Goal: Information Seeking & Learning: Learn about a topic

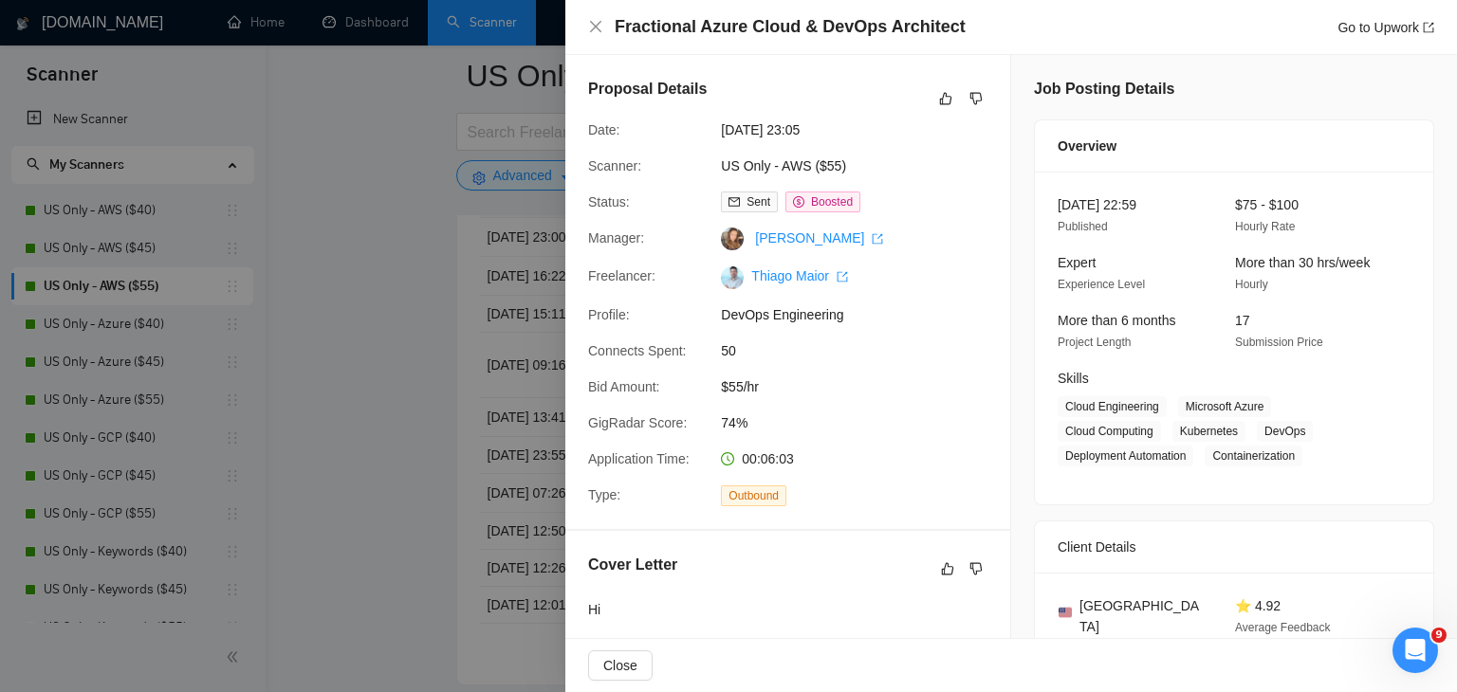
click at [368, 344] on div at bounding box center [728, 346] width 1457 height 692
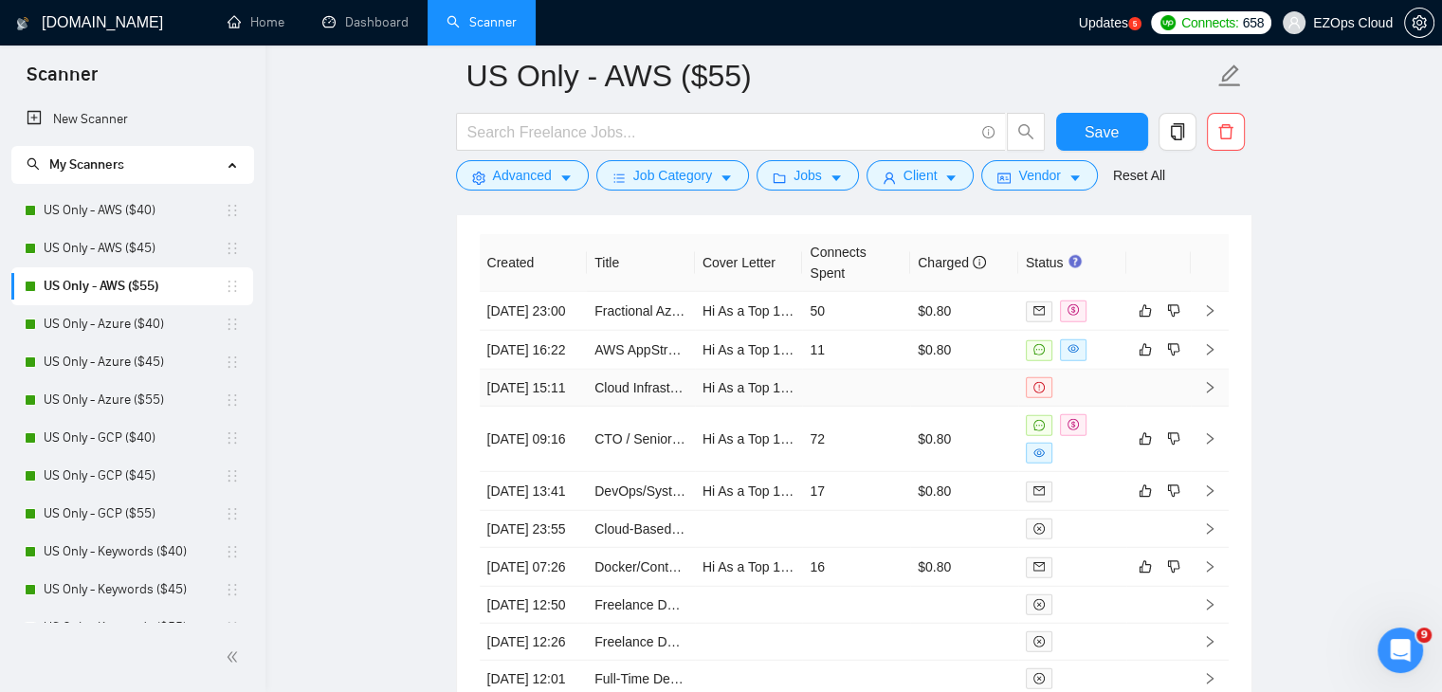
scroll to position [5009, 0]
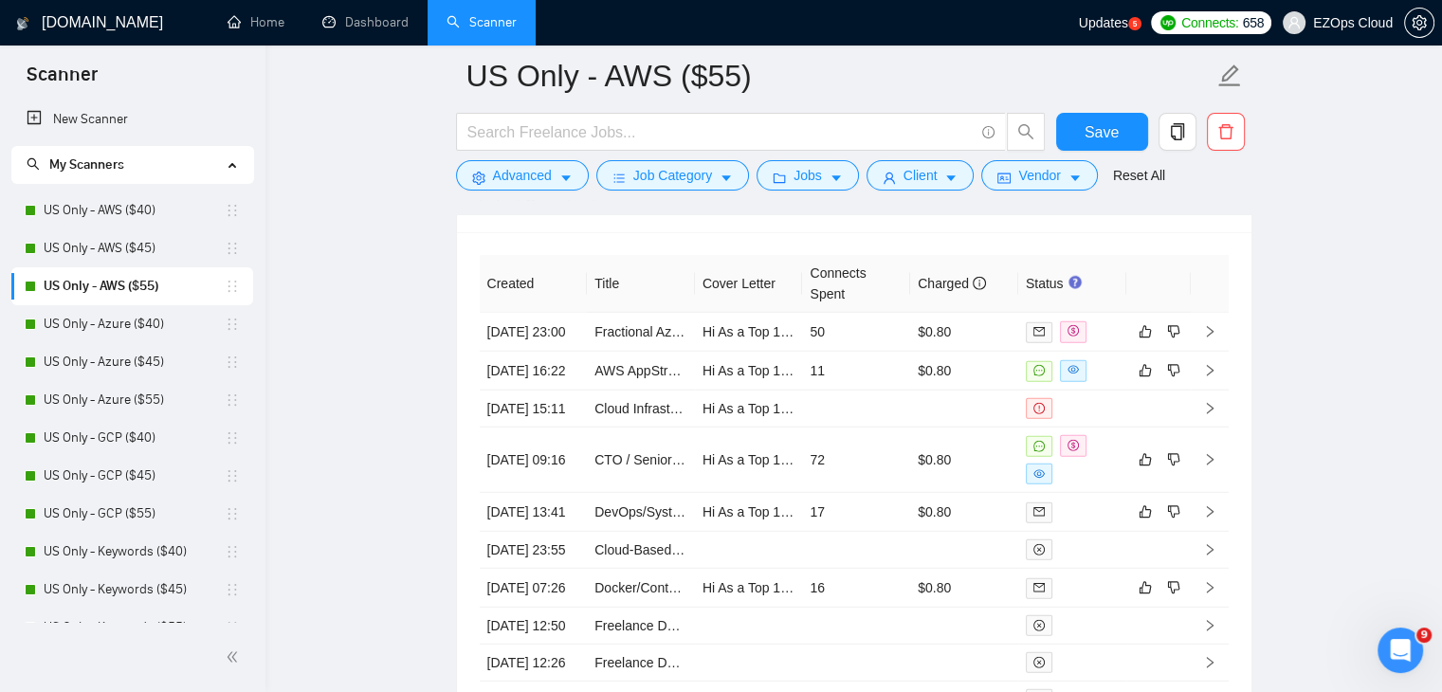
drag, startPoint x: 75, startPoint y: 331, endPoint x: 962, endPoint y: 251, distance: 890.3
click at [75, 331] on link "US Only - Azure ($40)" at bounding box center [134, 324] width 181 height 38
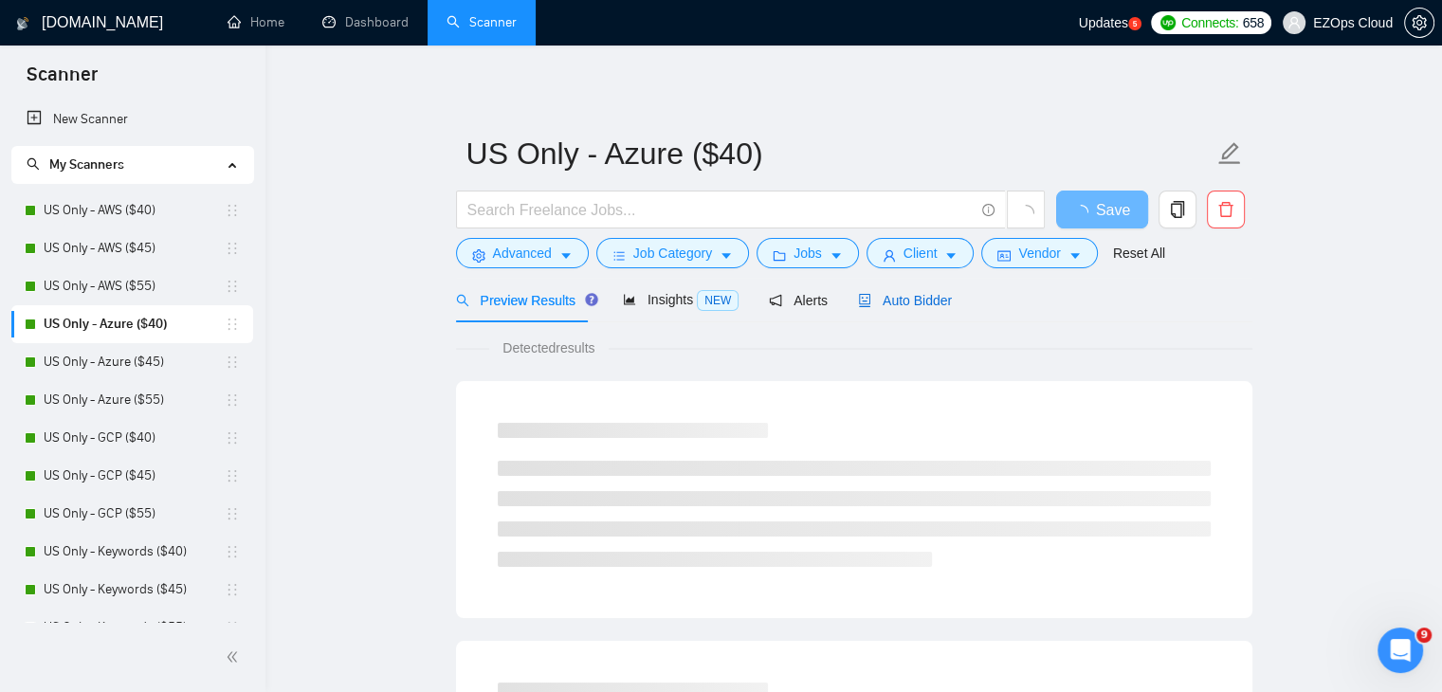
click at [908, 295] on span "Auto Bidder" at bounding box center [905, 300] width 94 height 15
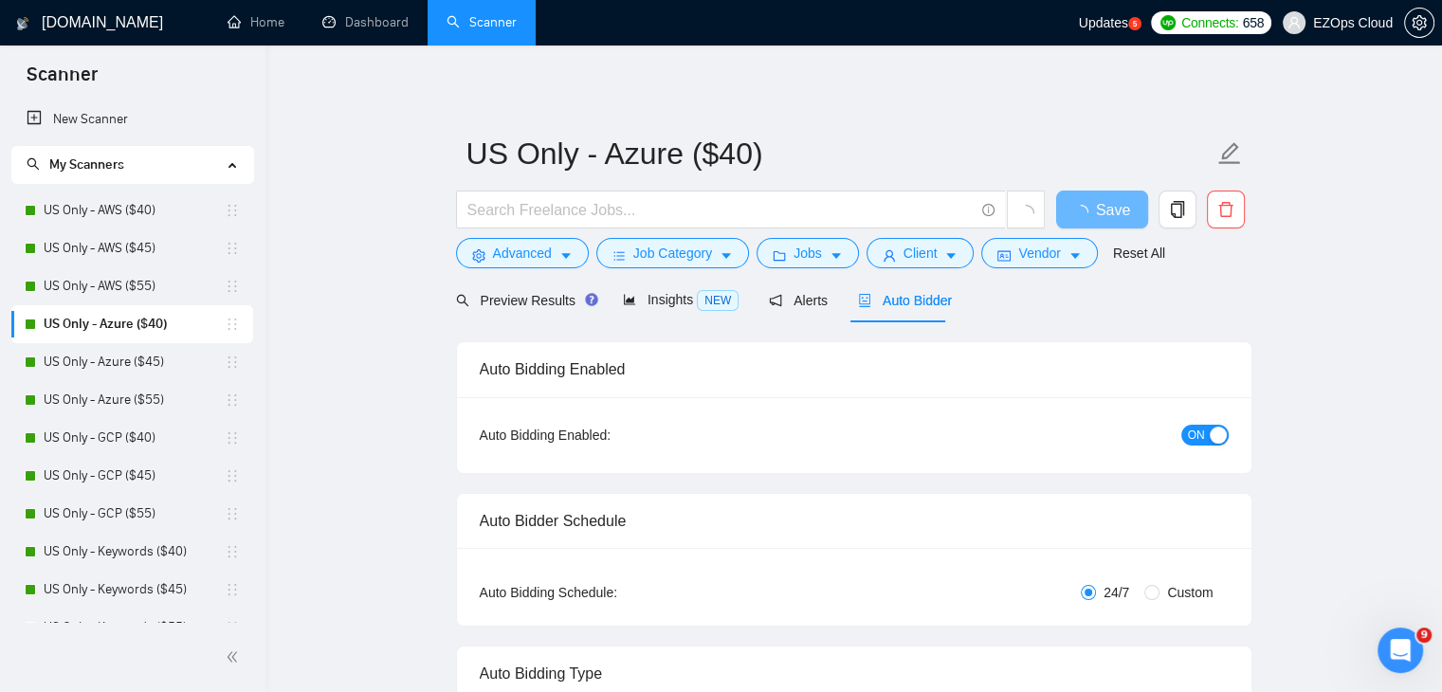
checkbox input "true"
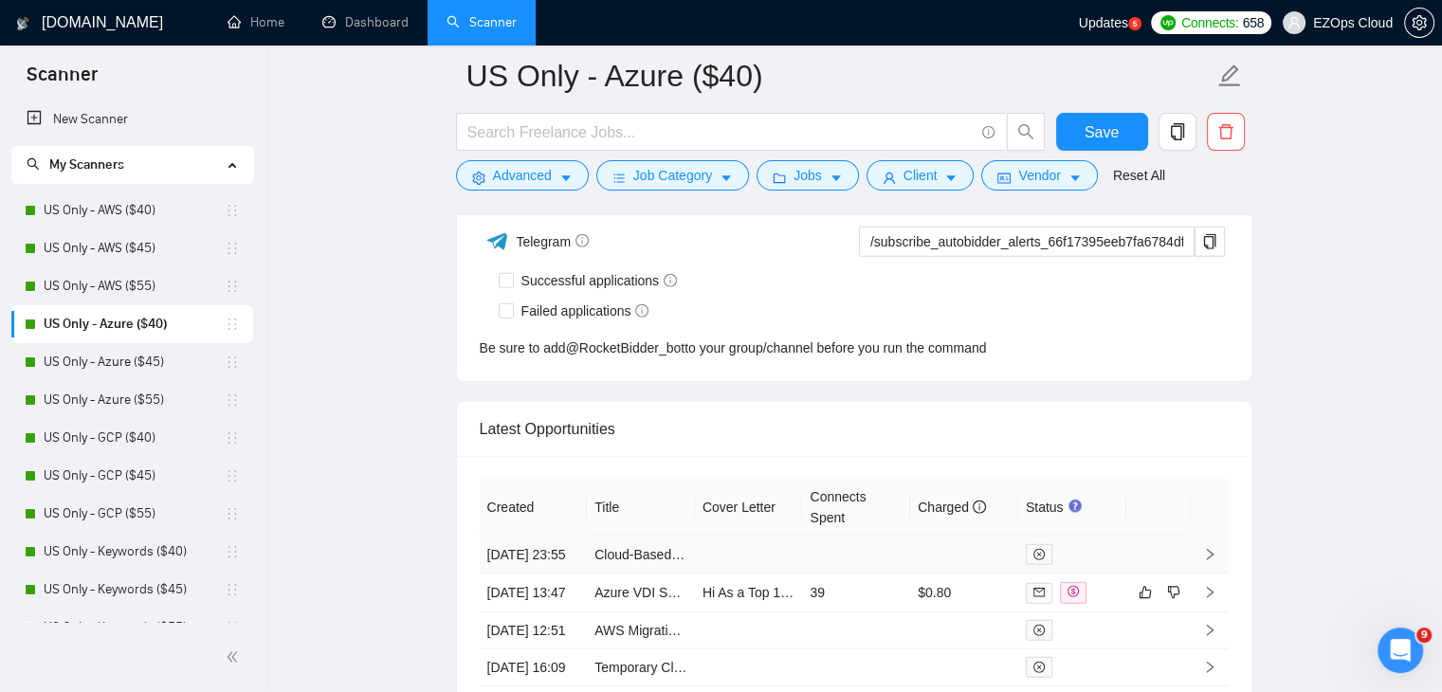
scroll to position [4735, 0]
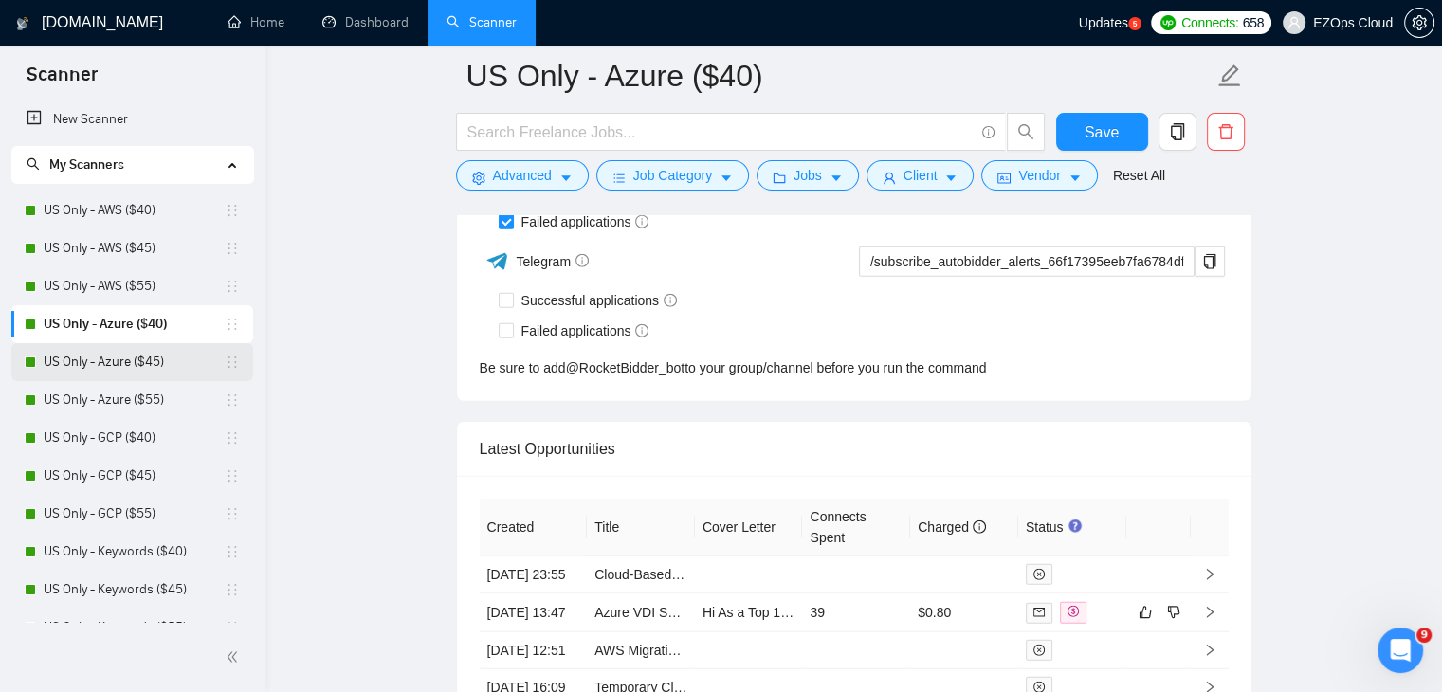
click at [115, 369] on link "US Only - Azure ($45)" at bounding box center [134, 362] width 181 height 38
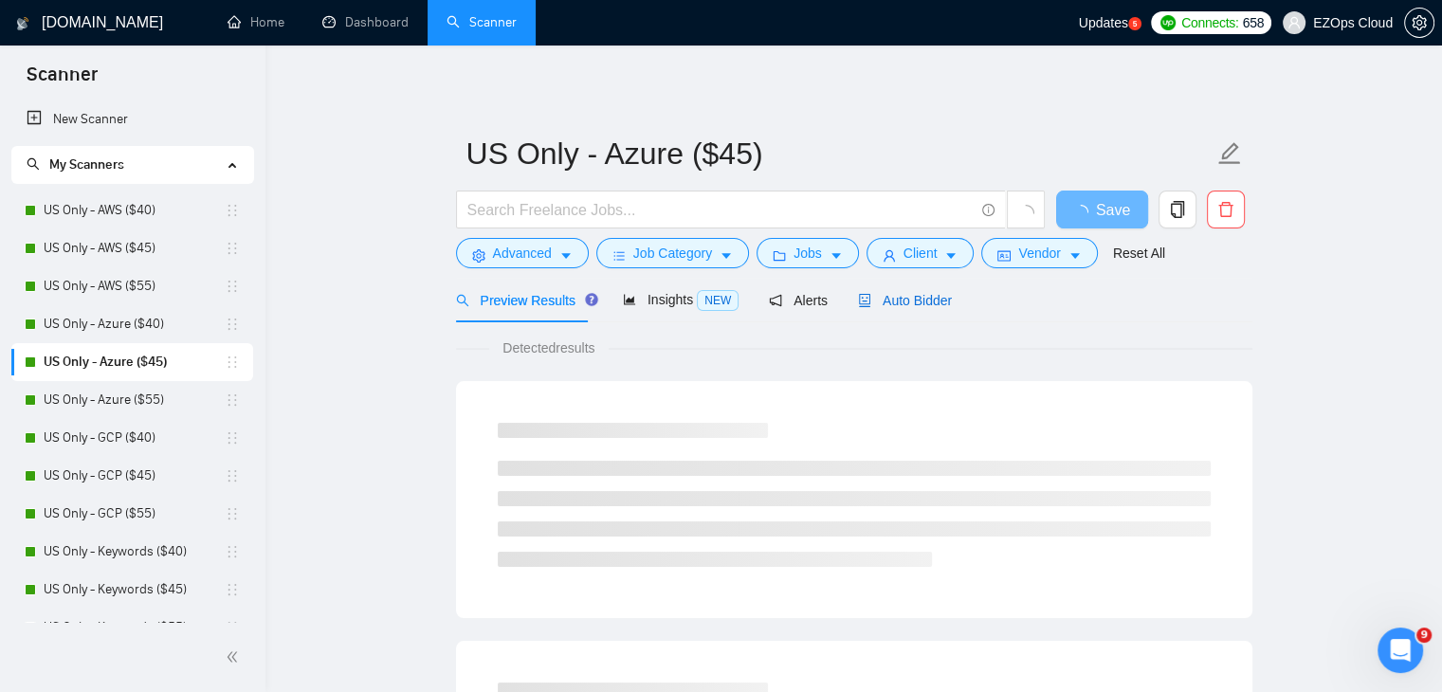
click at [907, 304] on span "Auto Bidder" at bounding box center [905, 300] width 94 height 15
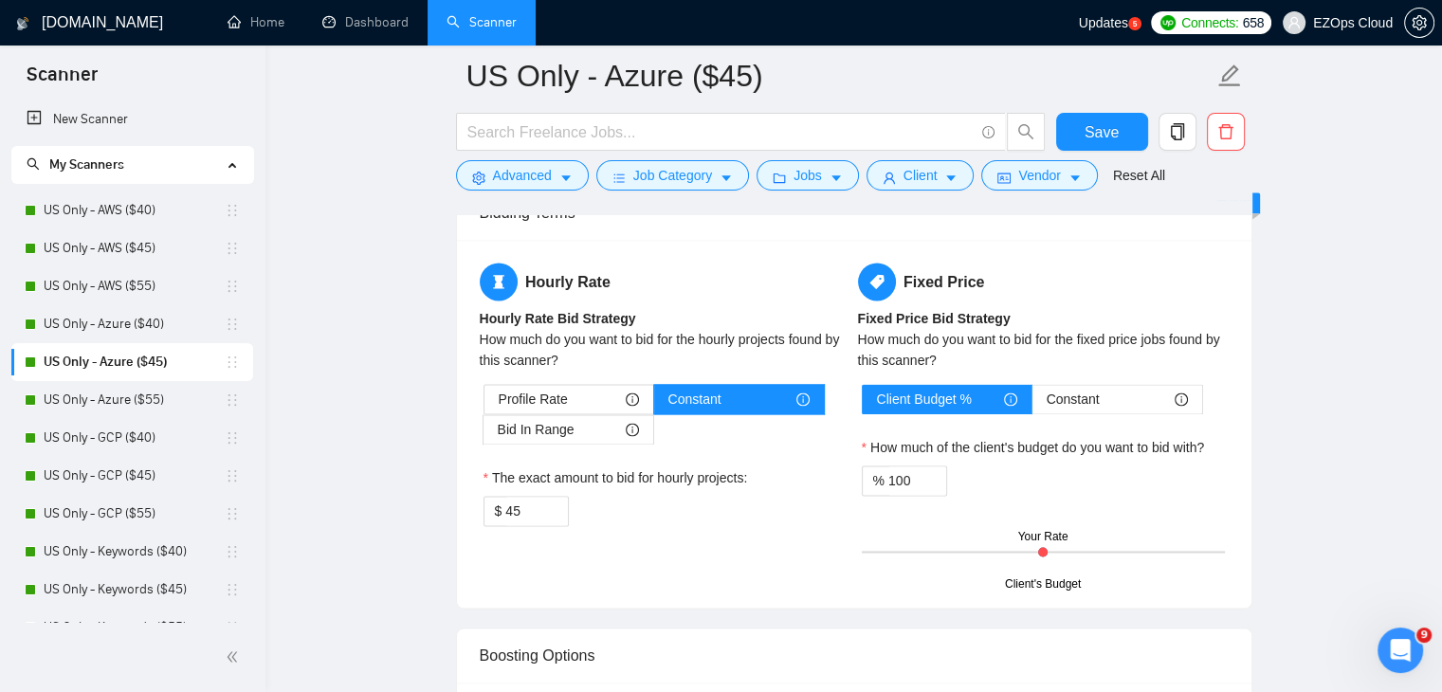
checkbox input "true"
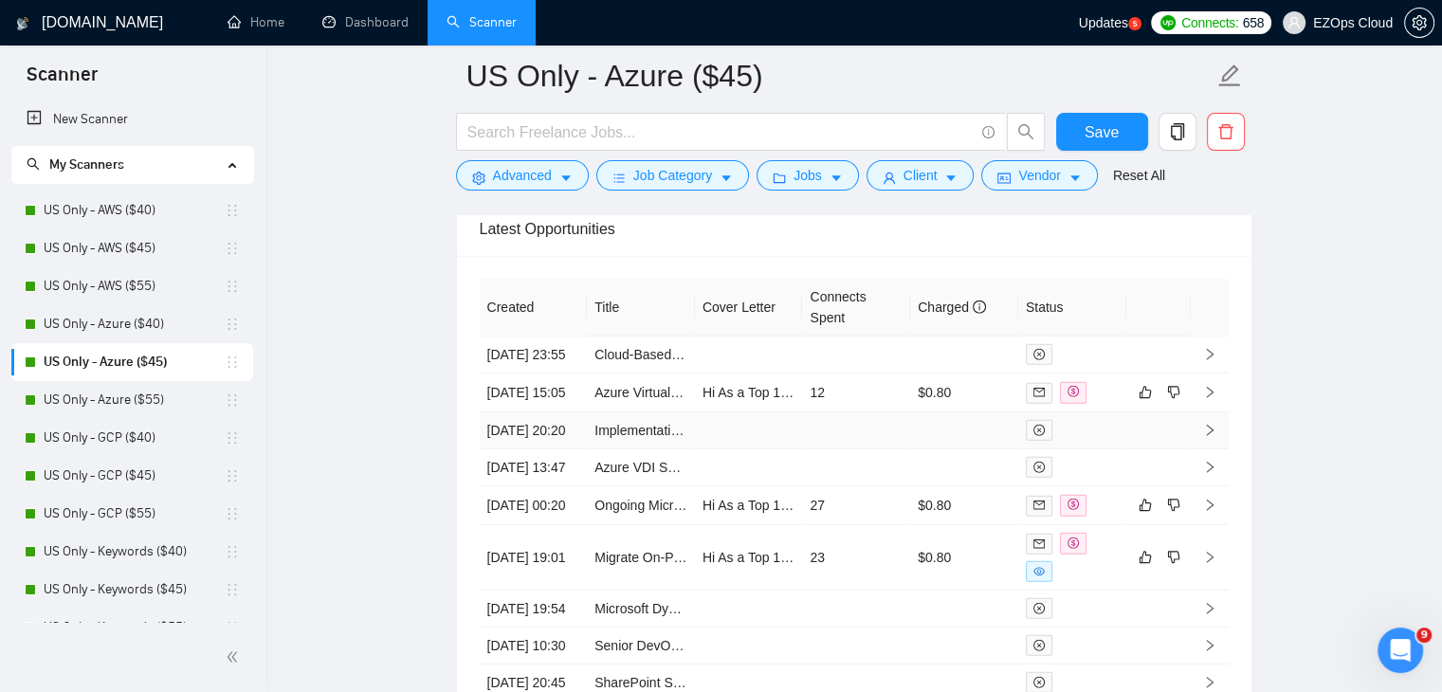
scroll to position [5017, 0]
click at [110, 395] on link "US Only - Azure ($55)" at bounding box center [134, 400] width 181 height 38
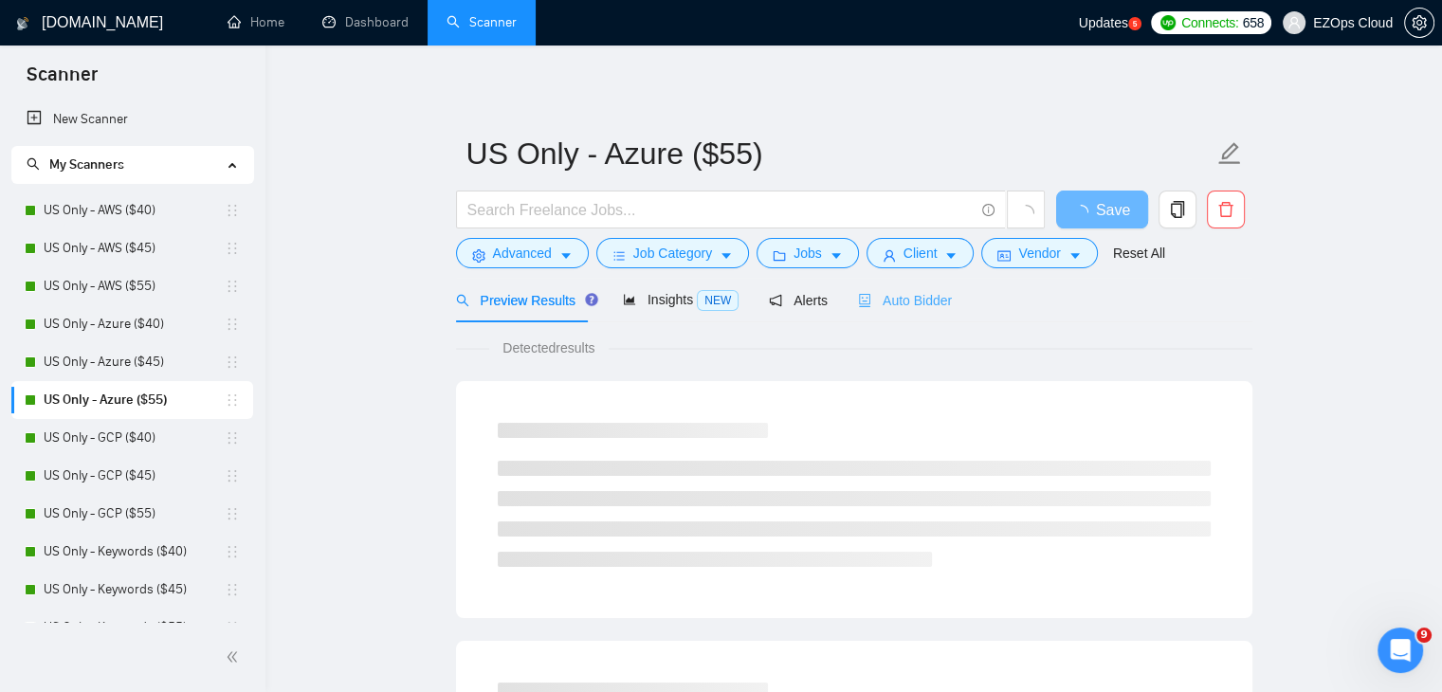
click at [912, 311] on div "Auto Bidder" at bounding box center [905, 300] width 94 height 45
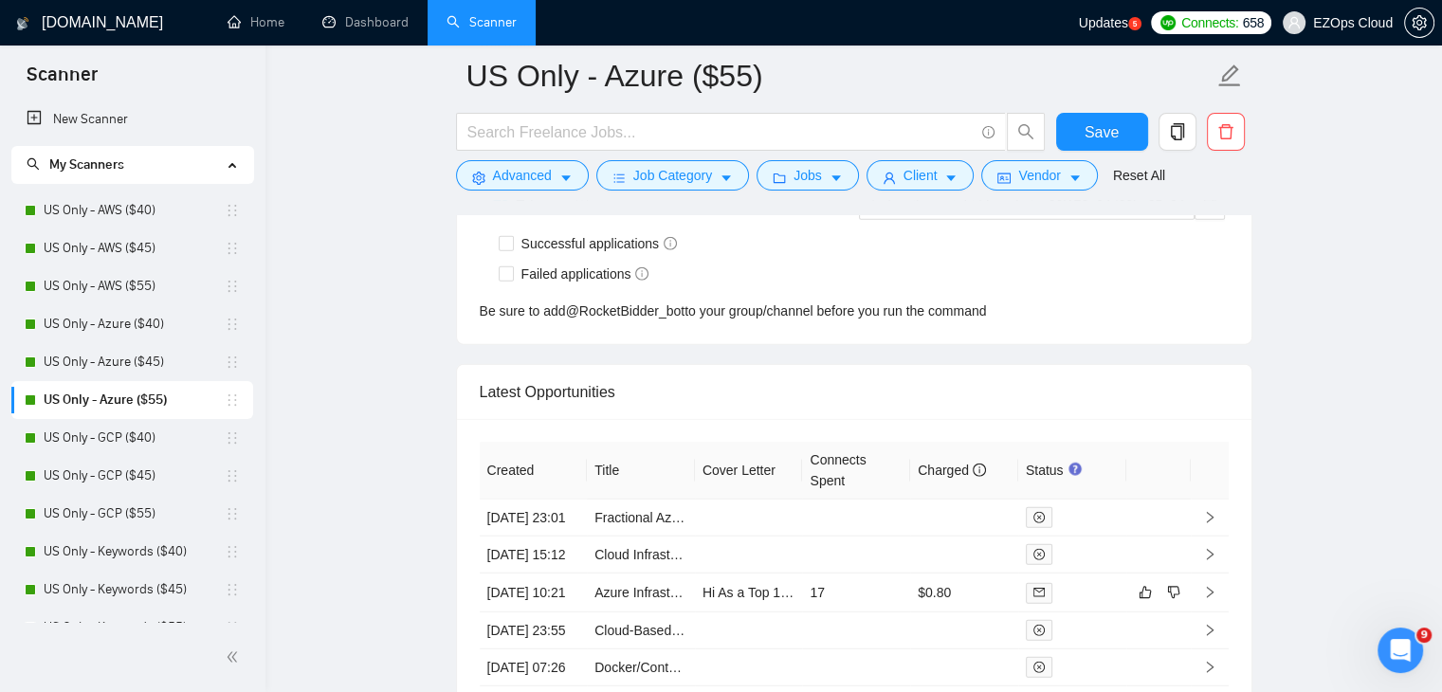
scroll to position [4886, 0]
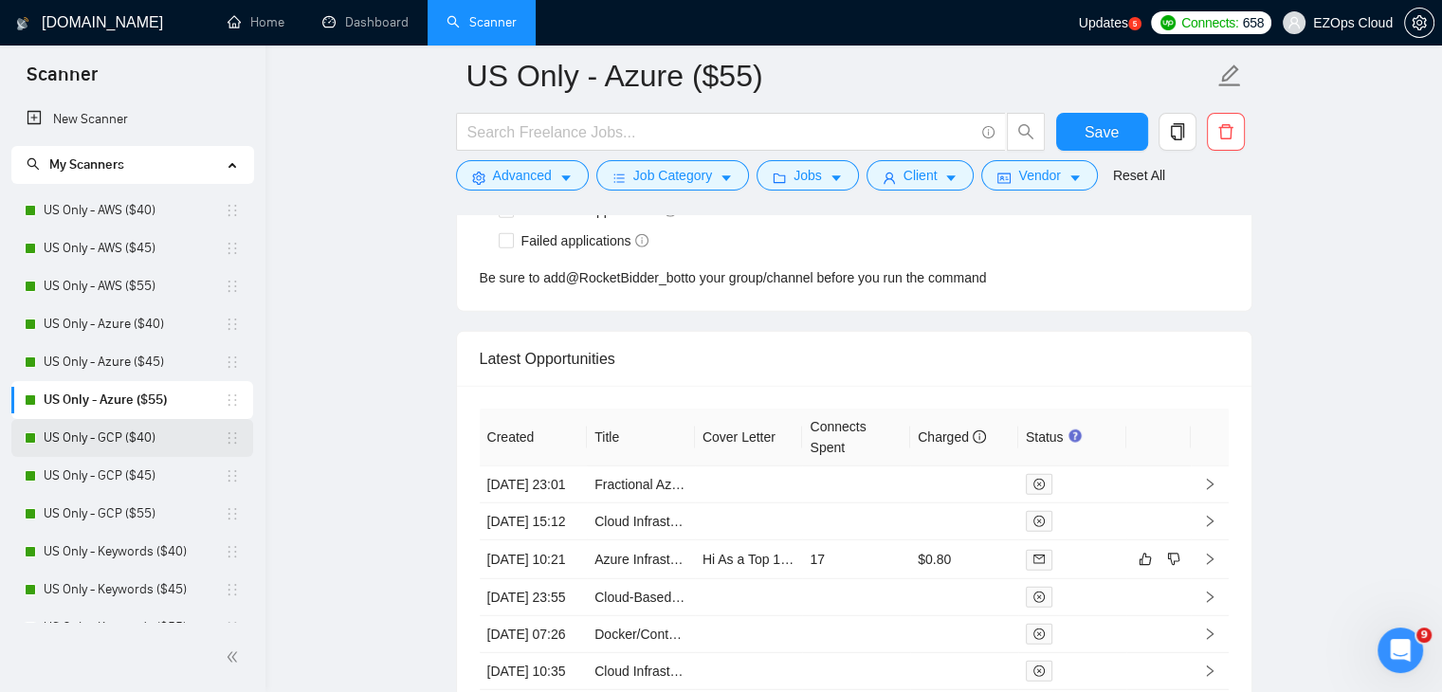
click at [102, 448] on link "US Only - GCP ($40)" at bounding box center [134, 438] width 181 height 38
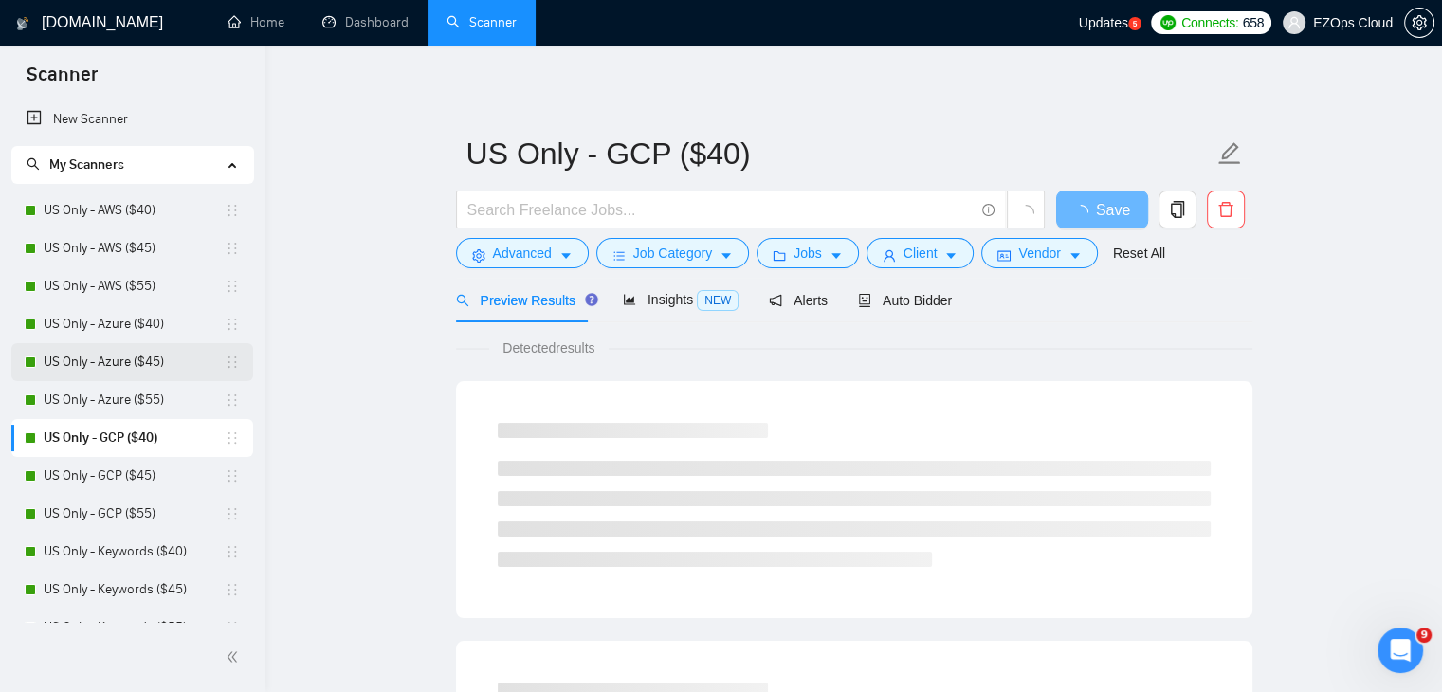
scroll to position [190, 0]
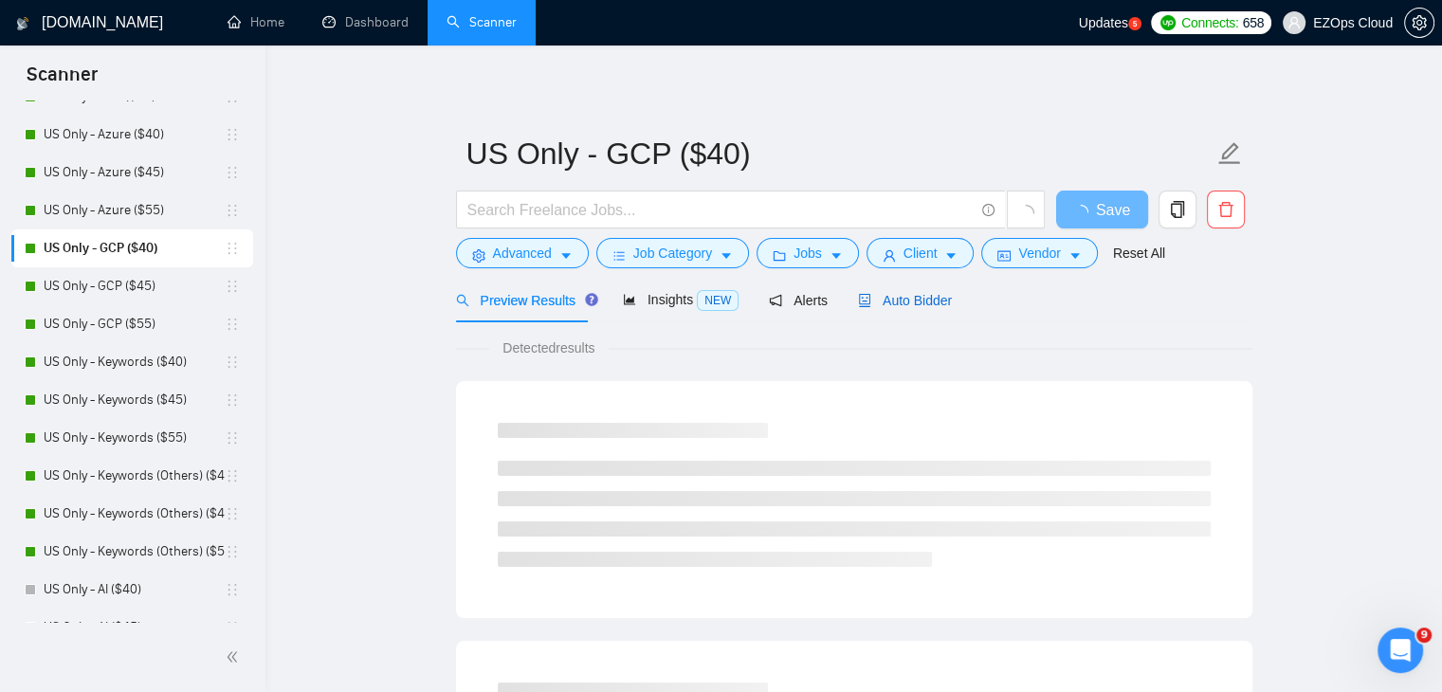
click at [900, 296] on span "Auto Bidder" at bounding box center [905, 300] width 94 height 15
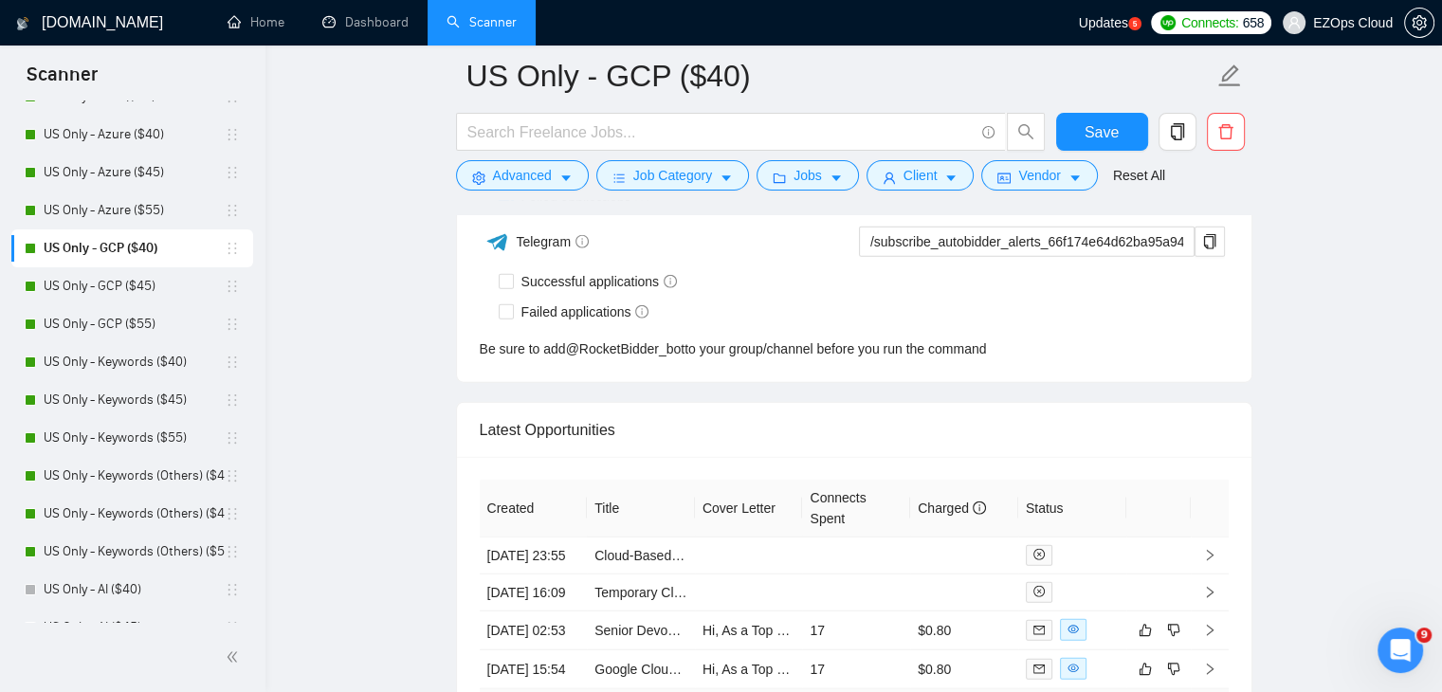
scroll to position [4992, 0]
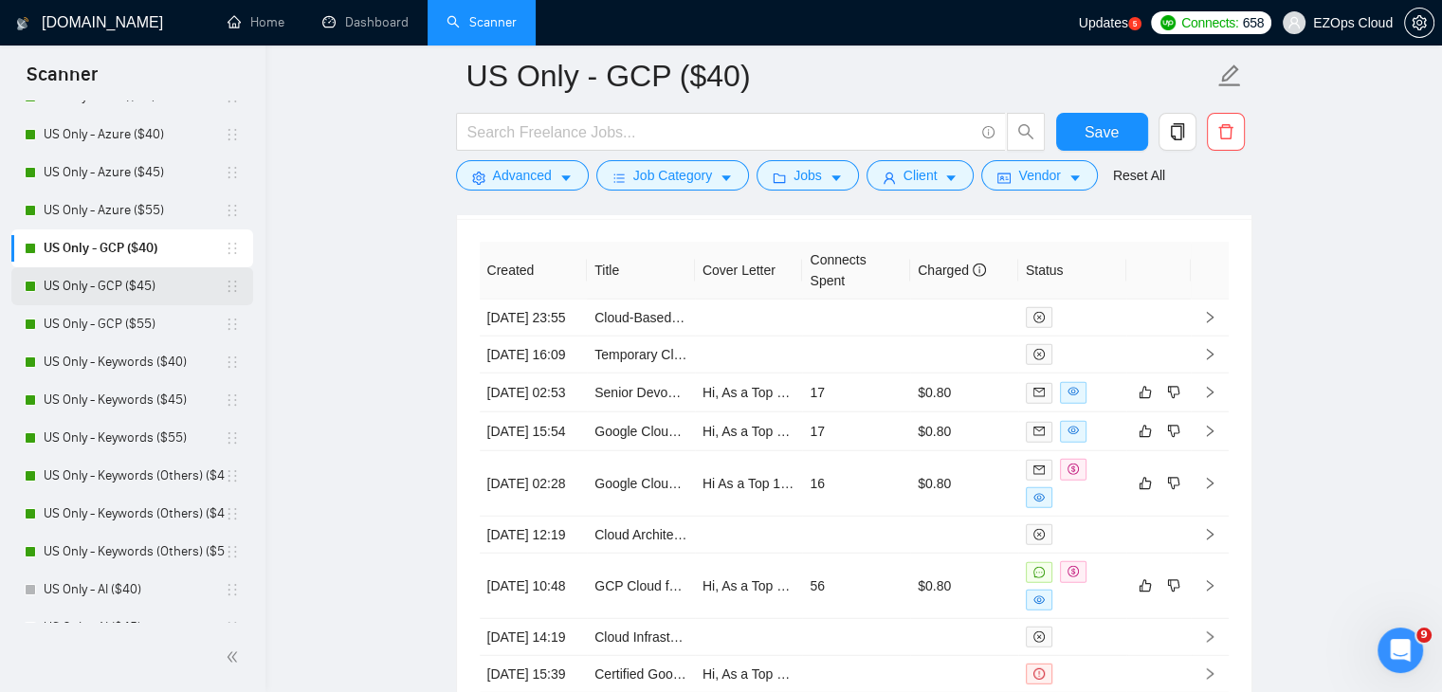
click at [144, 287] on link "US Only - GCP ($45)" at bounding box center [134, 286] width 181 height 38
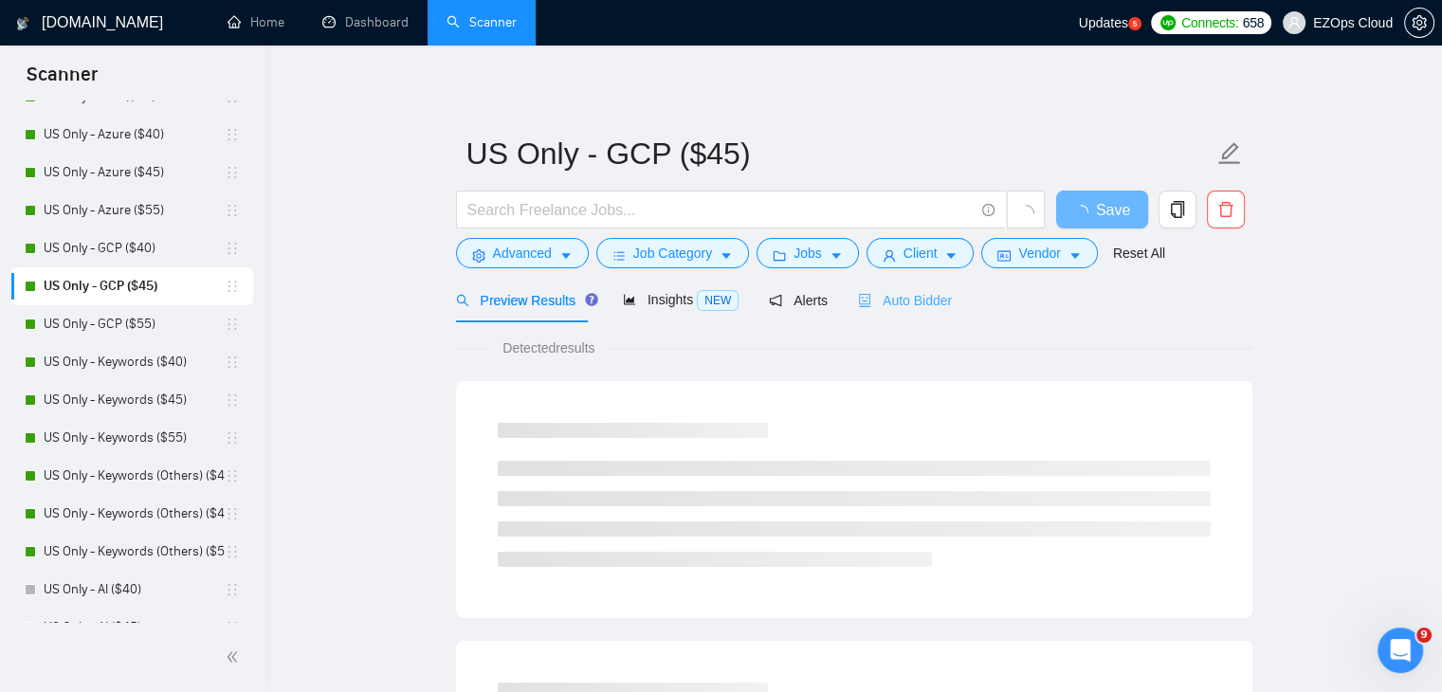
click at [926, 310] on div "Auto Bidder" at bounding box center [905, 300] width 94 height 45
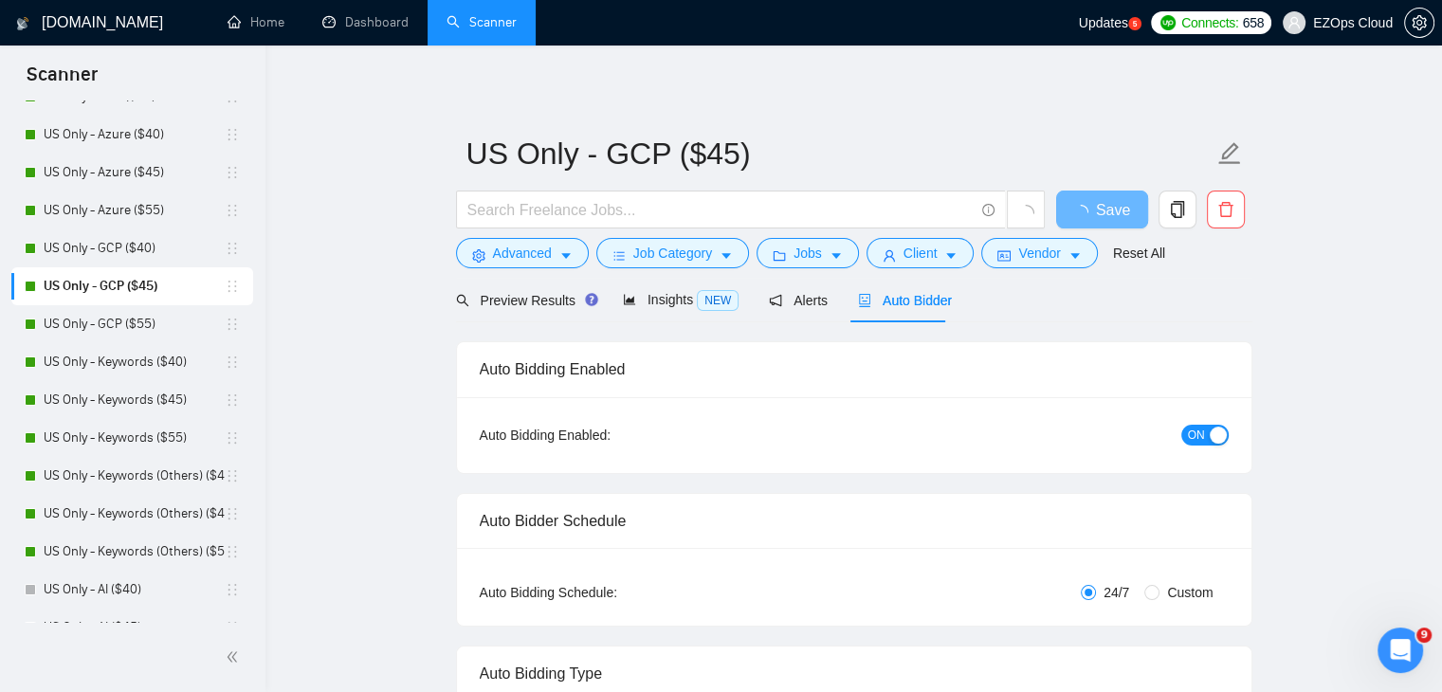
checkbox input "true"
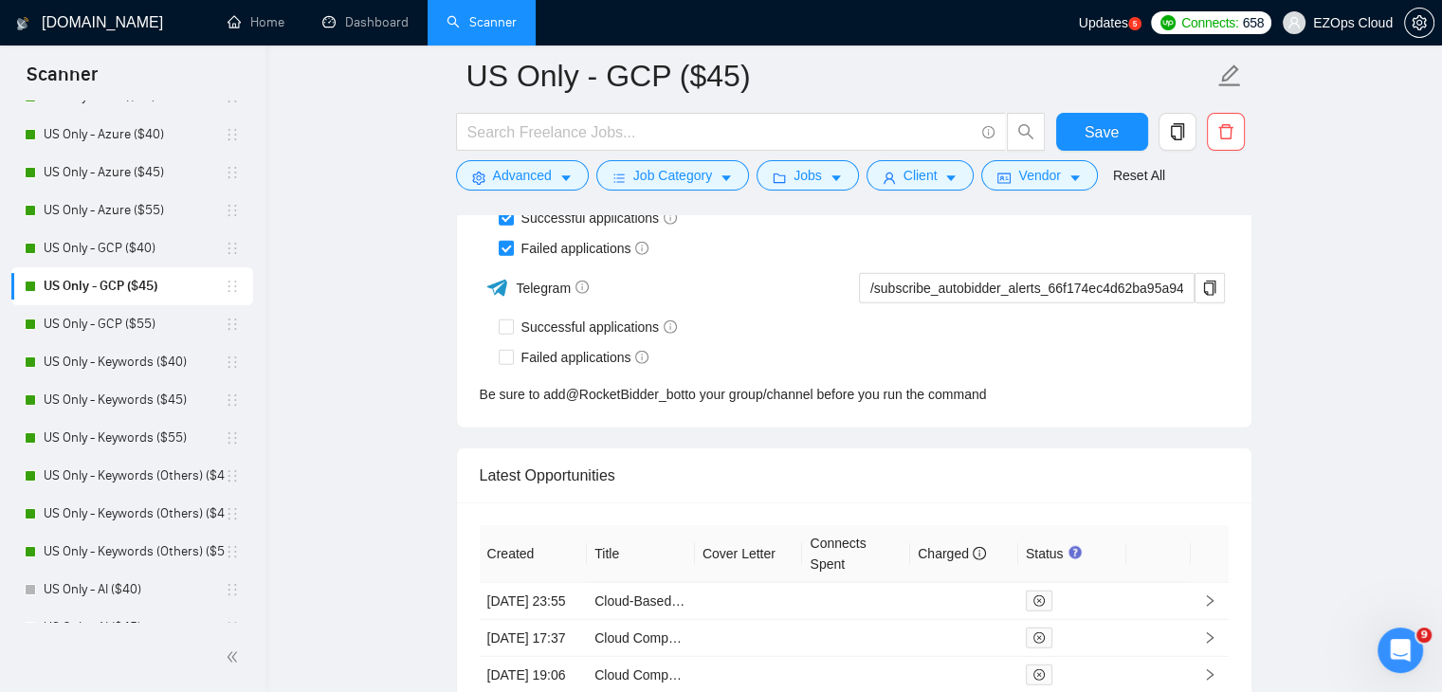
scroll to position [4935, 0]
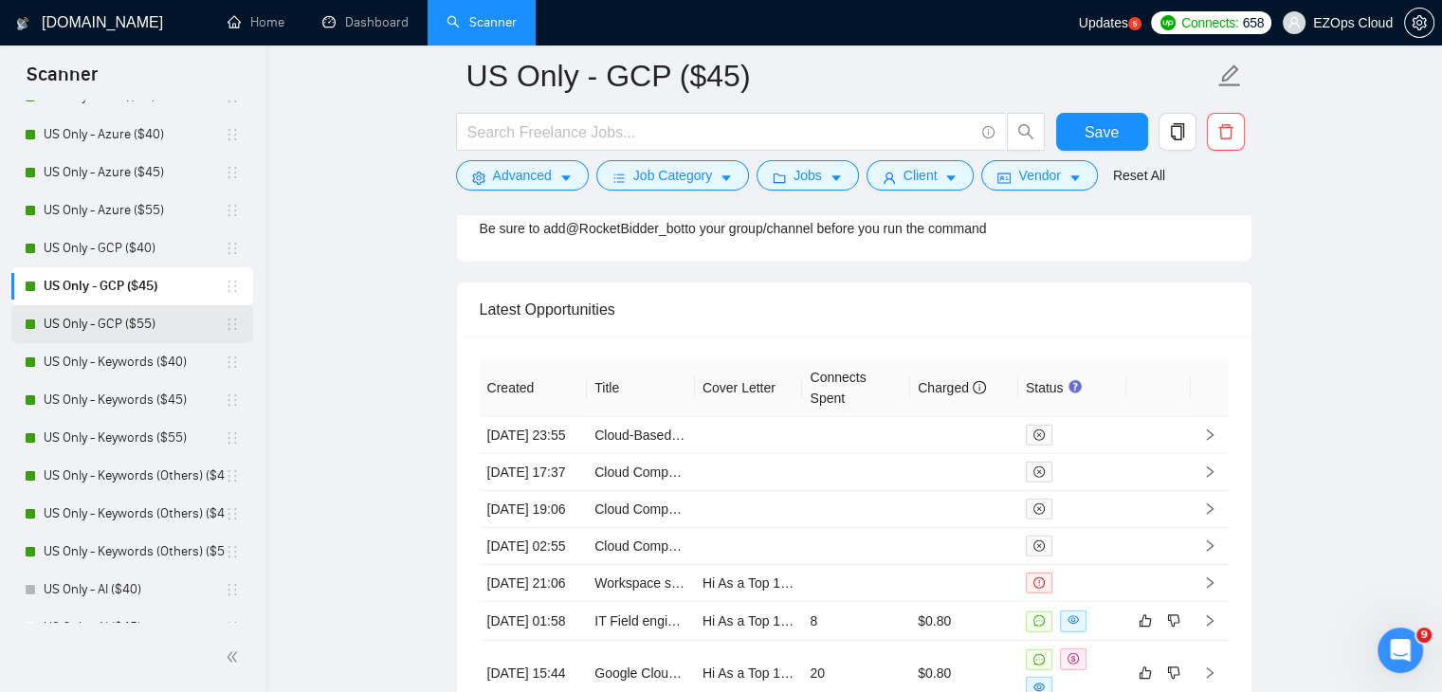
click at [133, 327] on link "US Only - GCP ($55)" at bounding box center [134, 324] width 181 height 38
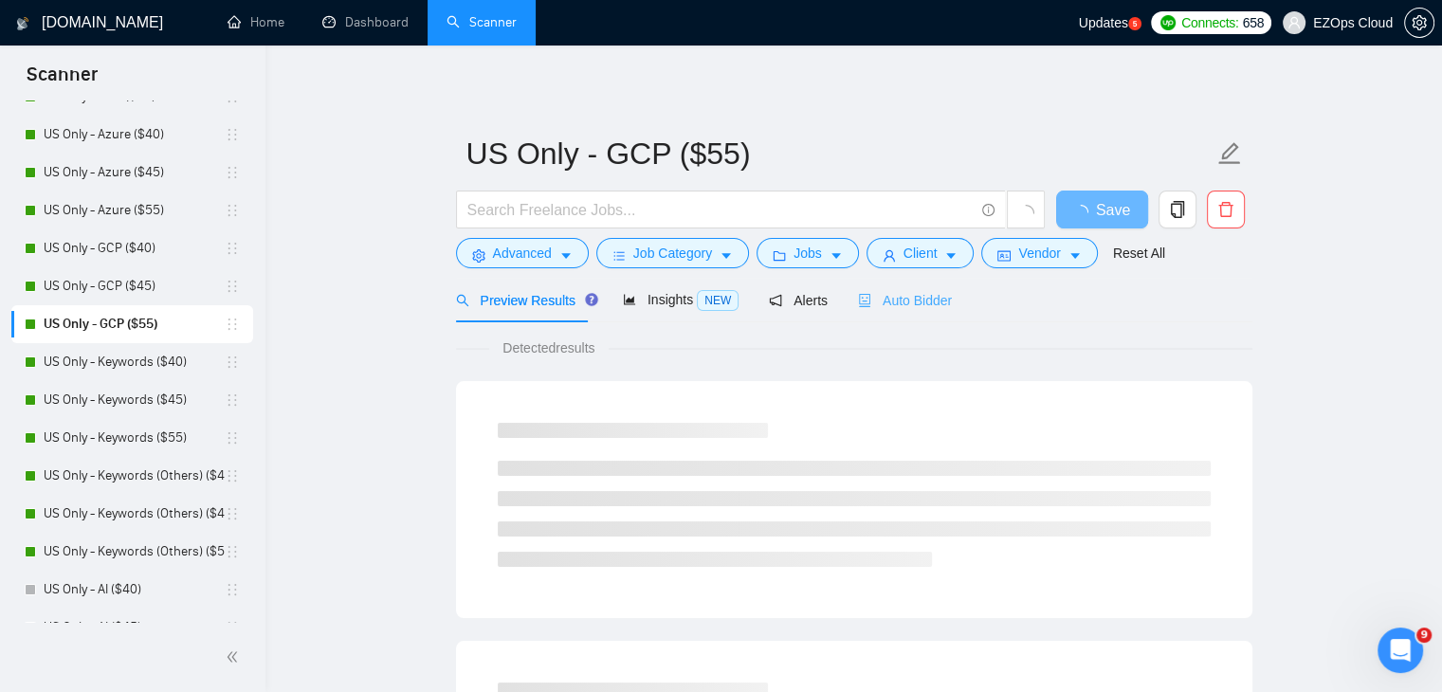
click at [890, 314] on div "Auto Bidder" at bounding box center [905, 300] width 94 height 45
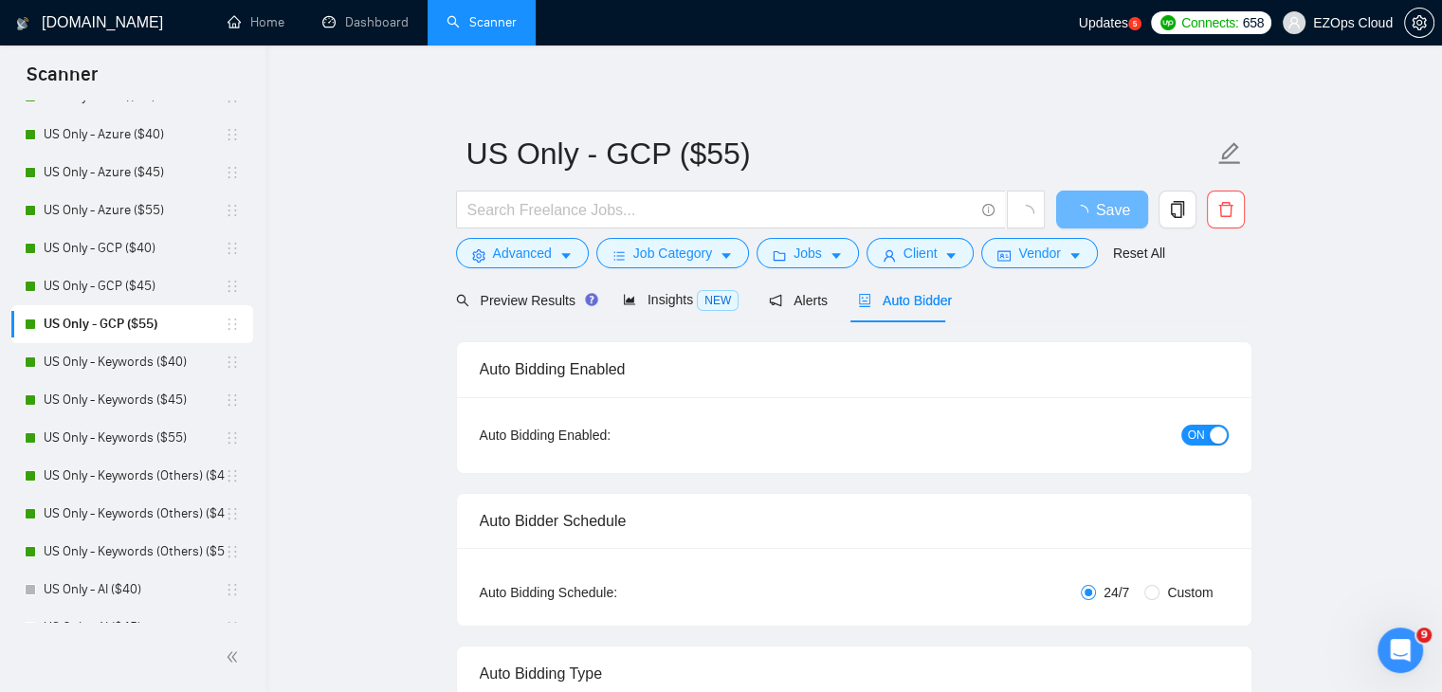
checkbox input "true"
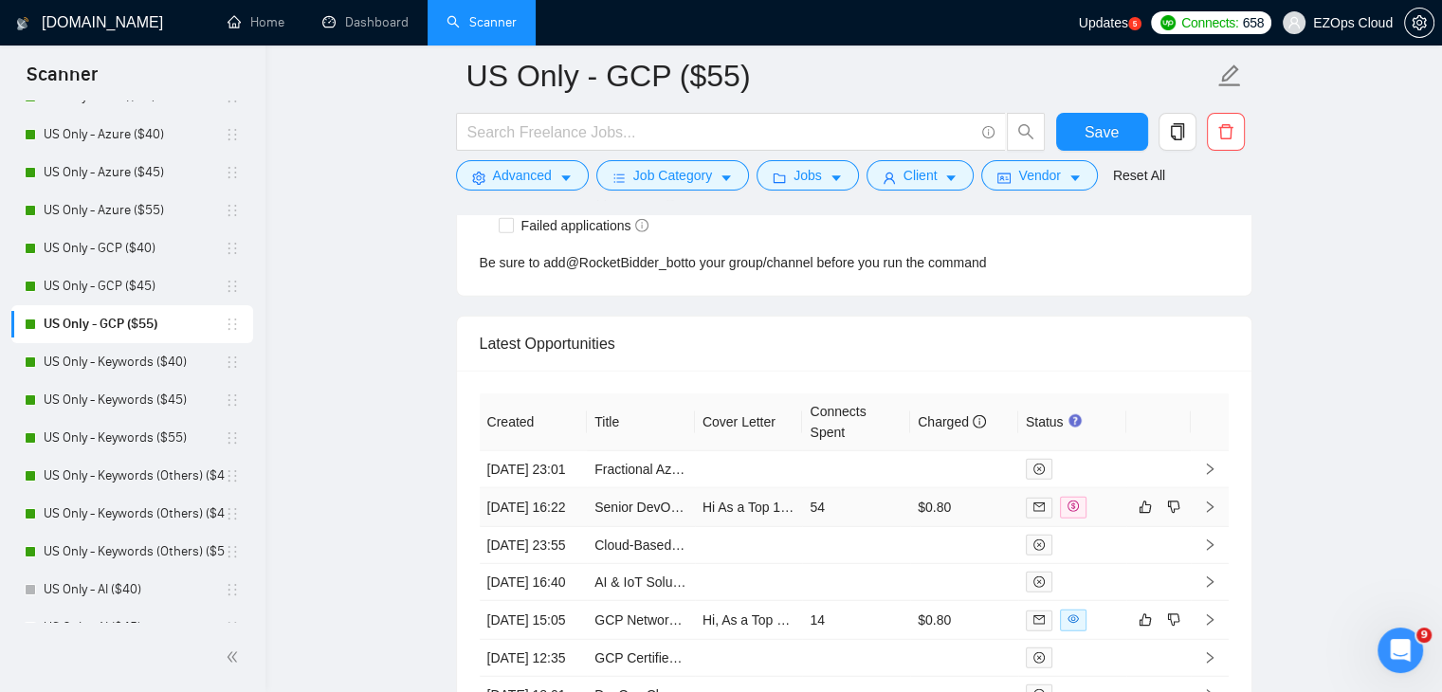
scroll to position [4996, 0]
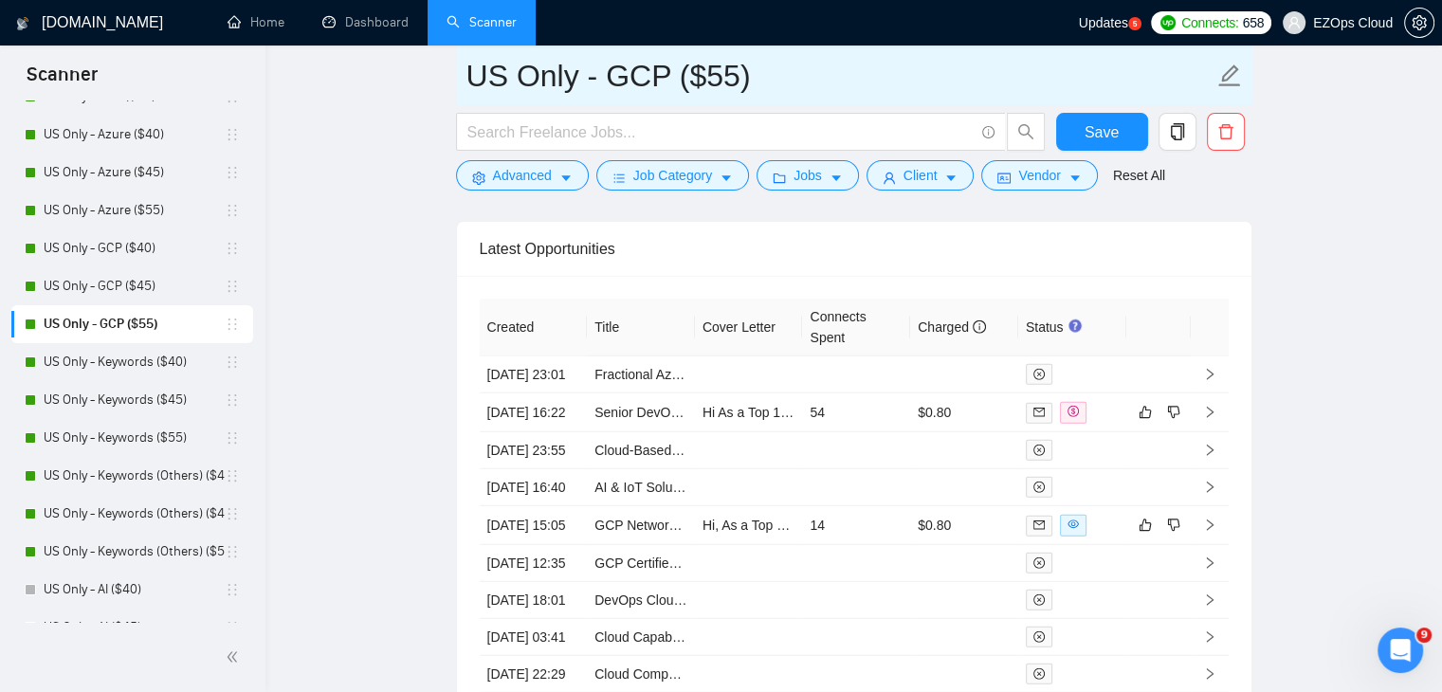
drag, startPoint x: 776, startPoint y: 95, endPoint x: 425, endPoint y: 103, distance: 351.0
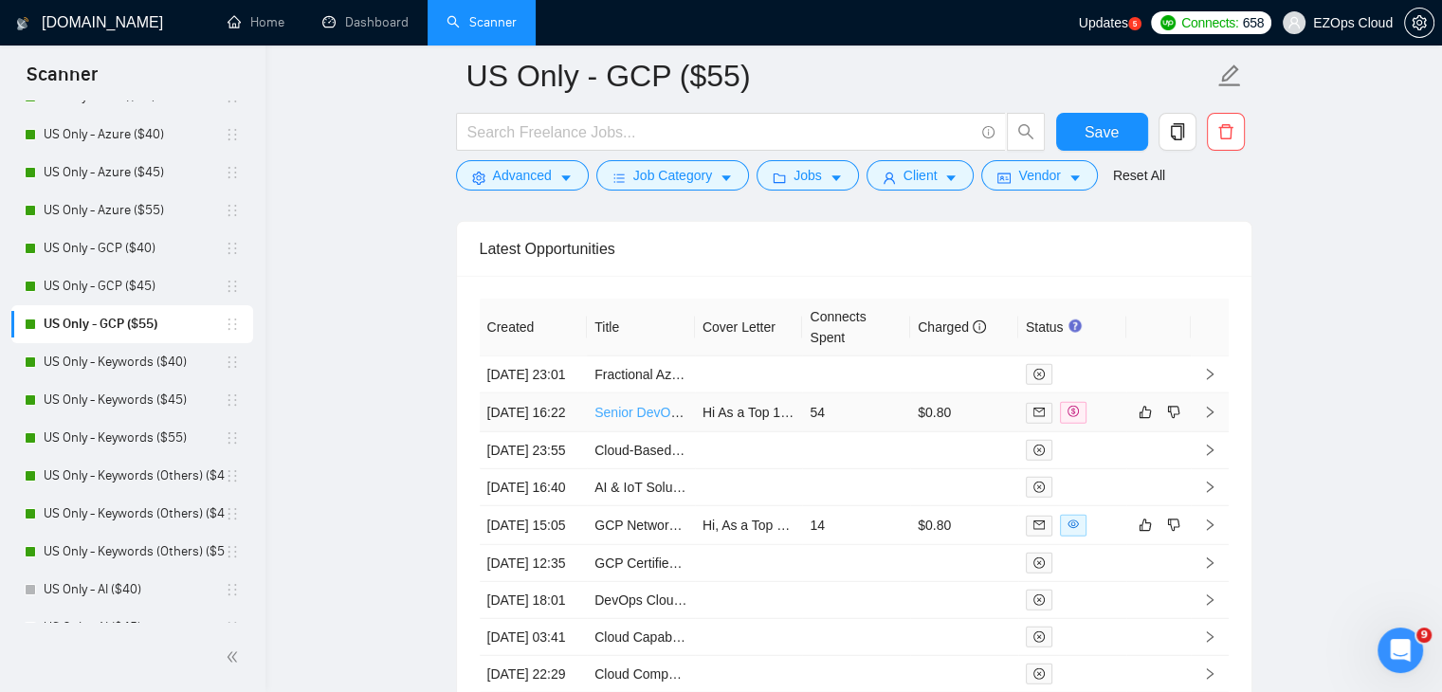
click at [637, 420] on link "Senior DevOps GCP" at bounding box center [656, 412] width 122 height 15
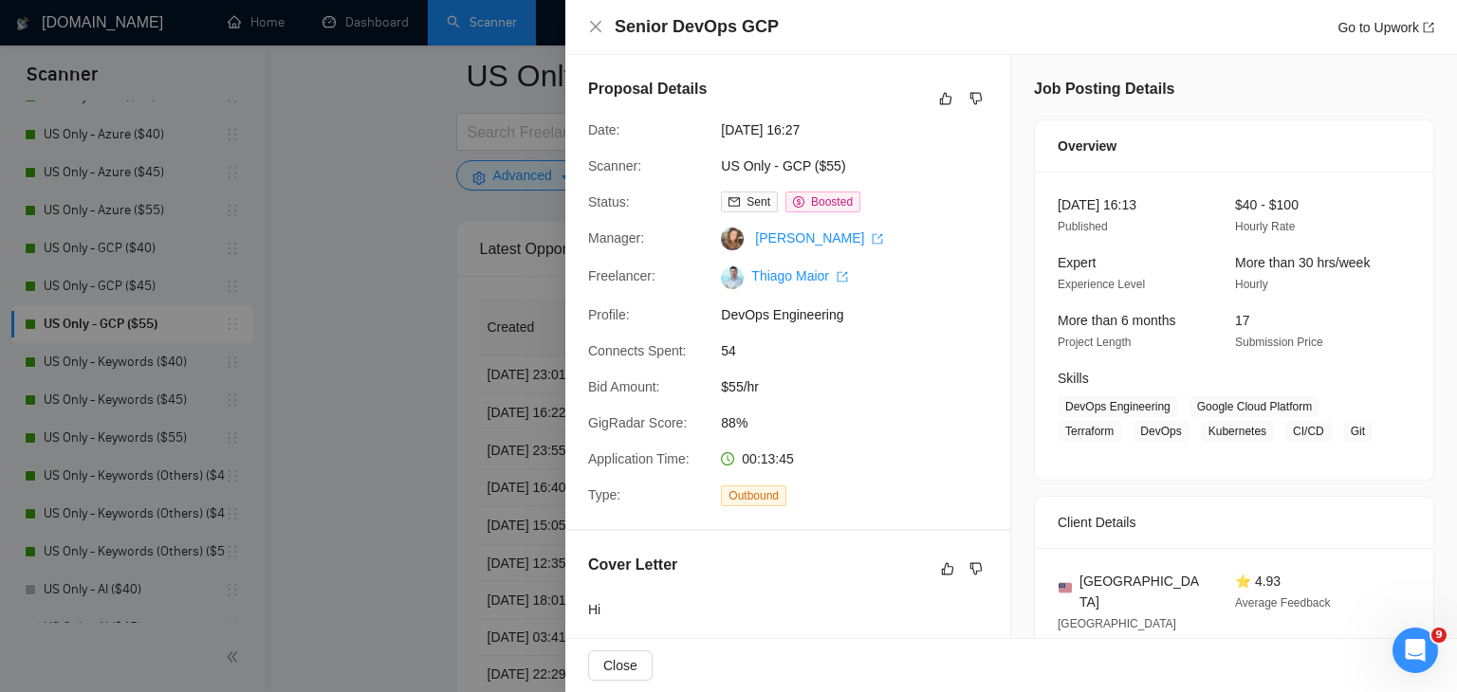
click at [476, 339] on div at bounding box center [728, 346] width 1457 height 692
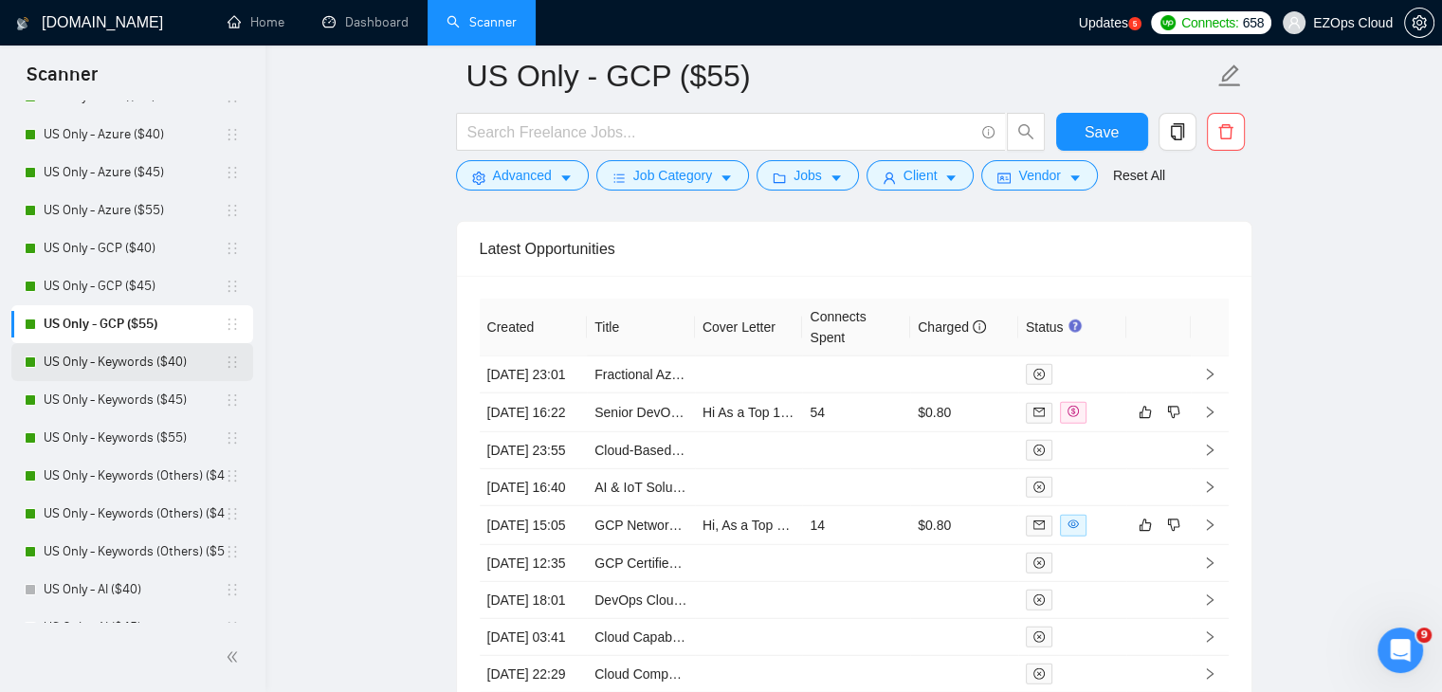
click at [144, 355] on link "US Only - Keywords ($40)" at bounding box center [134, 362] width 181 height 38
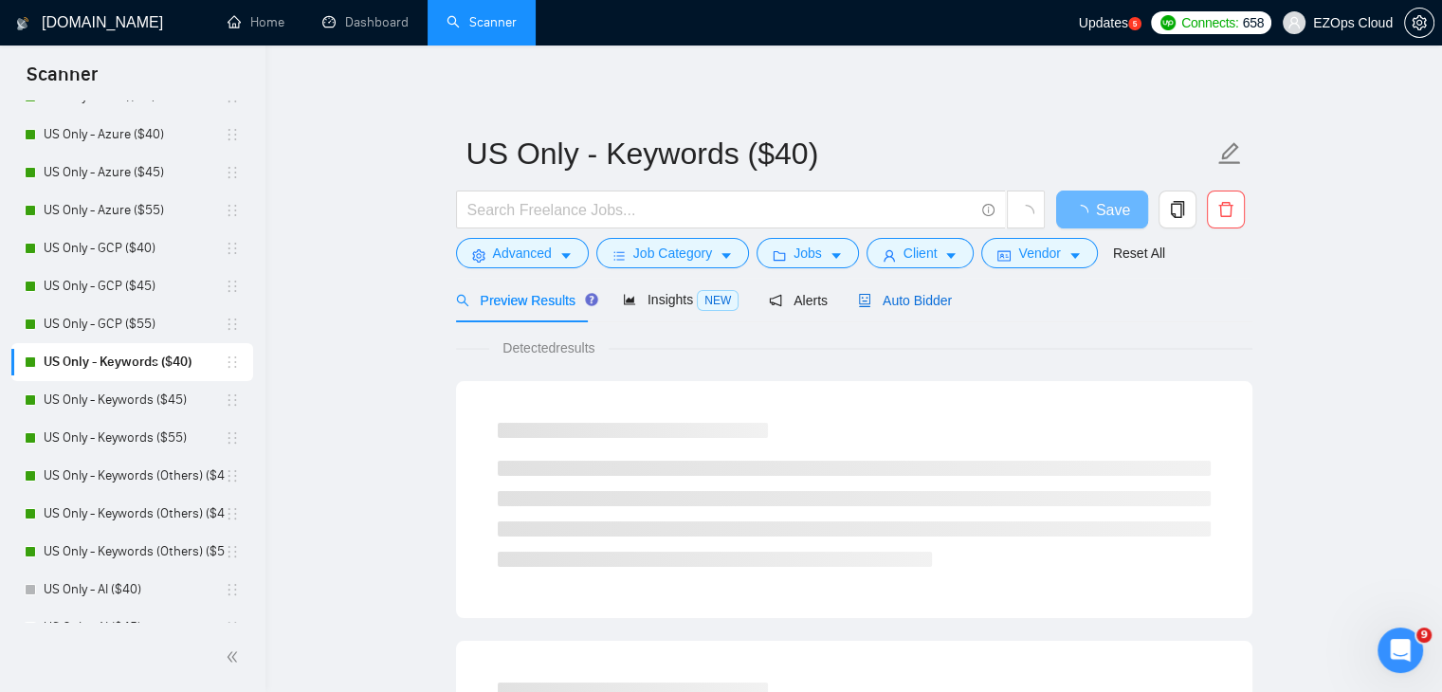
click at [915, 307] on span "Auto Bidder" at bounding box center [905, 300] width 94 height 15
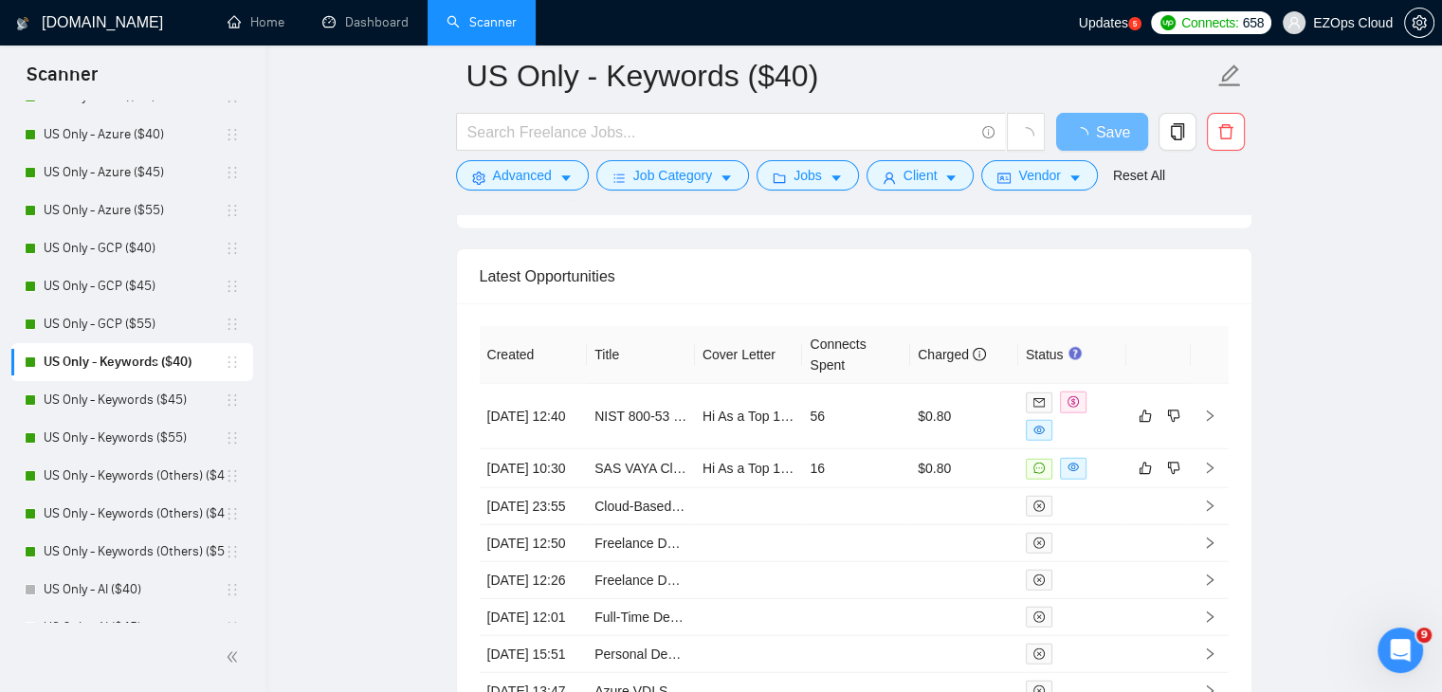
scroll to position [4889, 0]
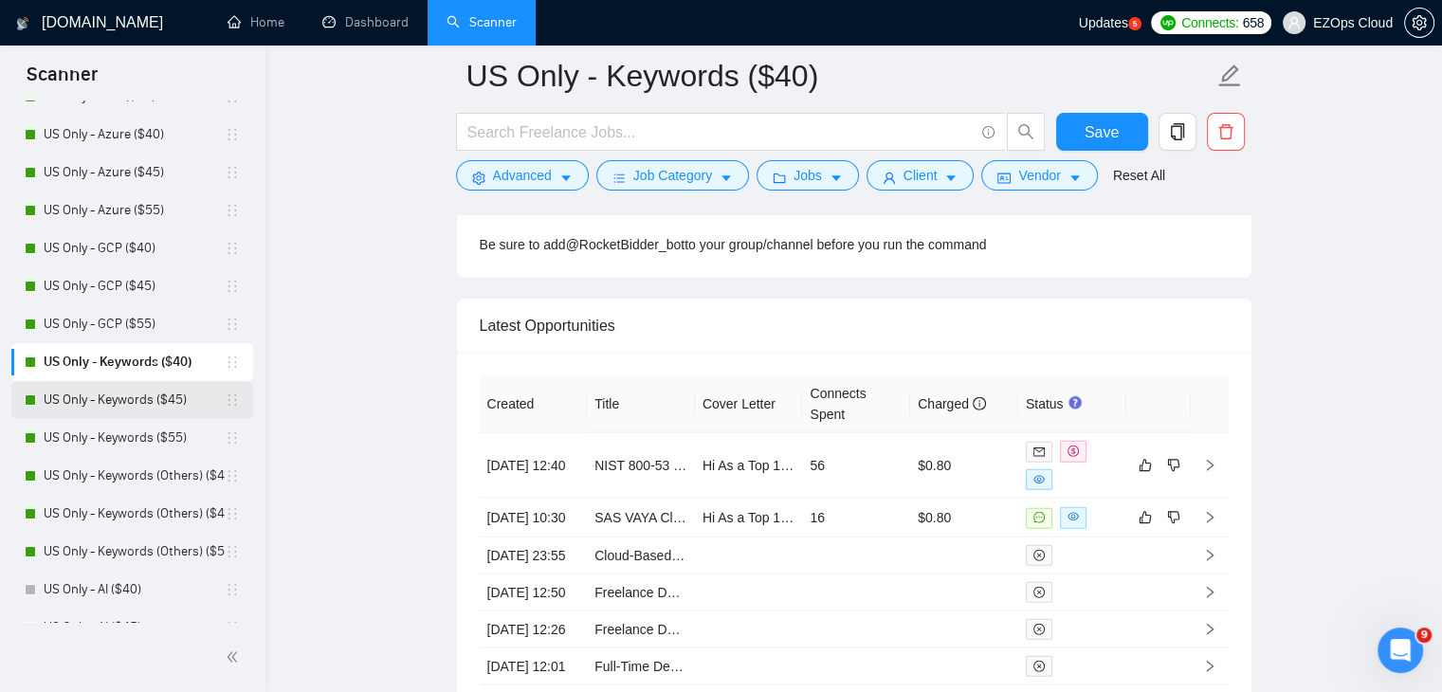
click at [116, 409] on link "US Only - Keywords ($45)" at bounding box center [134, 400] width 181 height 38
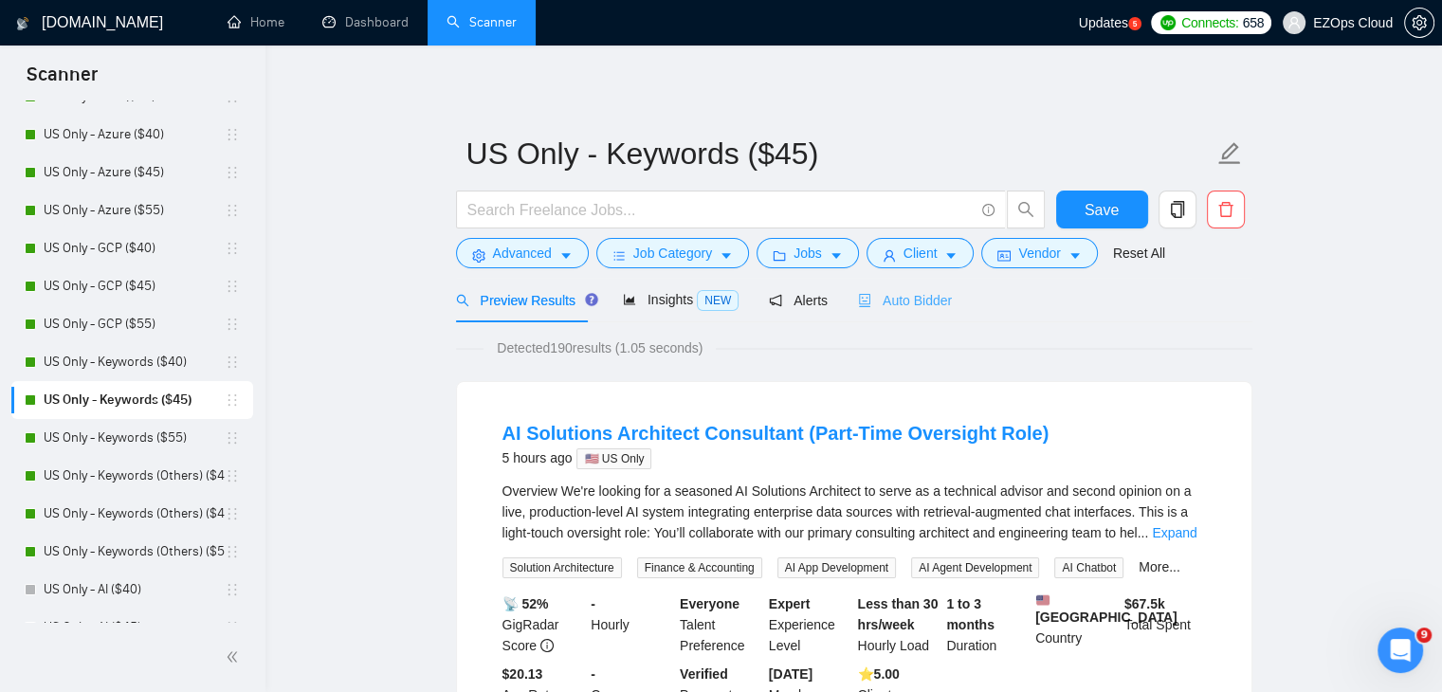
click at [886, 316] on div "Auto Bidder" at bounding box center [905, 300] width 94 height 45
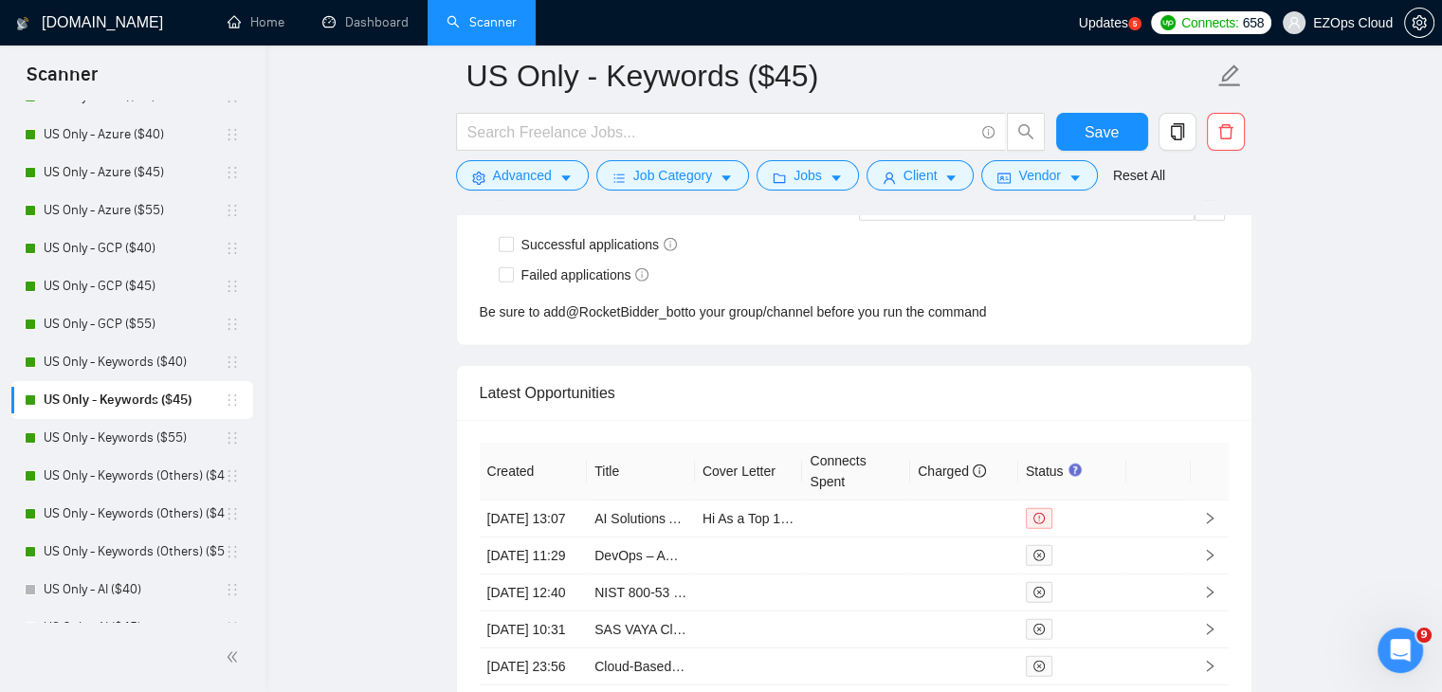
scroll to position [5051, 0]
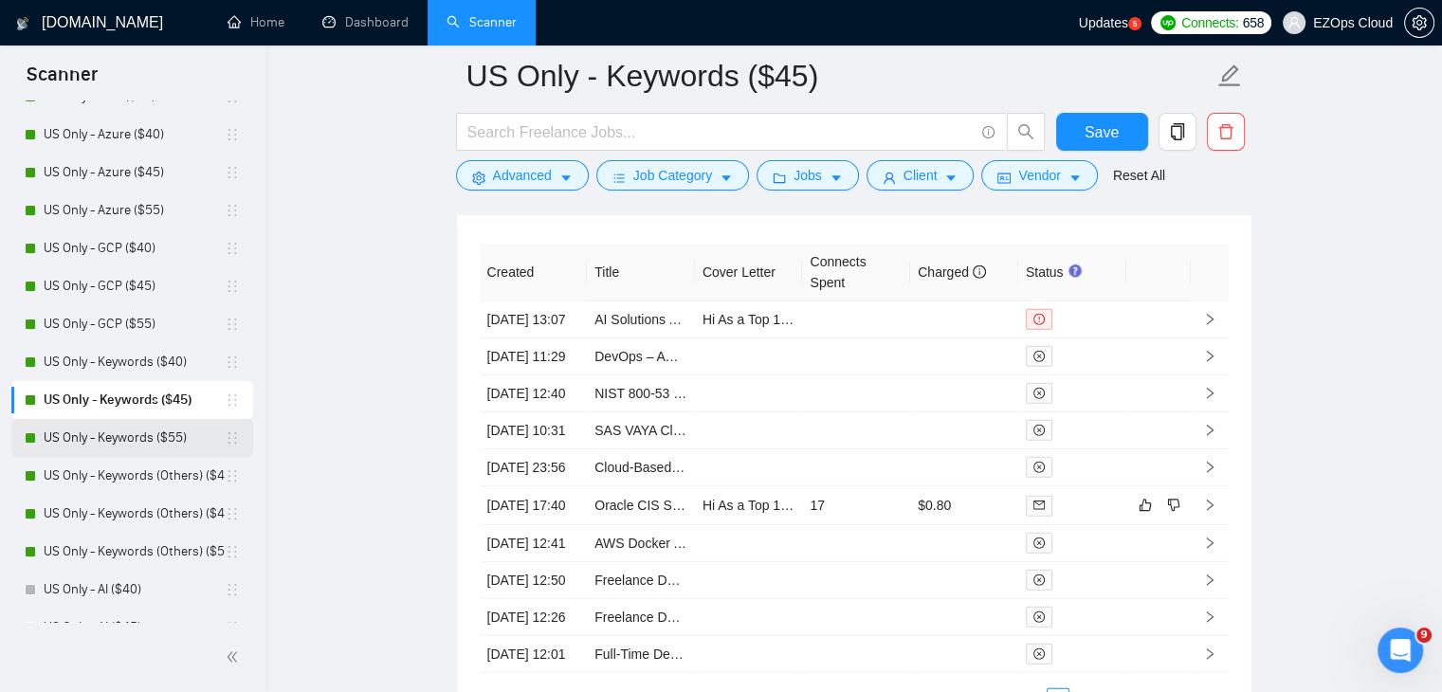
click at [138, 427] on link "US Only - Keywords ($55)" at bounding box center [134, 438] width 181 height 38
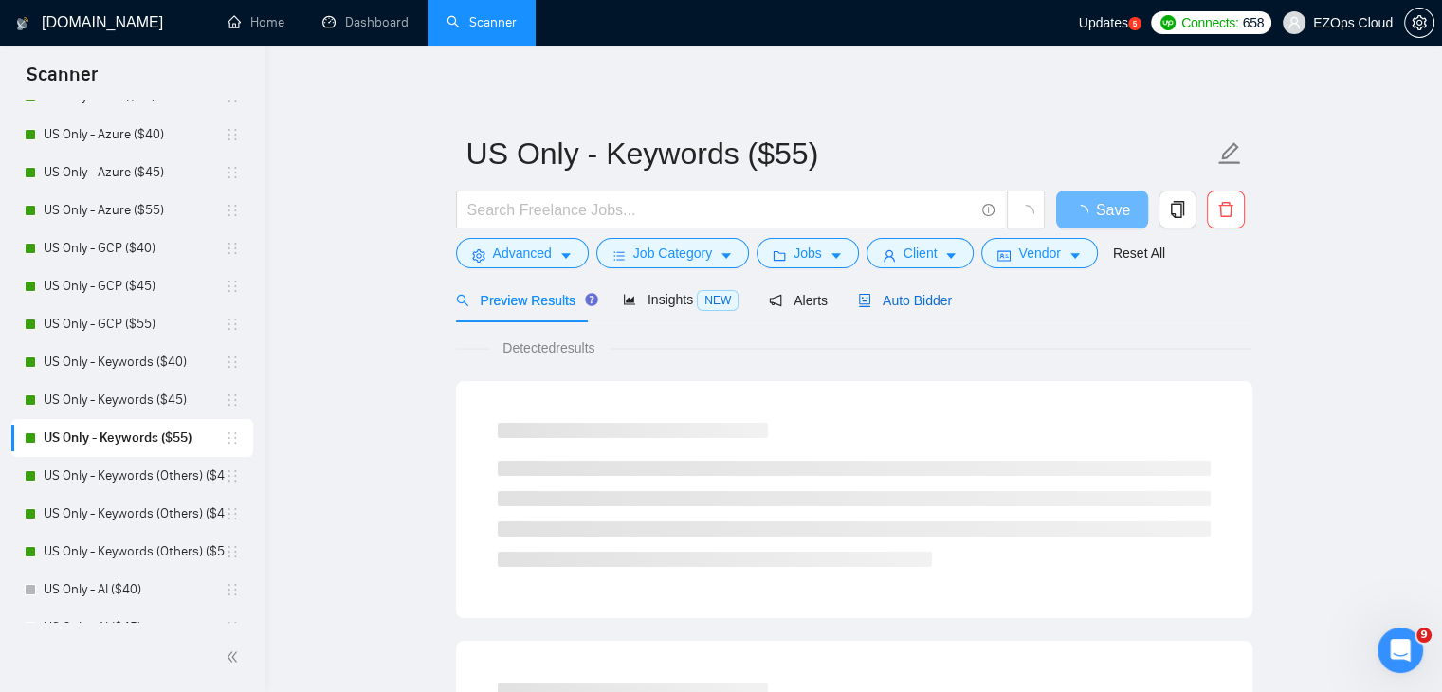
click at [907, 308] on span "Auto Bidder" at bounding box center [905, 300] width 94 height 15
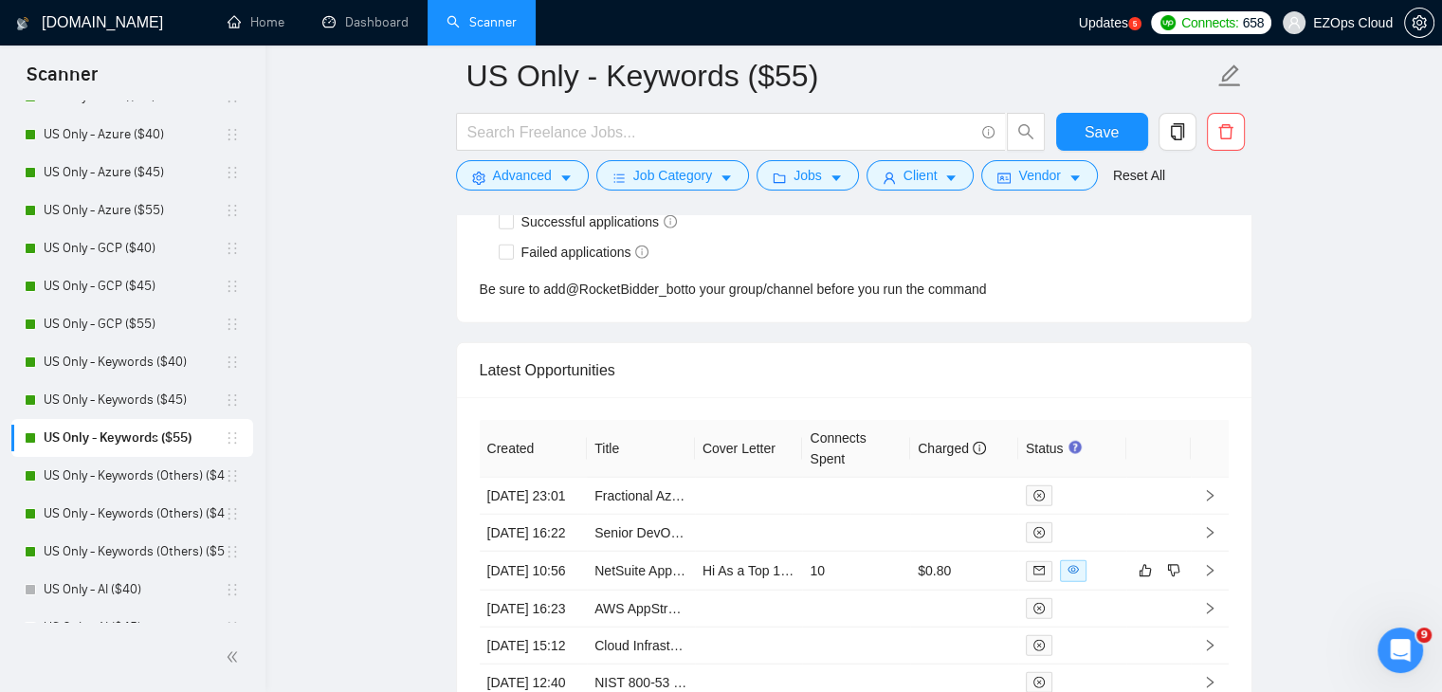
scroll to position [4974, 0]
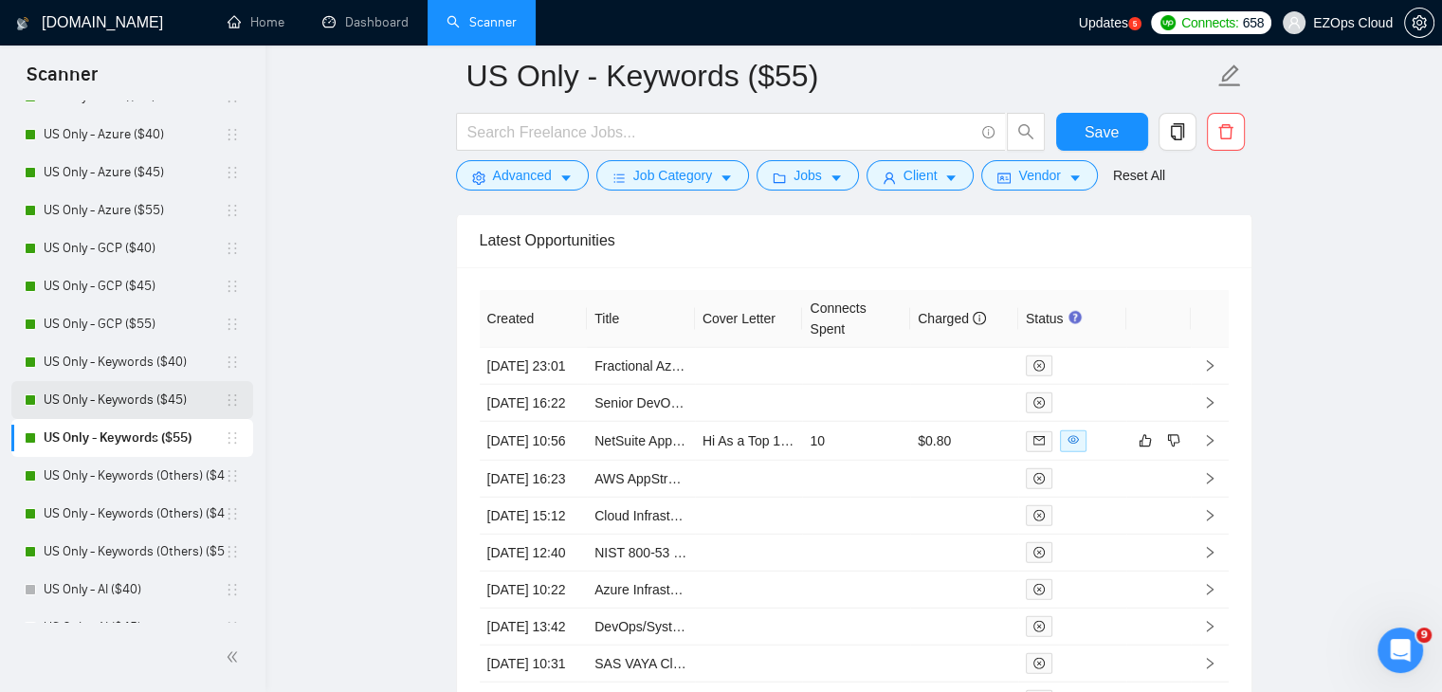
click at [132, 390] on link "US Only - Keywords ($45)" at bounding box center [134, 400] width 181 height 38
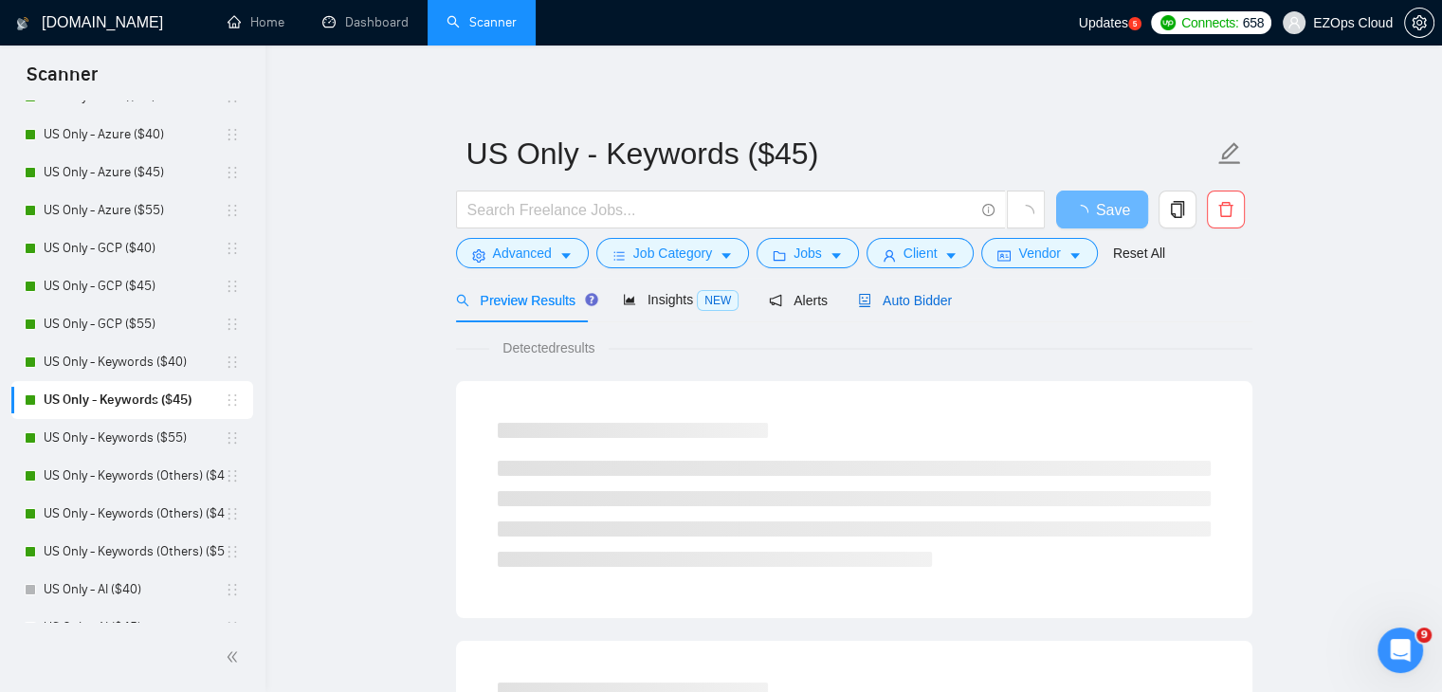
click at [898, 305] on span "Auto Bidder" at bounding box center [905, 300] width 94 height 15
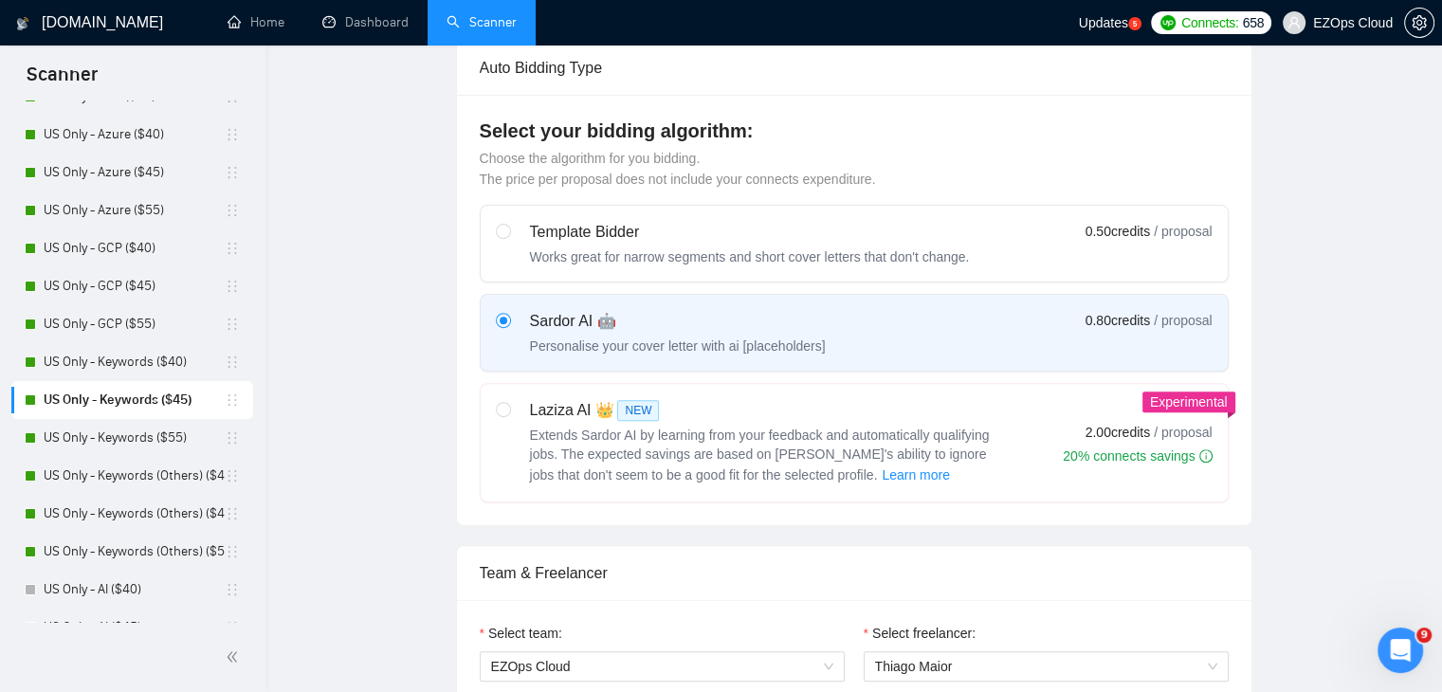
checkbox input "true"
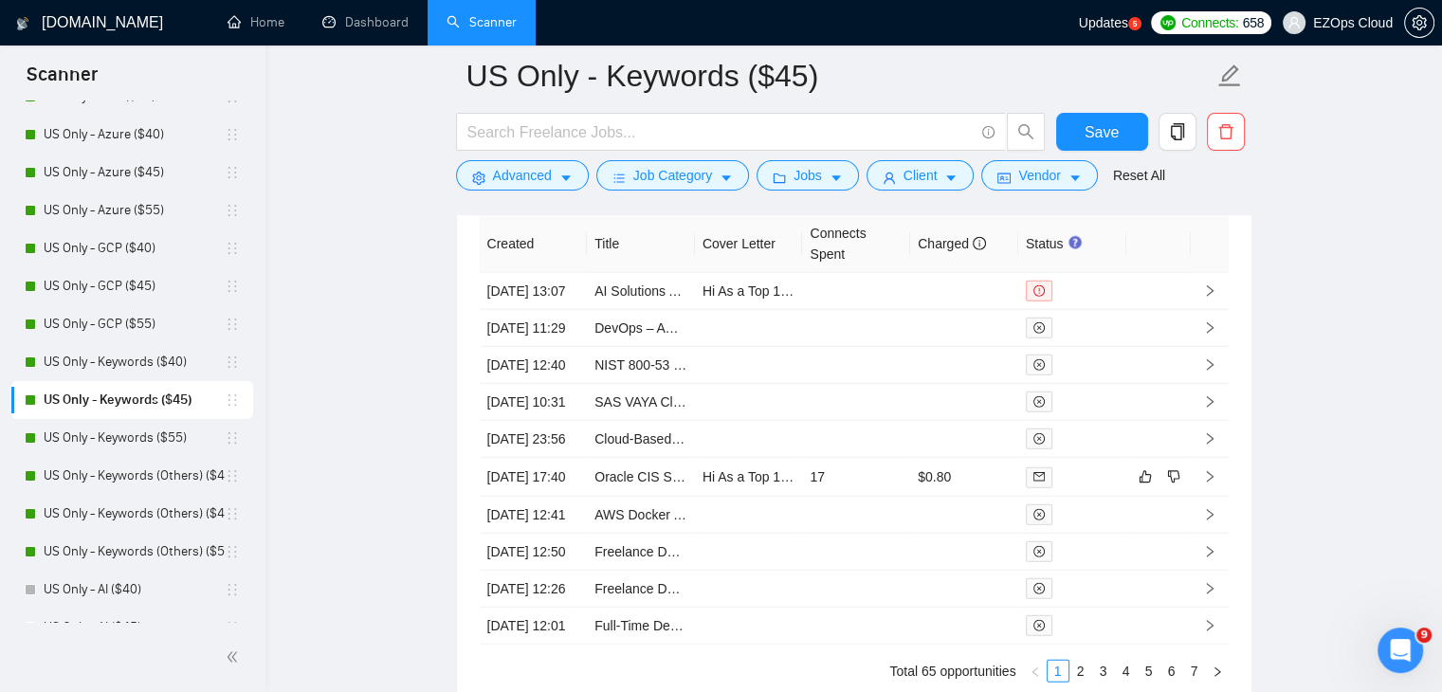
scroll to position [5091, 0]
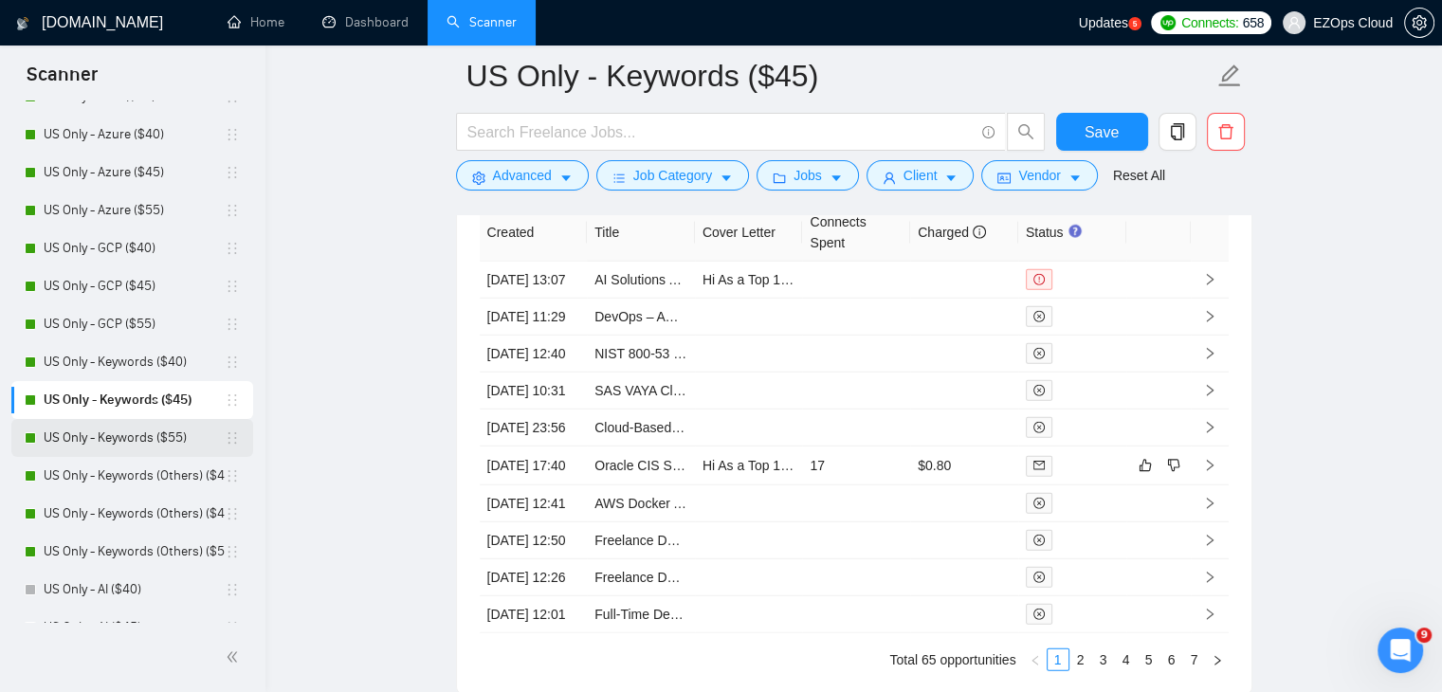
click at [148, 440] on link "US Only - Keywords ($55)" at bounding box center [134, 438] width 181 height 38
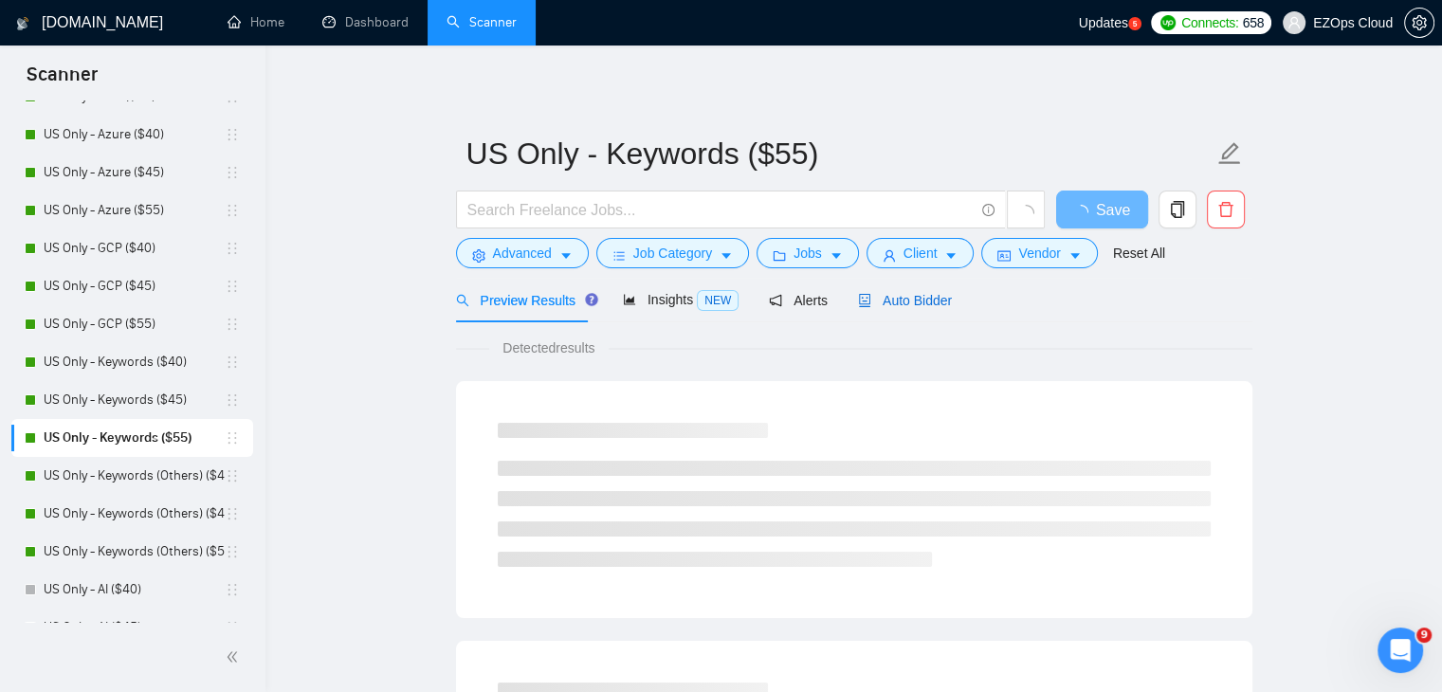
click at [919, 300] on span "Auto Bidder" at bounding box center [905, 300] width 94 height 15
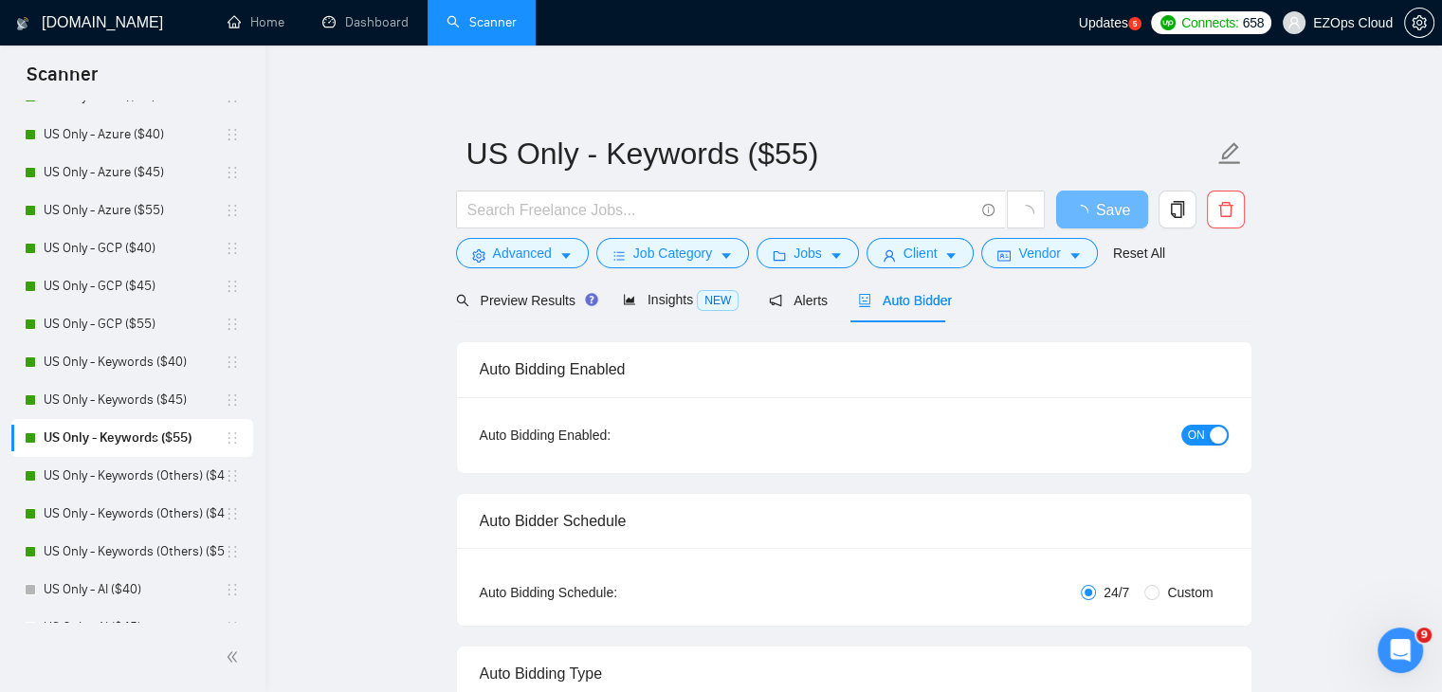
checkbox input "true"
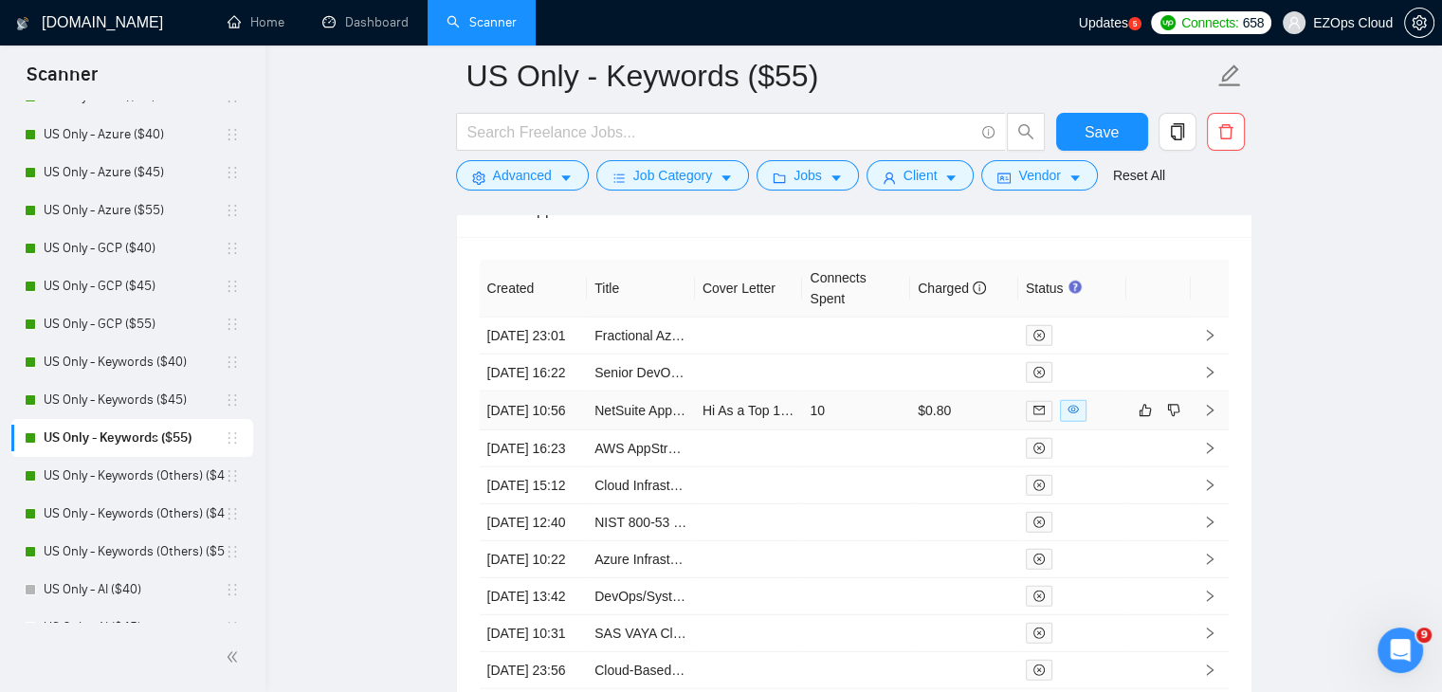
scroll to position [5008, 0]
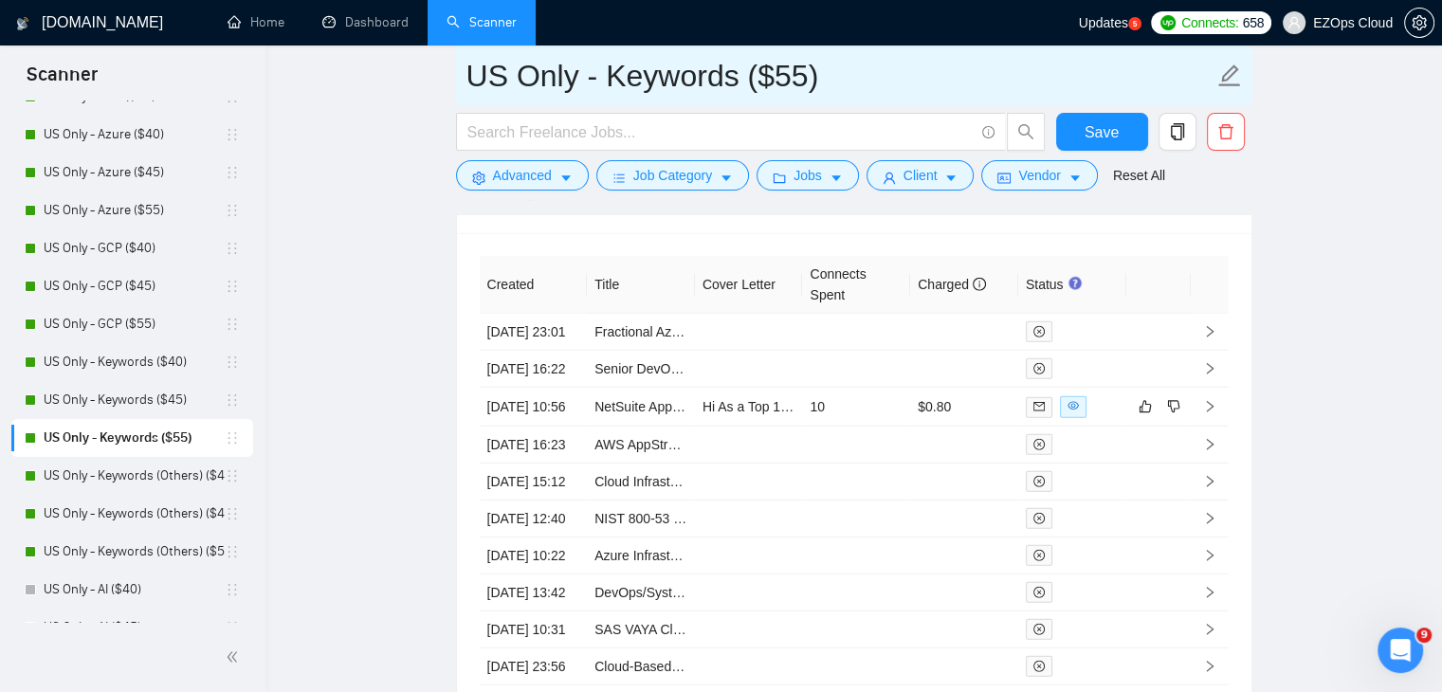
drag, startPoint x: 838, startPoint y: 80, endPoint x: 457, endPoint y: 77, distance: 381.2
click at [457, 77] on span "US Only - Keywords ($55)" at bounding box center [854, 76] width 797 height 60
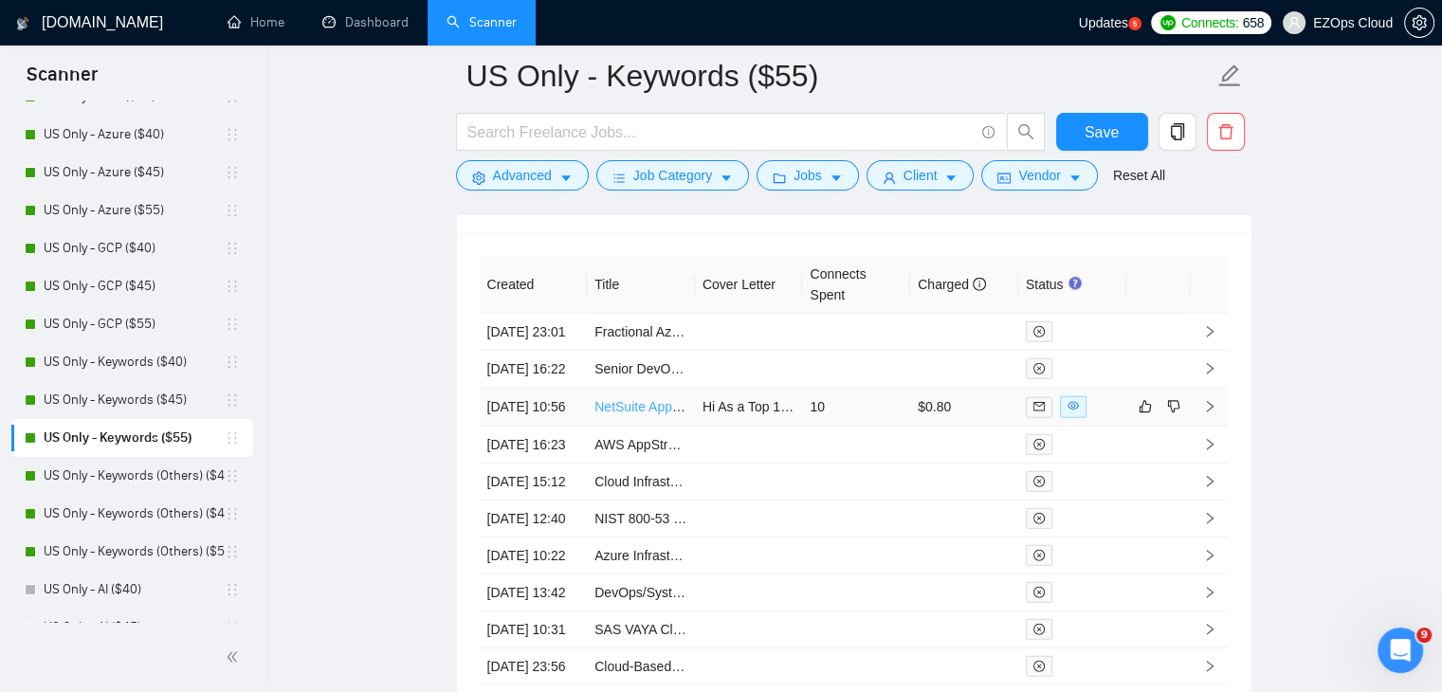
click at [633, 414] on link "NetSuite Approval Implementation & Report Building" at bounding box center [749, 406] width 308 height 15
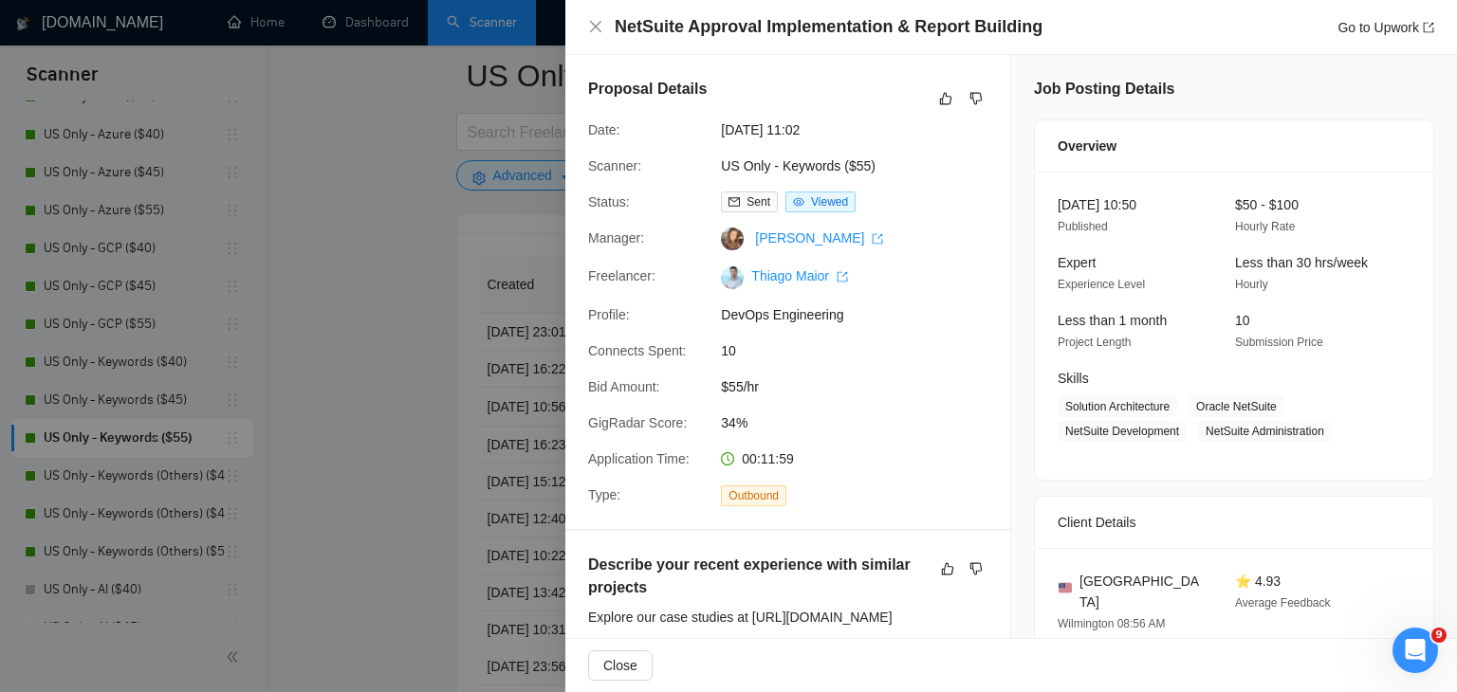
click at [410, 244] on div at bounding box center [728, 346] width 1457 height 692
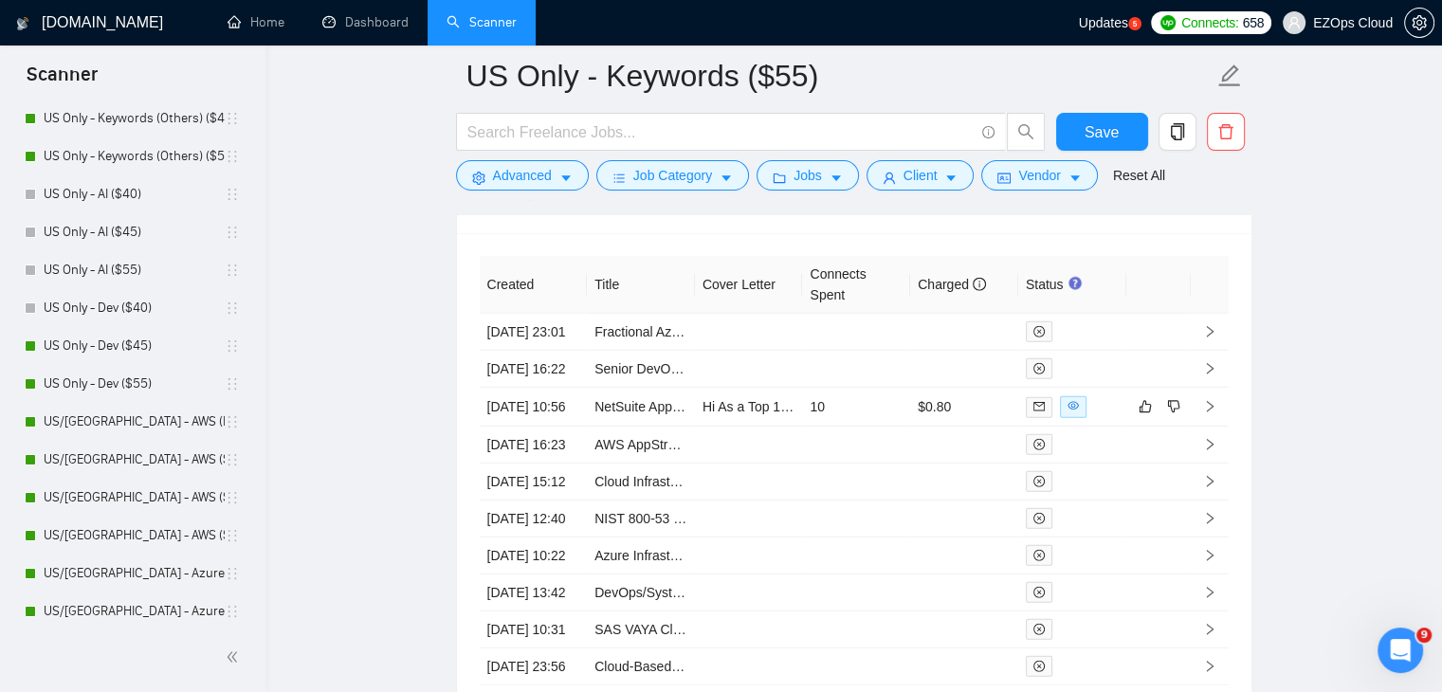
scroll to position [664, 0]
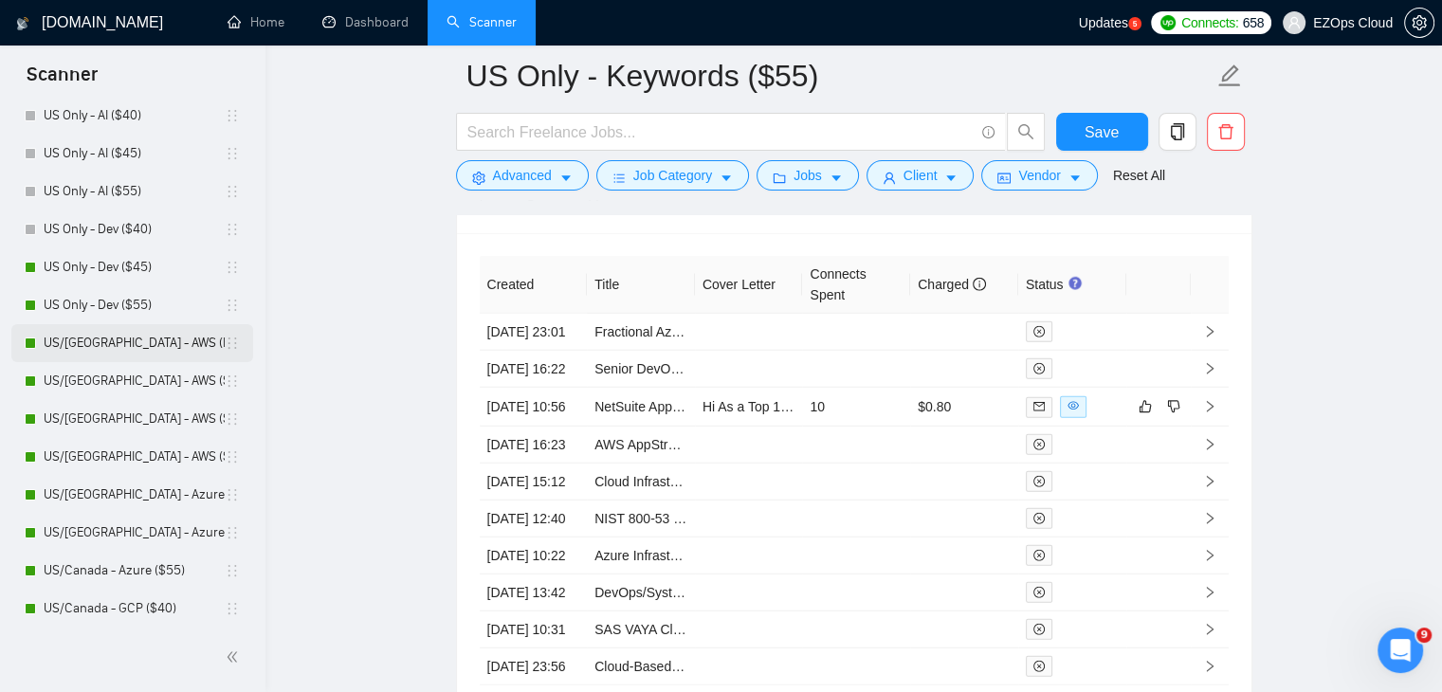
click at [139, 346] on link "US/[GEOGRAPHIC_DATA] - AWS (Best Clients) ($55)" at bounding box center [134, 343] width 181 height 38
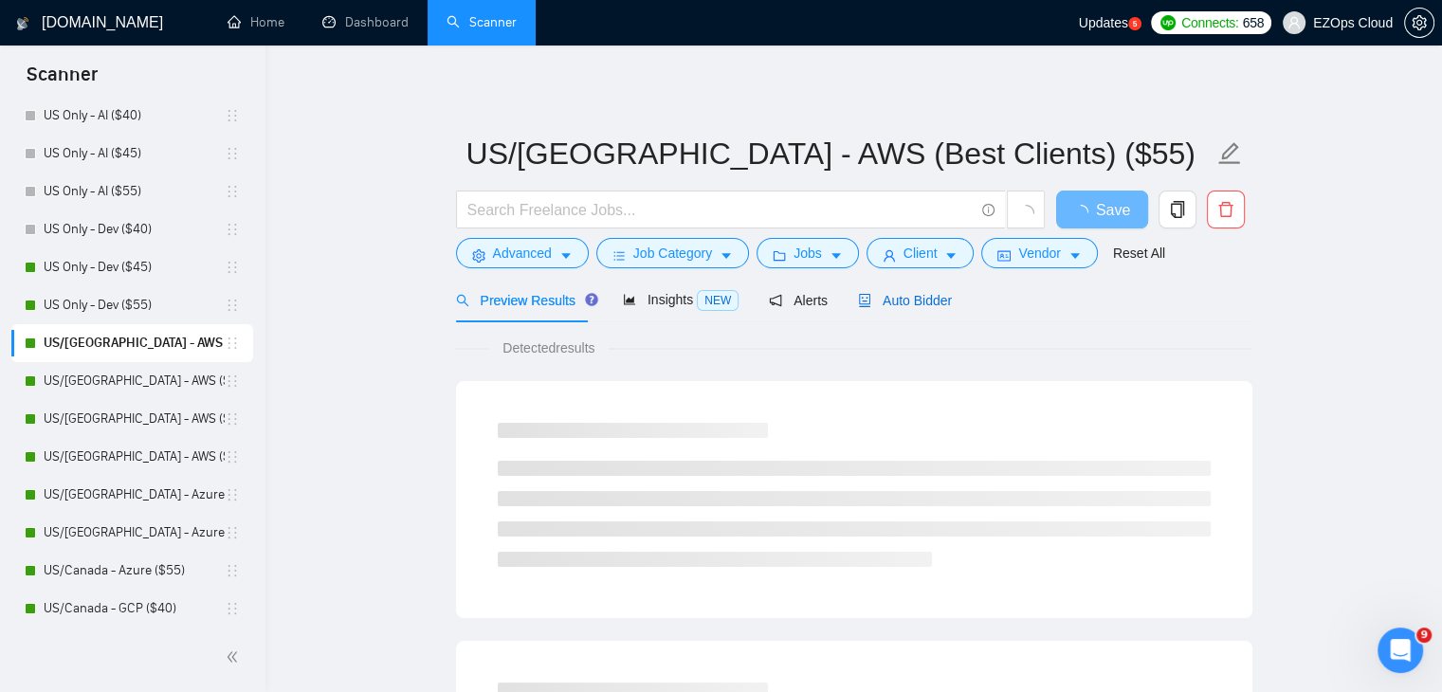
click at [910, 309] on div "Auto Bidder" at bounding box center [905, 300] width 94 height 21
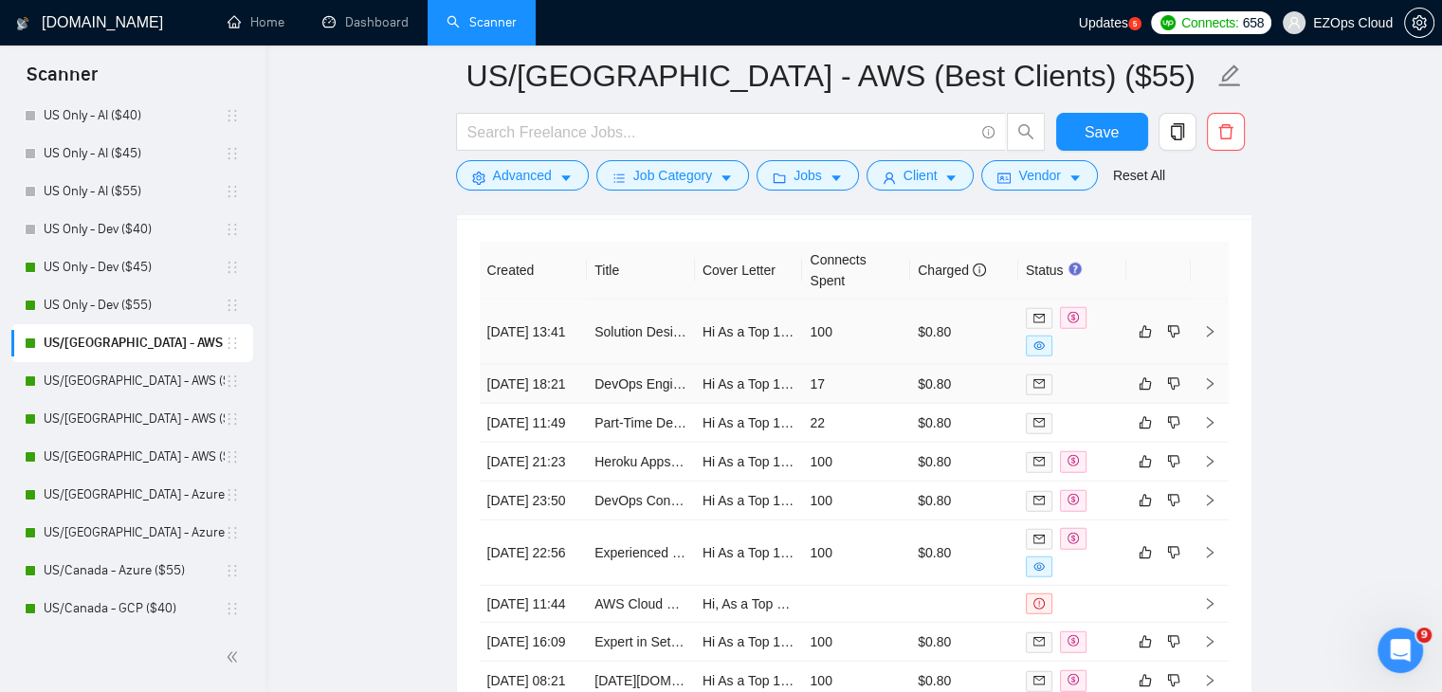
scroll to position [4994, 0]
click at [641, 322] on link "Solution Design and Solution Architecture - Part Time Remote Position" at bounding box center [802, 329] width 414 height 15
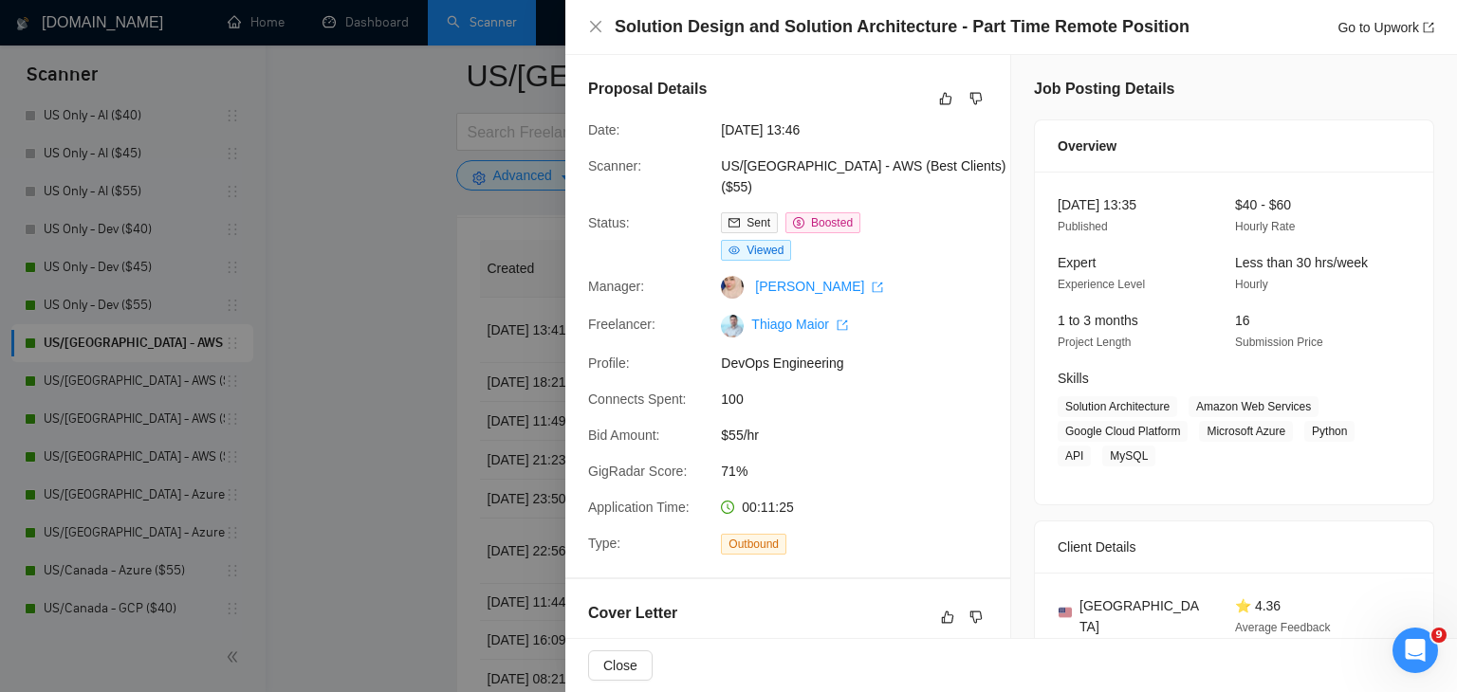
click at [431, 255] on div at bounding box center [728, 346] width 1457 height 692
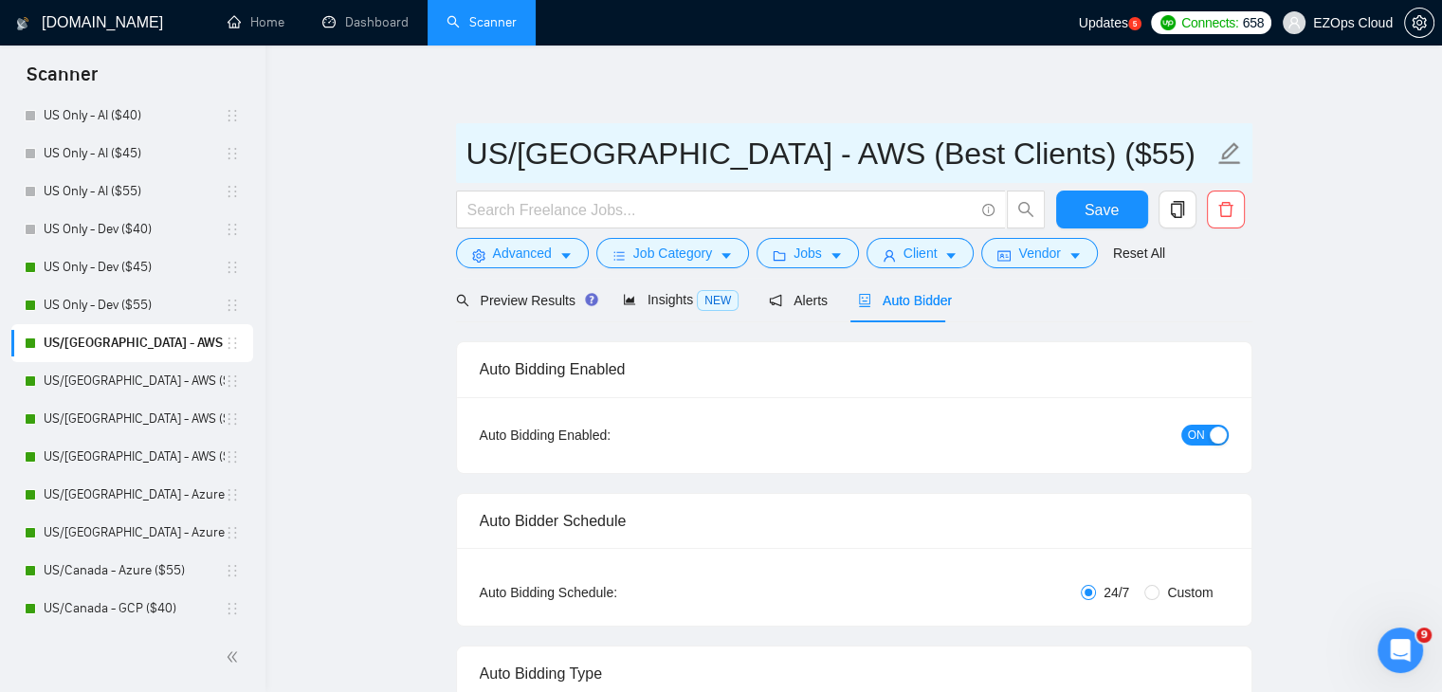
drag, startPoint x: 1030, startPoint y: 156, endPoint x: 440, endPoint y: 167, distance: 590.0
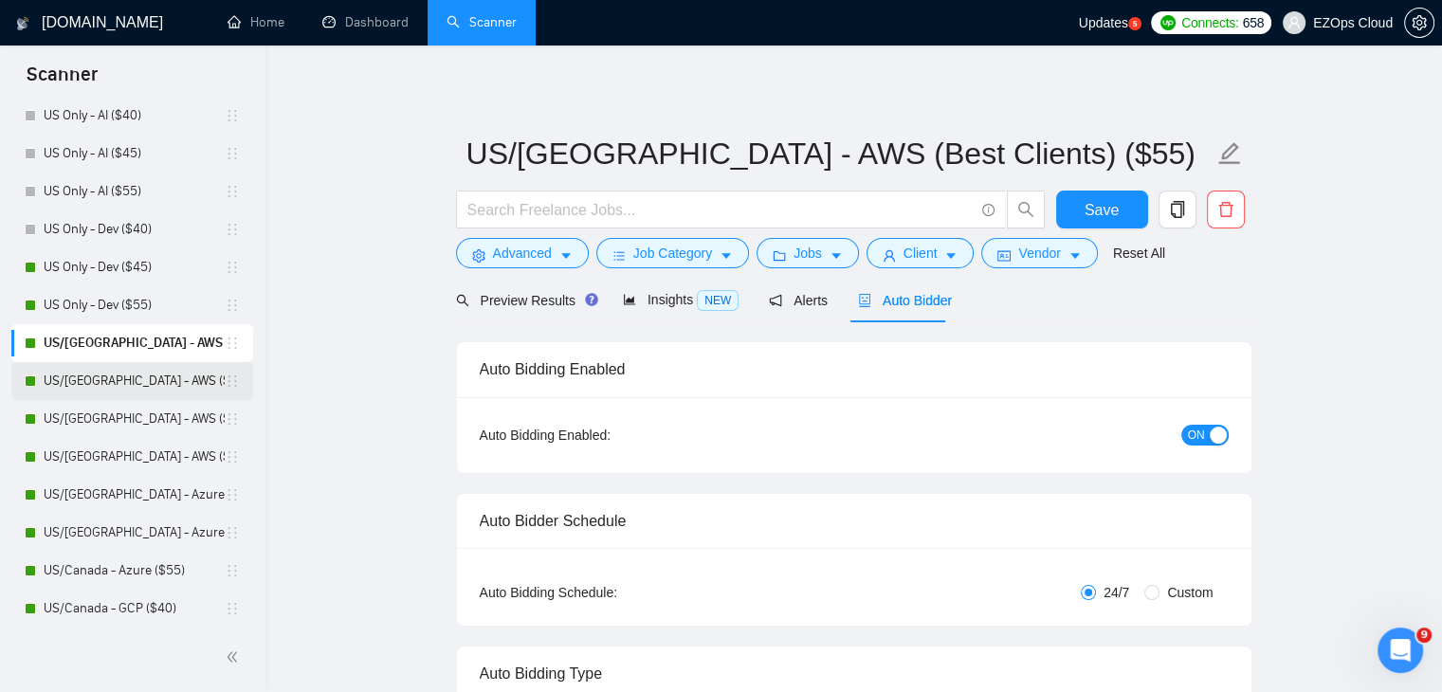
click at [155, 380] on link "US/[GEOGRAPHIC_DATA] - AWS ($40)" at bounding box center [134, 381] width 181 height 38
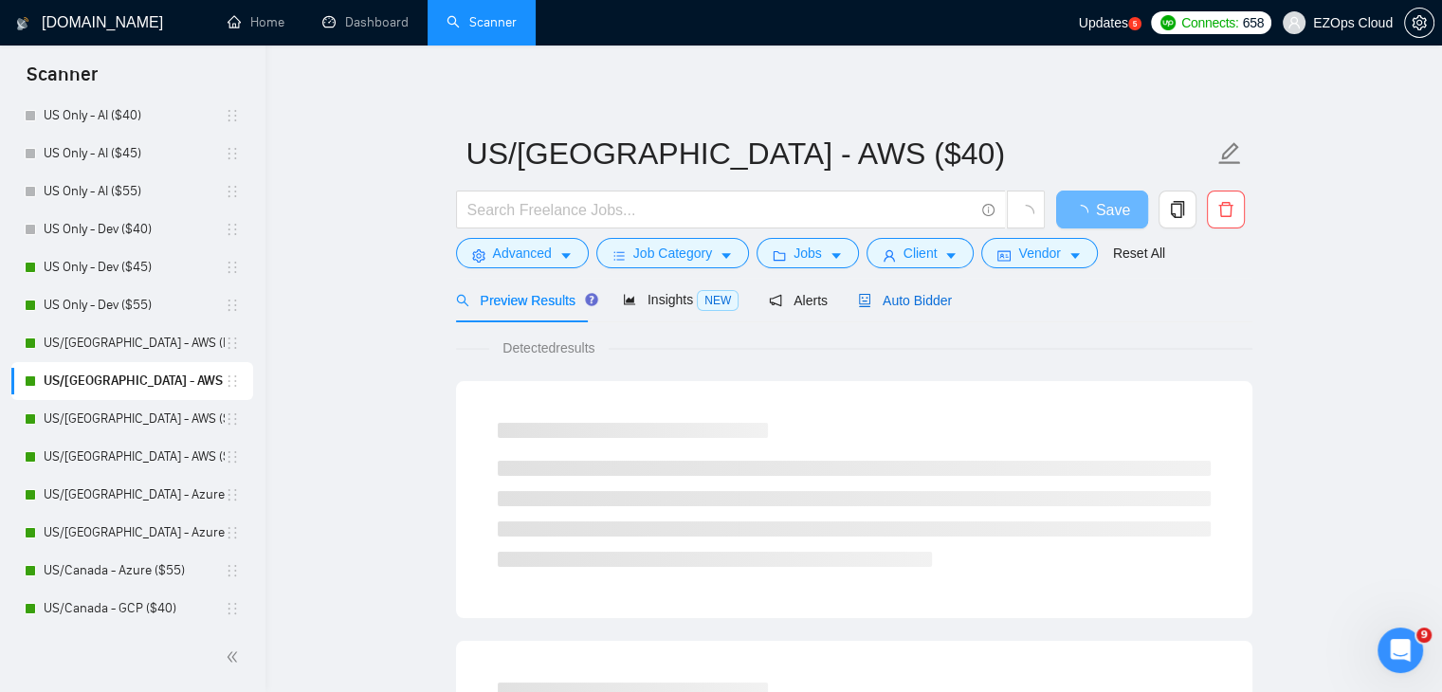
click at [913, 301] on span "Auto Bidder" at bounding box center [905, 300] width 94 height 15
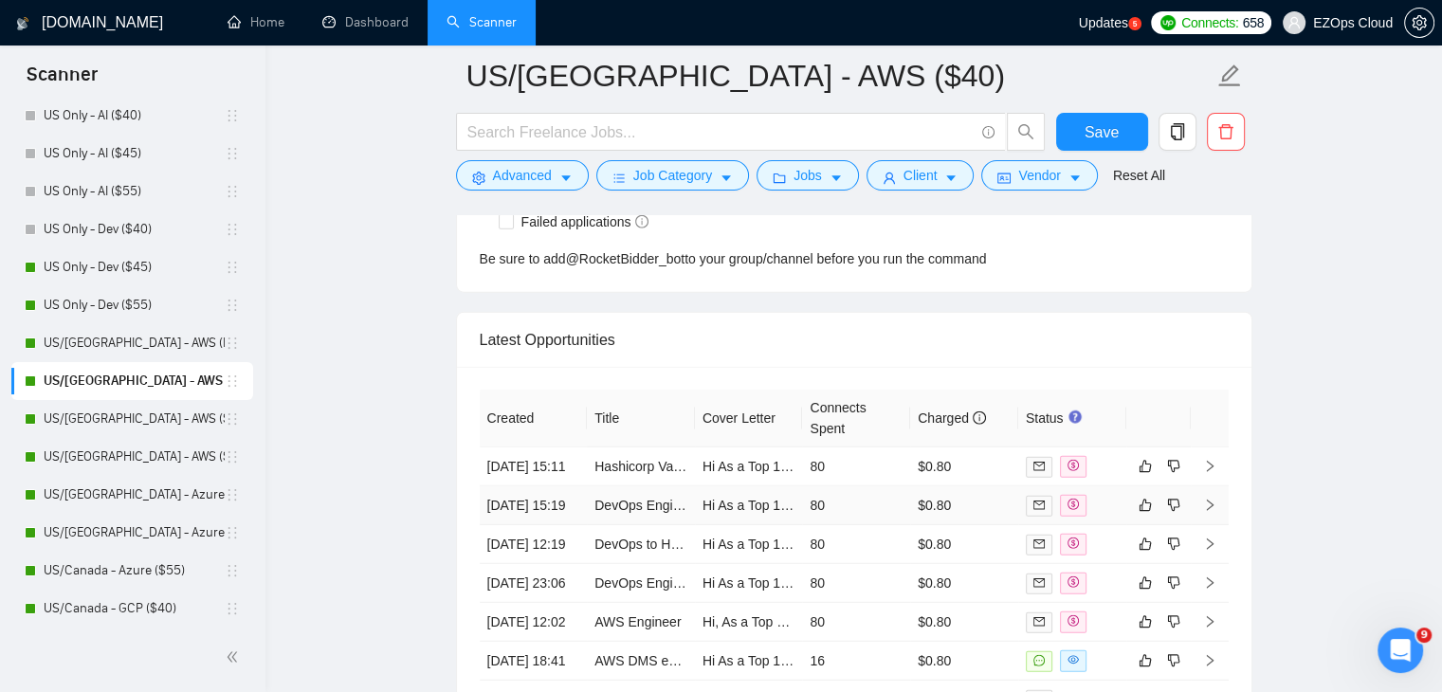
scroll to position [4862, 0]
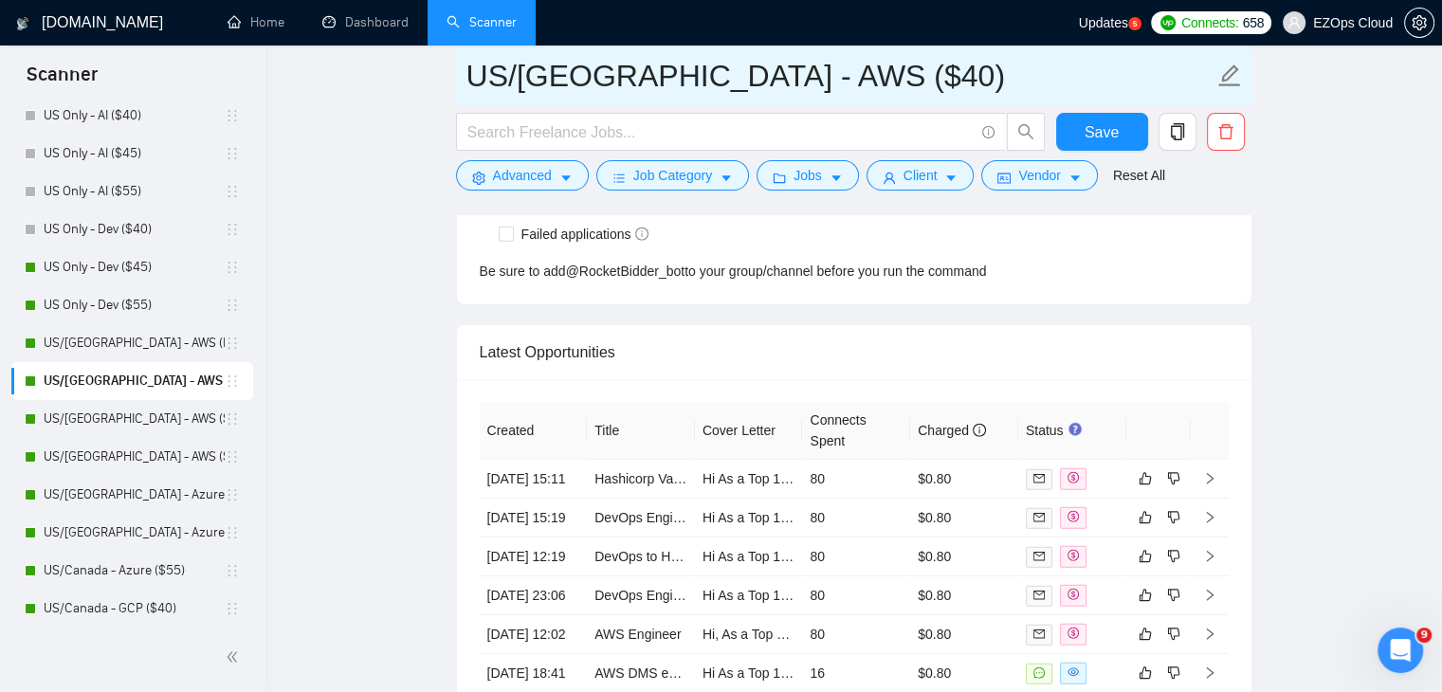
drag, startPoint x: 820, startPoint y: 74, endPoint x: 468, endPoint y: 79, distance: 352.8
click at [468, 79] on input "US/[GEOGRAPHIC_DATA] - AWS ($40)" at bounding box center [840, 75] width 747 height 47
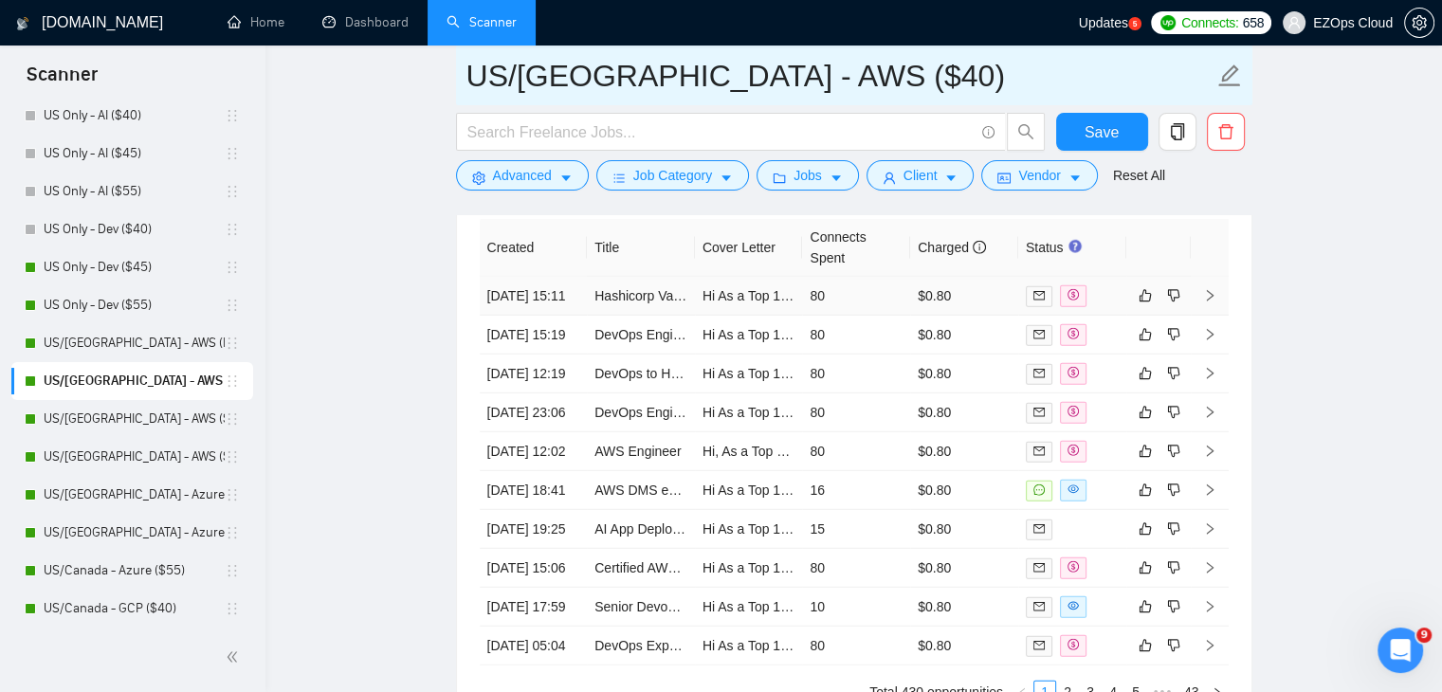
scroll to position [5052, 0]
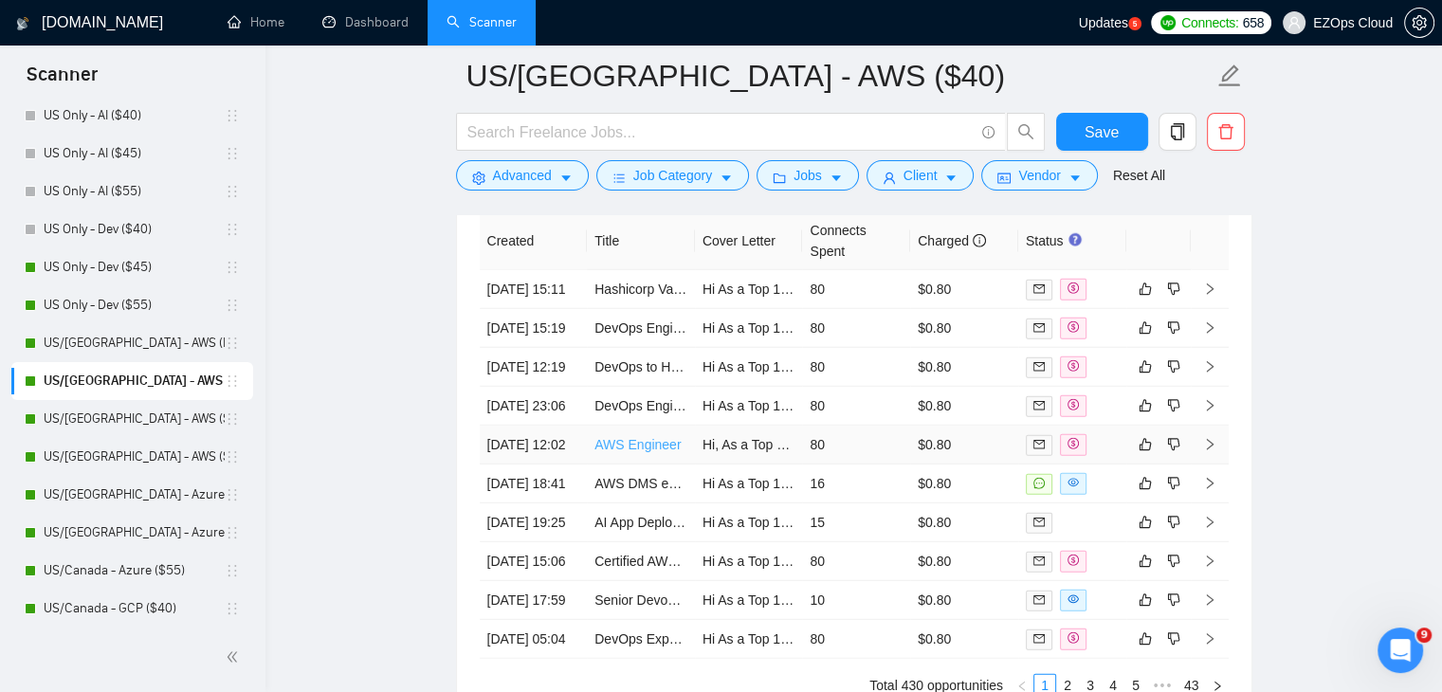
click at [627, 452] on link "AWS Engineer" at bounding box center [638, 444] width 86 height 15
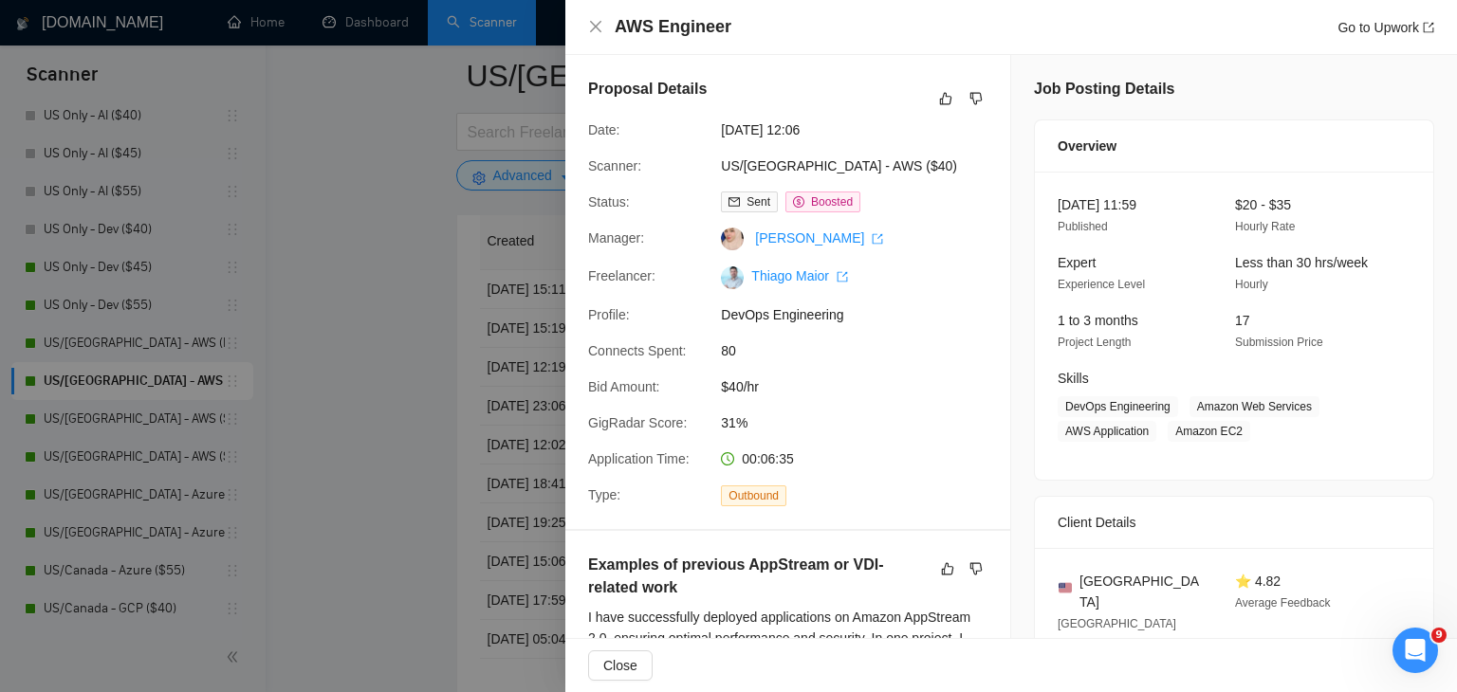
click at [501, 450] on div at bounding box center [728, 346] width 1457 height 692
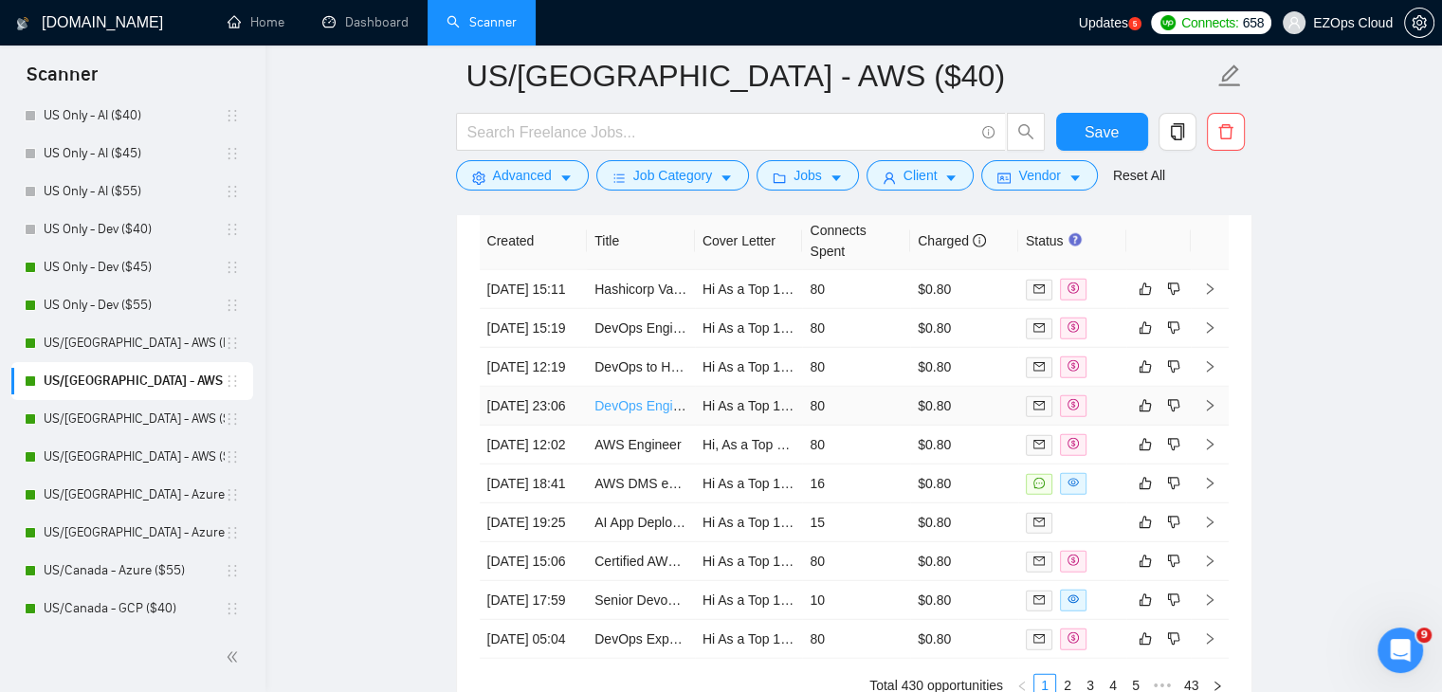
click at [608, 413] on link "DevOps Engineer to support deployments on AWS and k3s using Semaphore" at bounding box center [822, 405] width 455 height 15
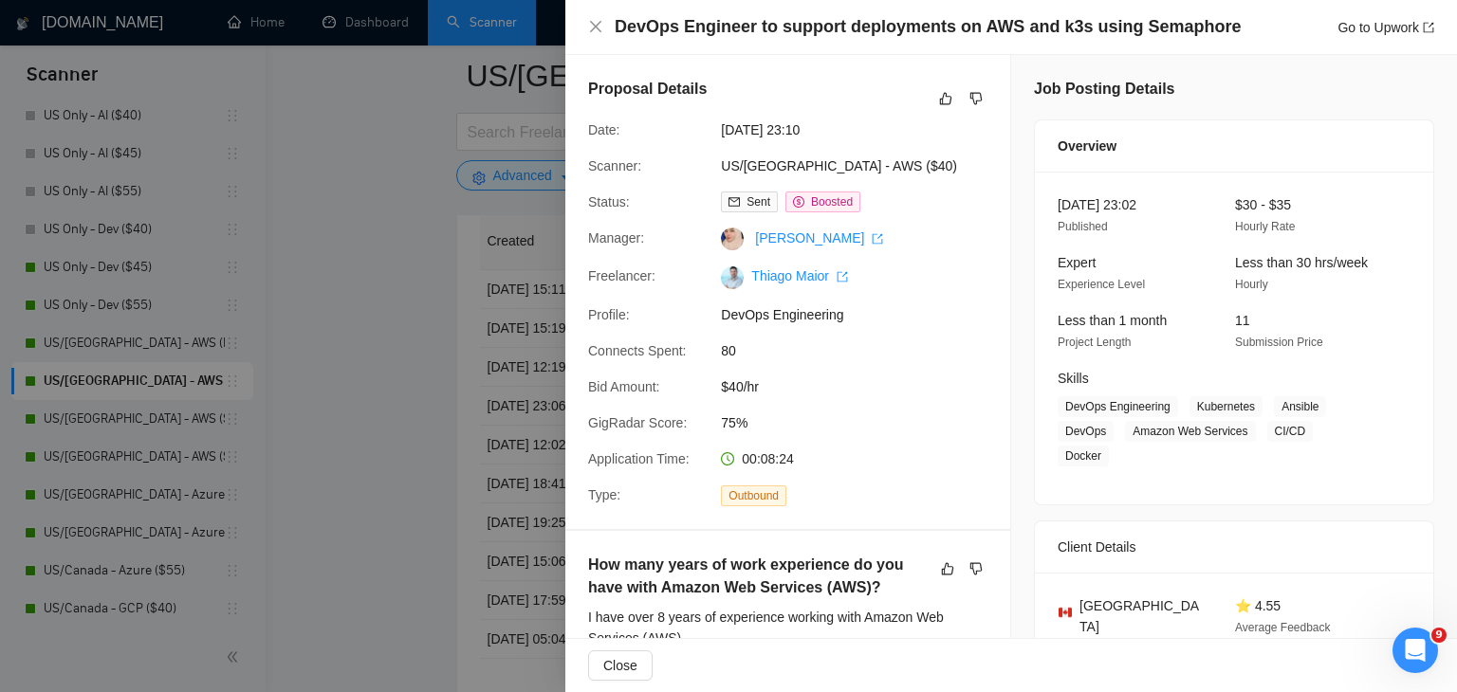
click at [384, 334] on div at bounding box center [728, 346] width 1457 height 692
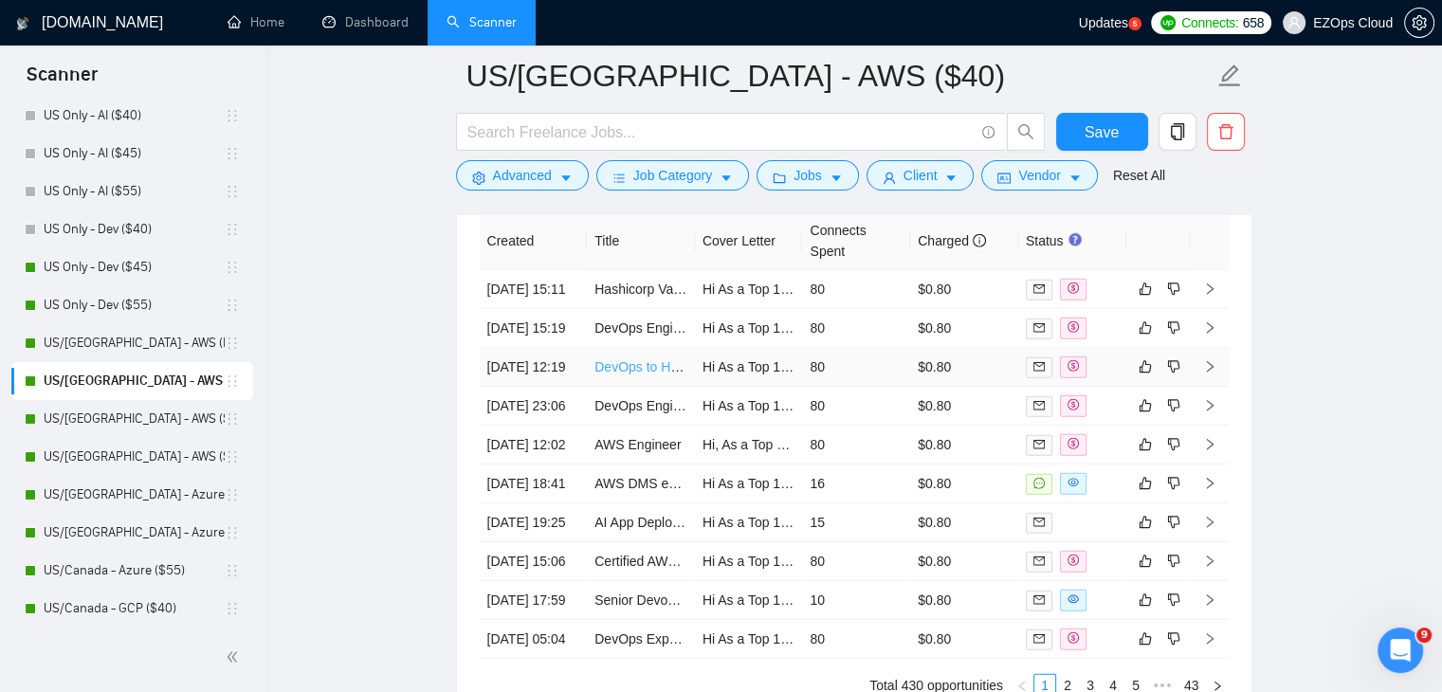
click at [633, 375] on link "DevOps to Help with Laravel Site in AWS ECS" at bounding box center [731, 366] width 272 height 15
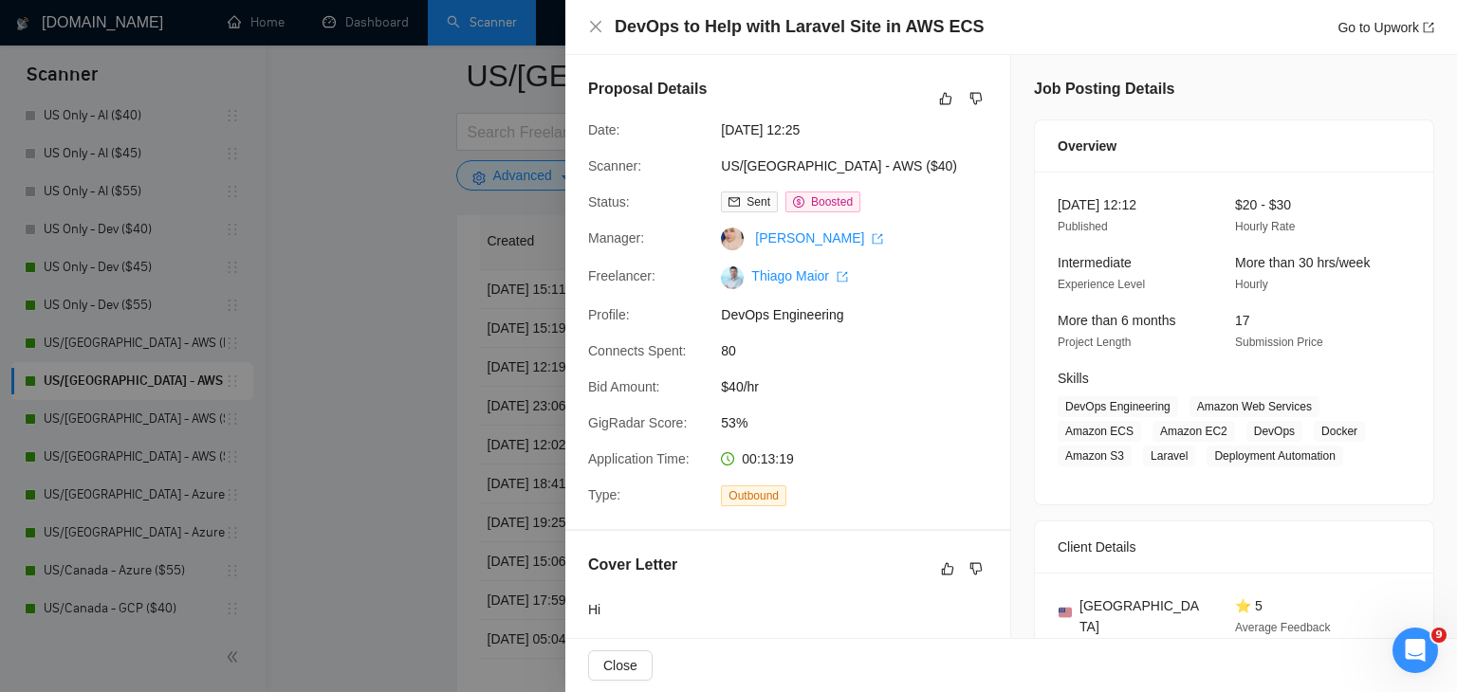
click at [395, 210] on div at bounding box center [728, 346] width 1457 height 692
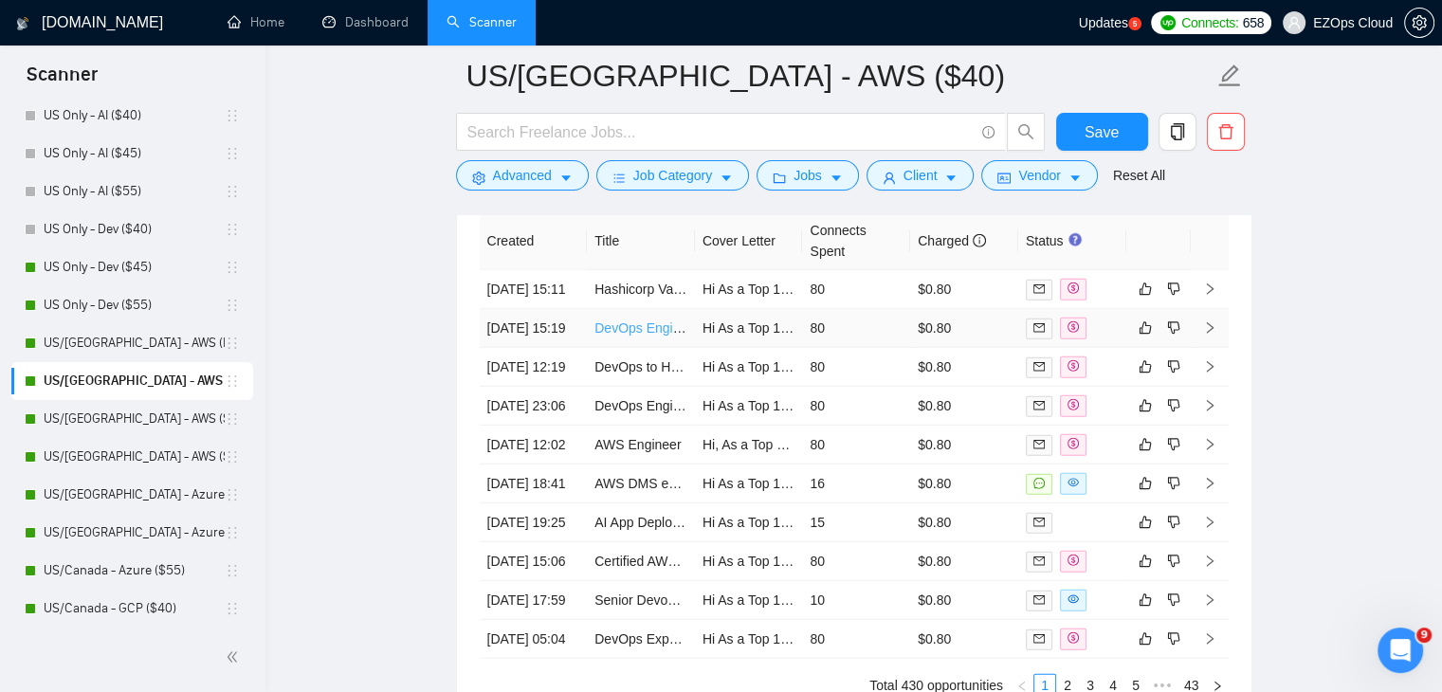
click at [642, 336] on link "DevOps Engineer (Poland-Based) | Secure Automation & Air-Gapped CI/CD Environme…" at bounding box center [861, 328] width 532 height 15
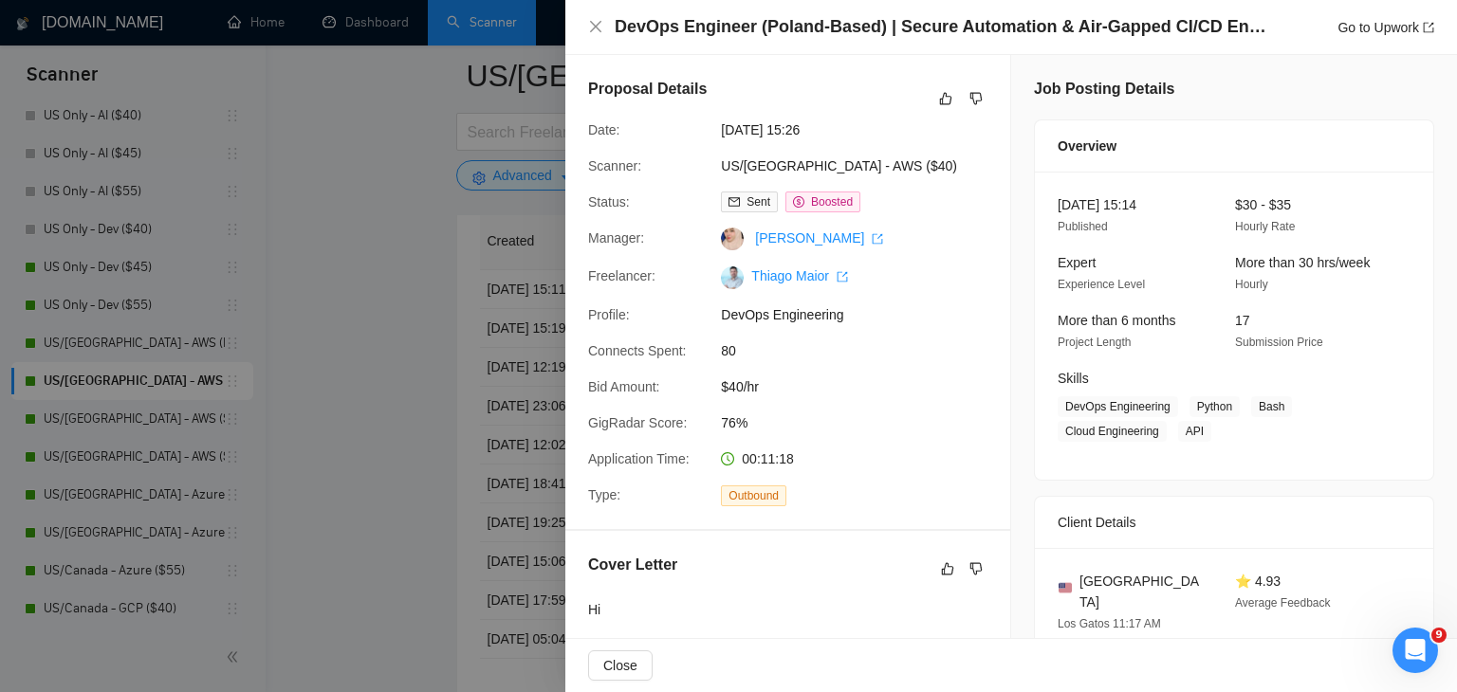
click at [330, 267] on div at bounding box center [728, 346] width 1457 height 692
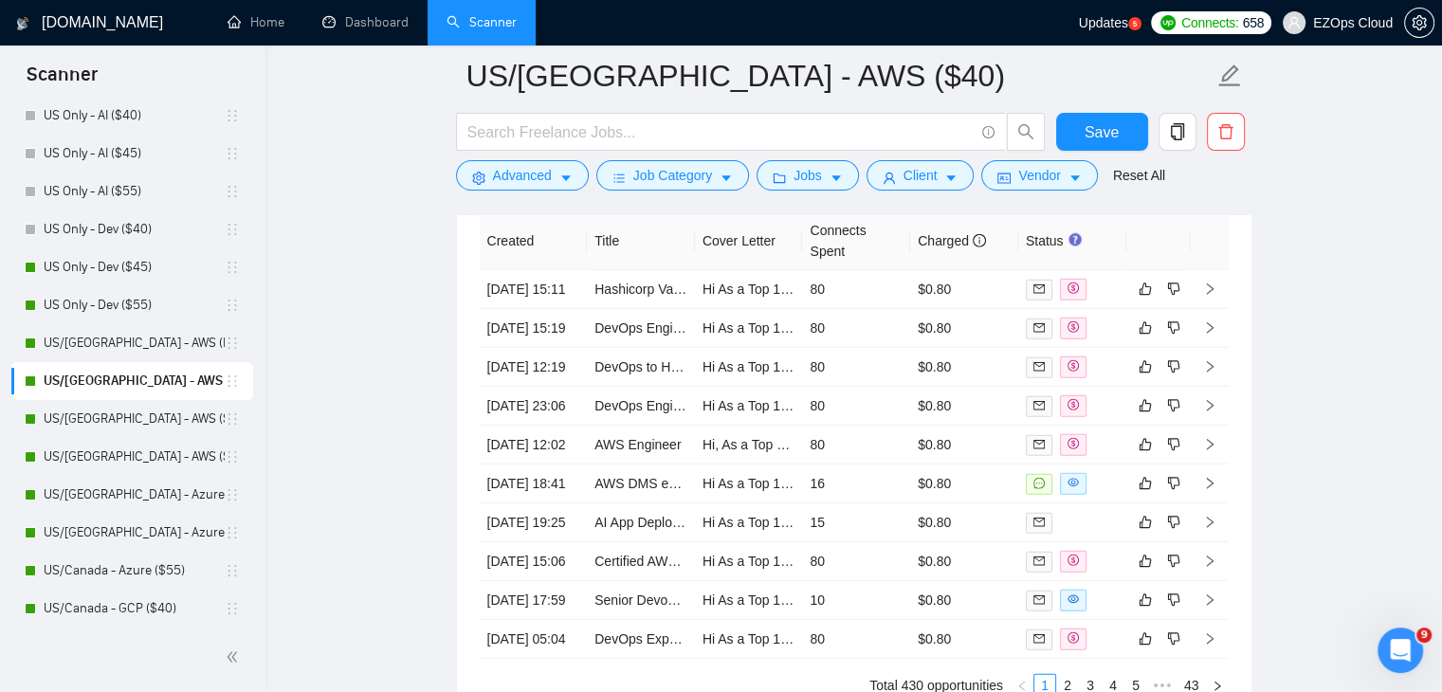
click at [136, 407] on link "US/[GEOGRAPHIC_DATA] - AWS ($45)" at bounding box center [134, 419] width 181 height 38
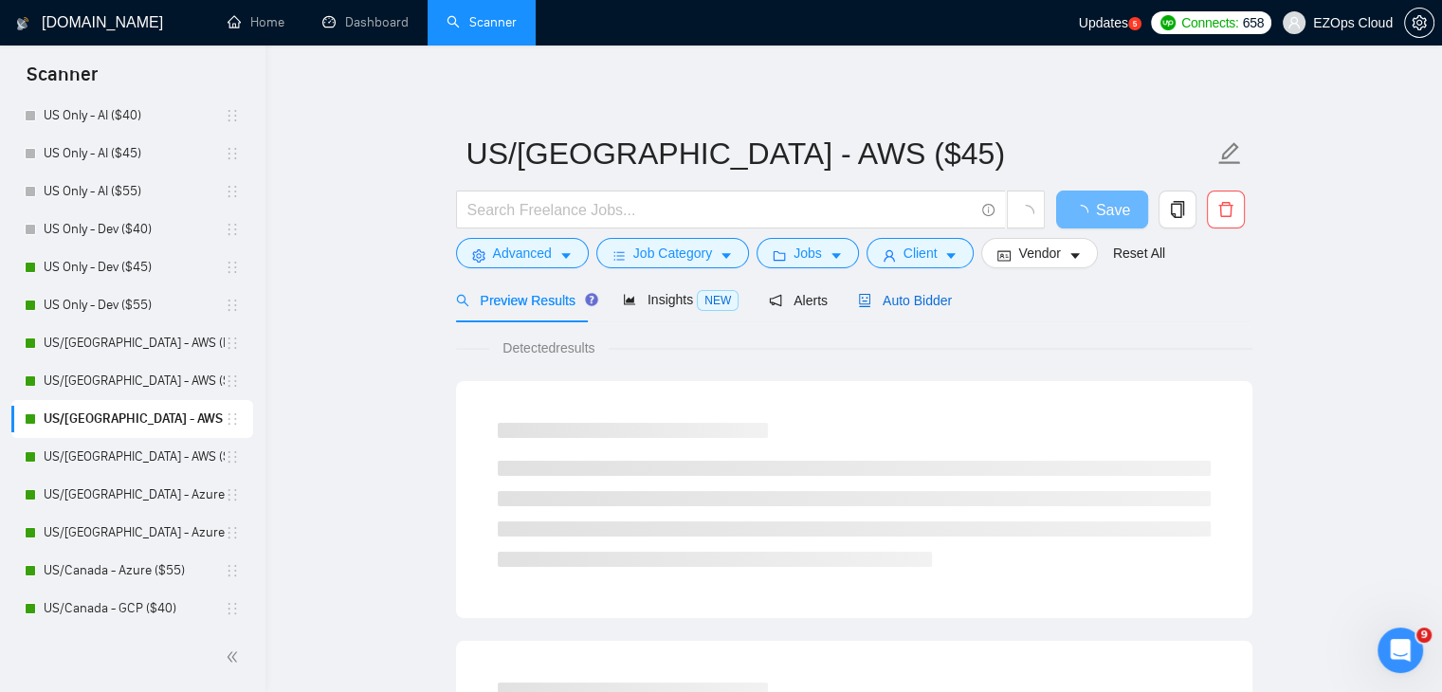
click at [929, 299] on span "Auto Bidder" at bounding box center [905, 300] width 94 height 15
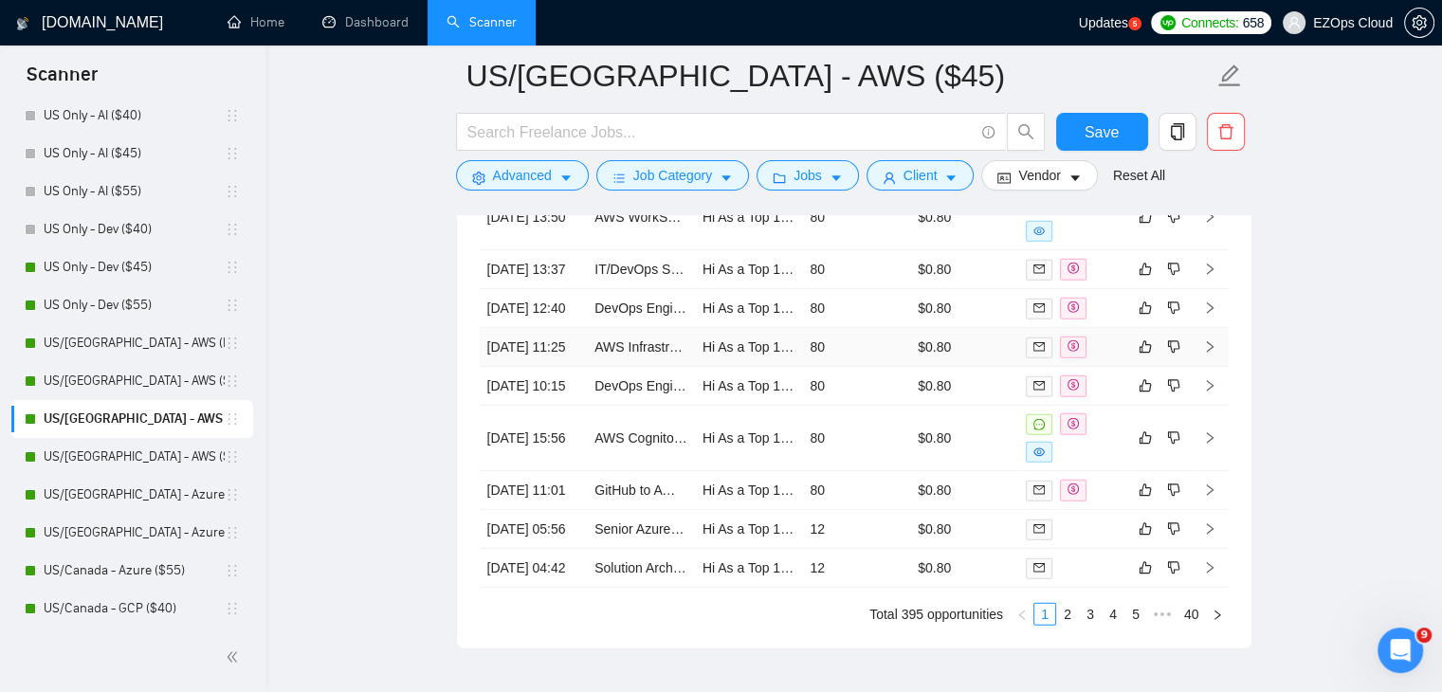
scroll to position [5314, 0]
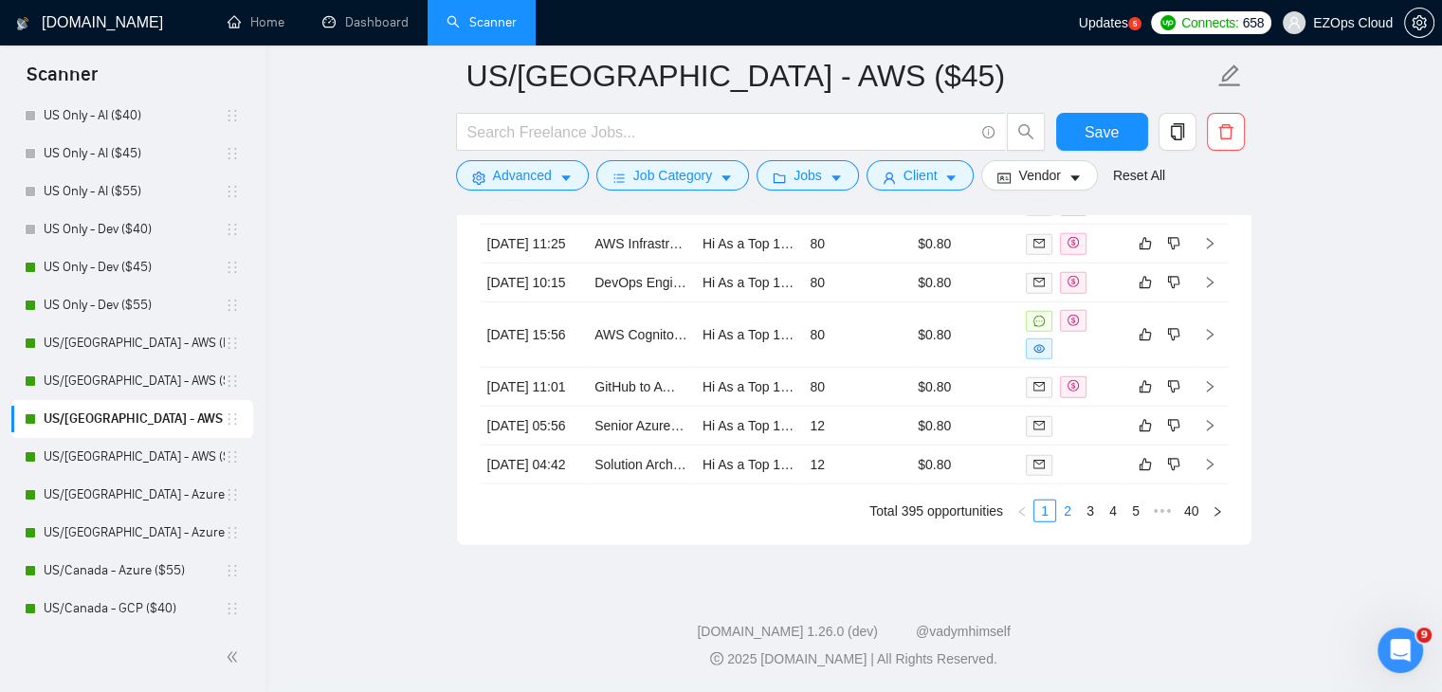
click at [1062, 522] on link "2" at bounding box center [1067, 511] width 21 height 21
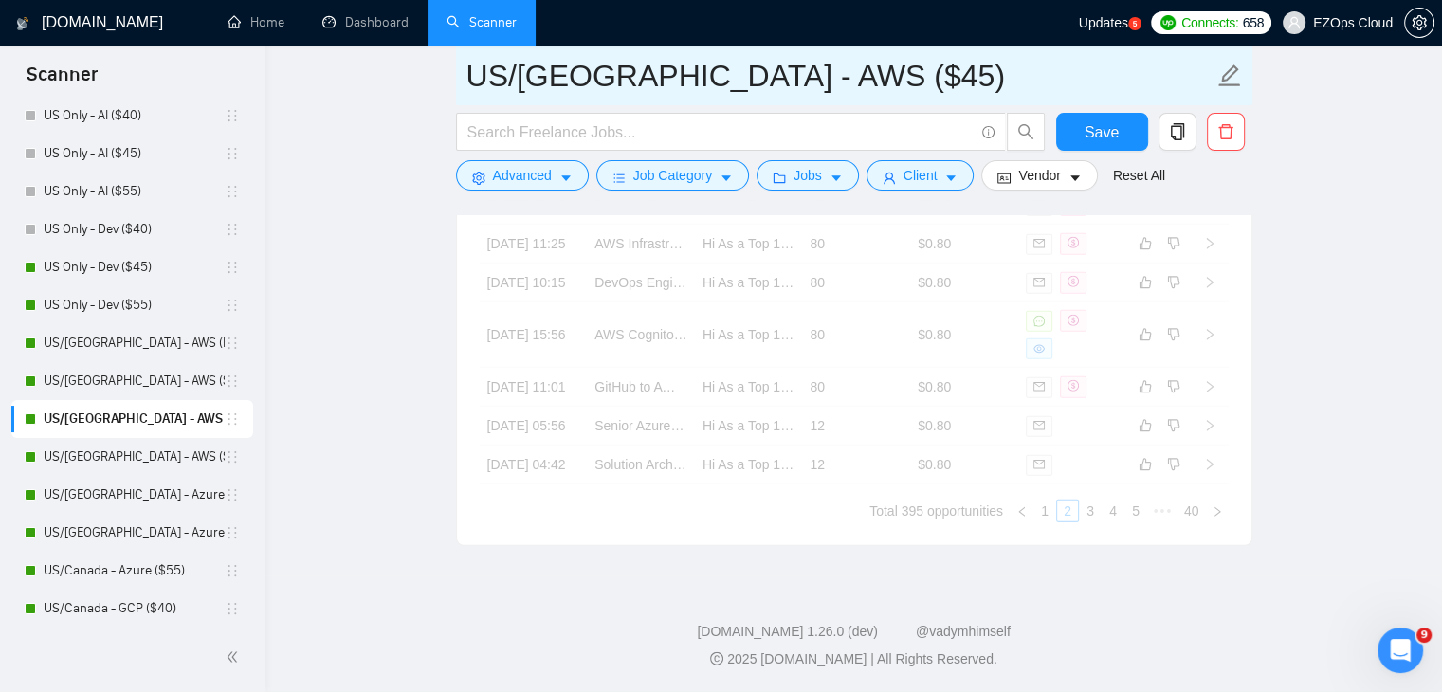
drag, startPoint x: 797, startPoint y: 87, endPoint x: 413, endPoint y: 87, distance: 383.1
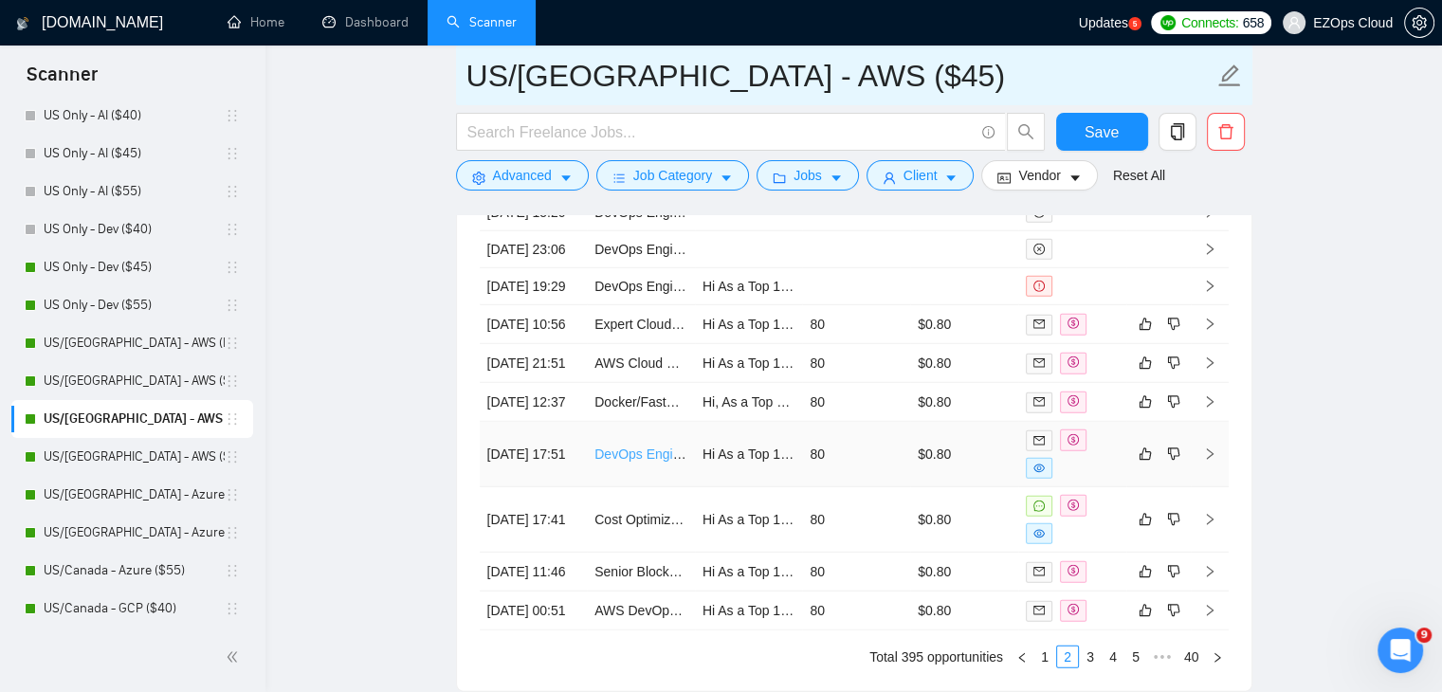
scroll to position [5125, 0]
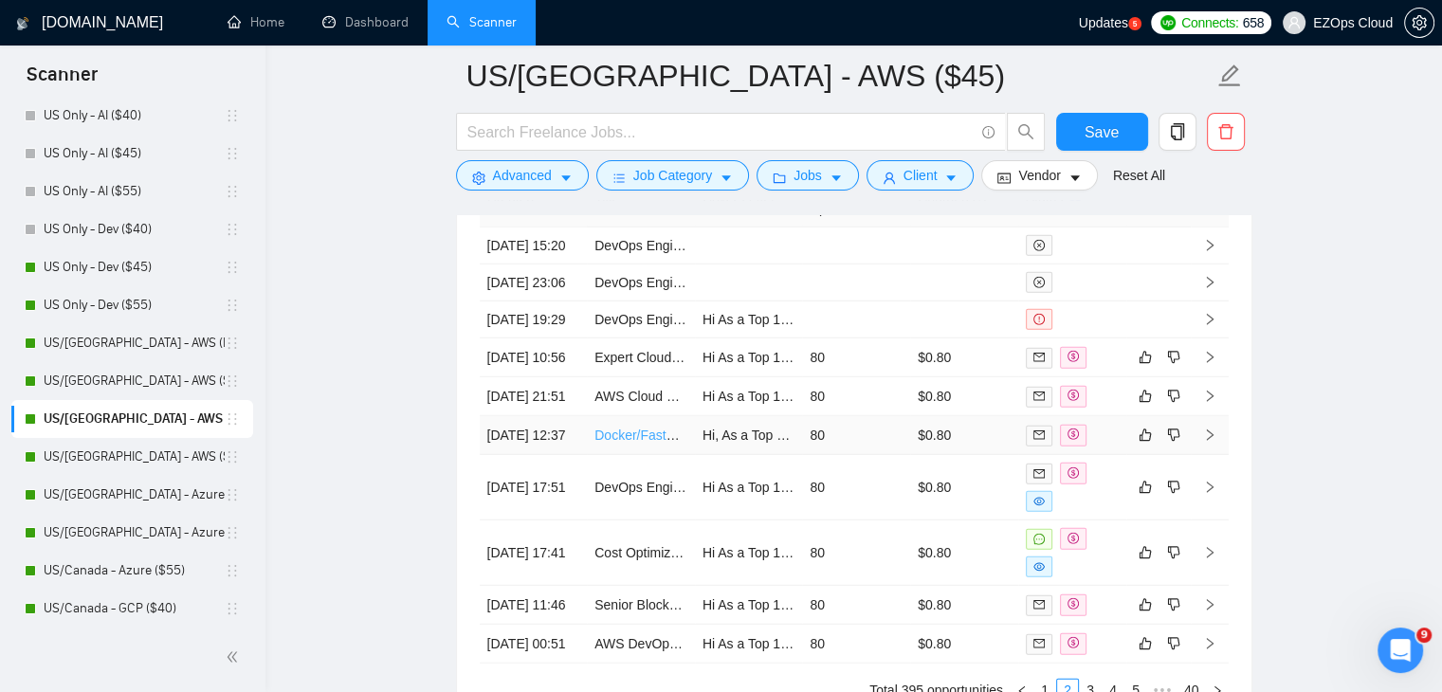
click at [648, 443] on link "Docker/FastAPI + Python" at bounding box center [670, 435] width 150 height 15
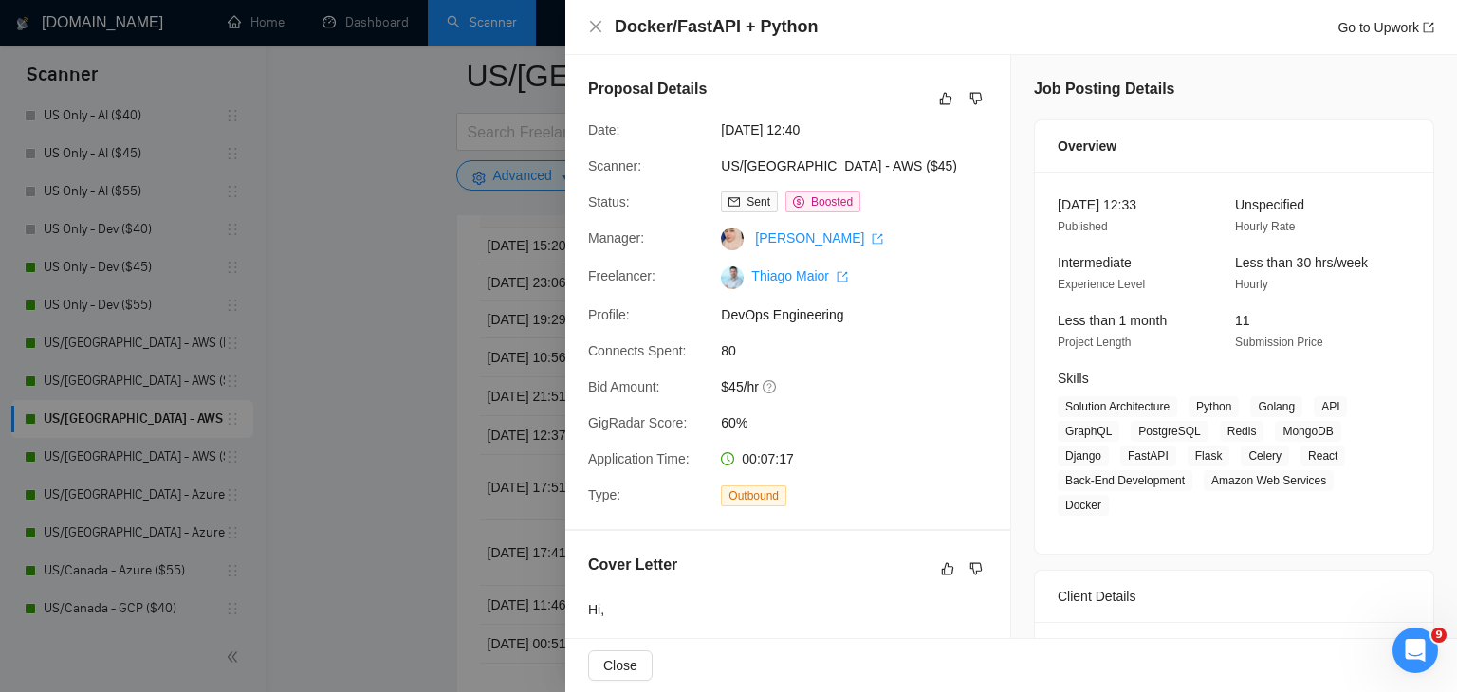
click at [383, 403] on div at bounding box center [728, 346] width 1457 height 692
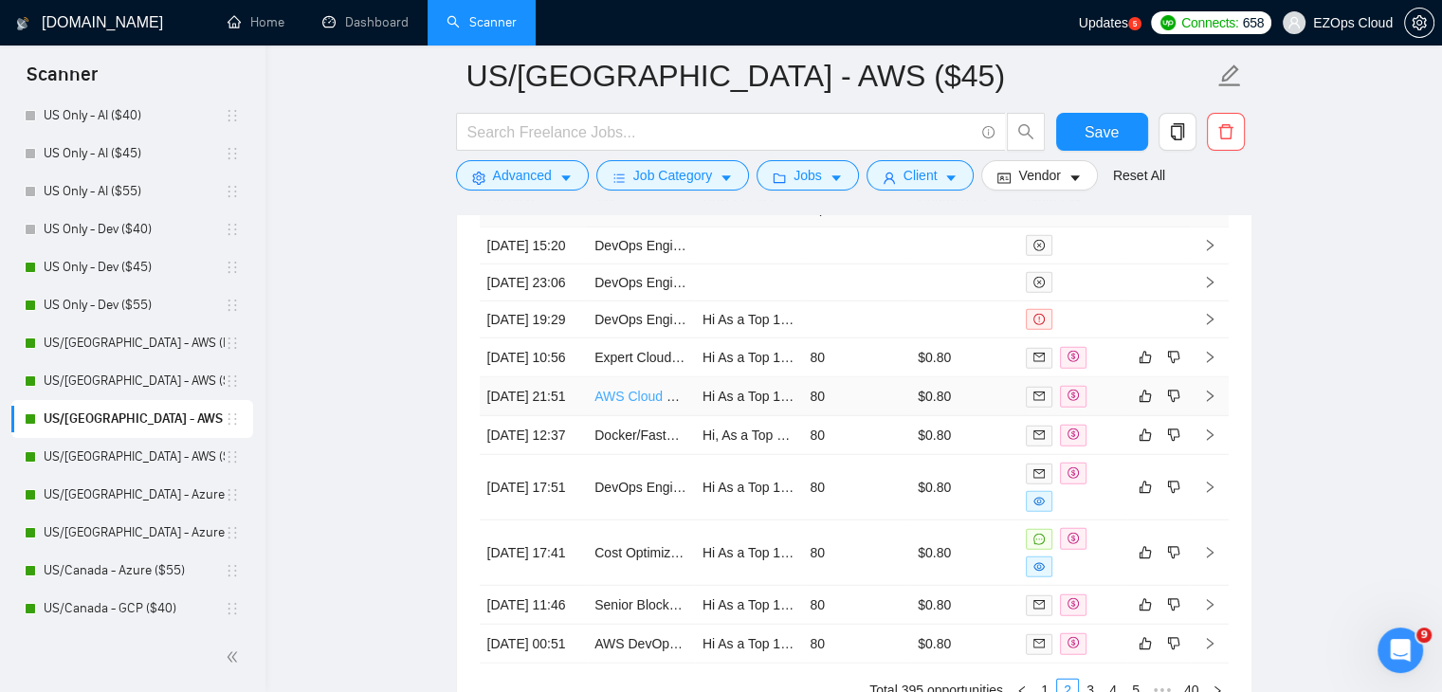
click at [631, 404] on link "AWS Cloud Engineer Needed to Set Up EC2, FastAPI, MongoDB for AI/RAG tool" at bounding box center [833, 396] width 477 height 15
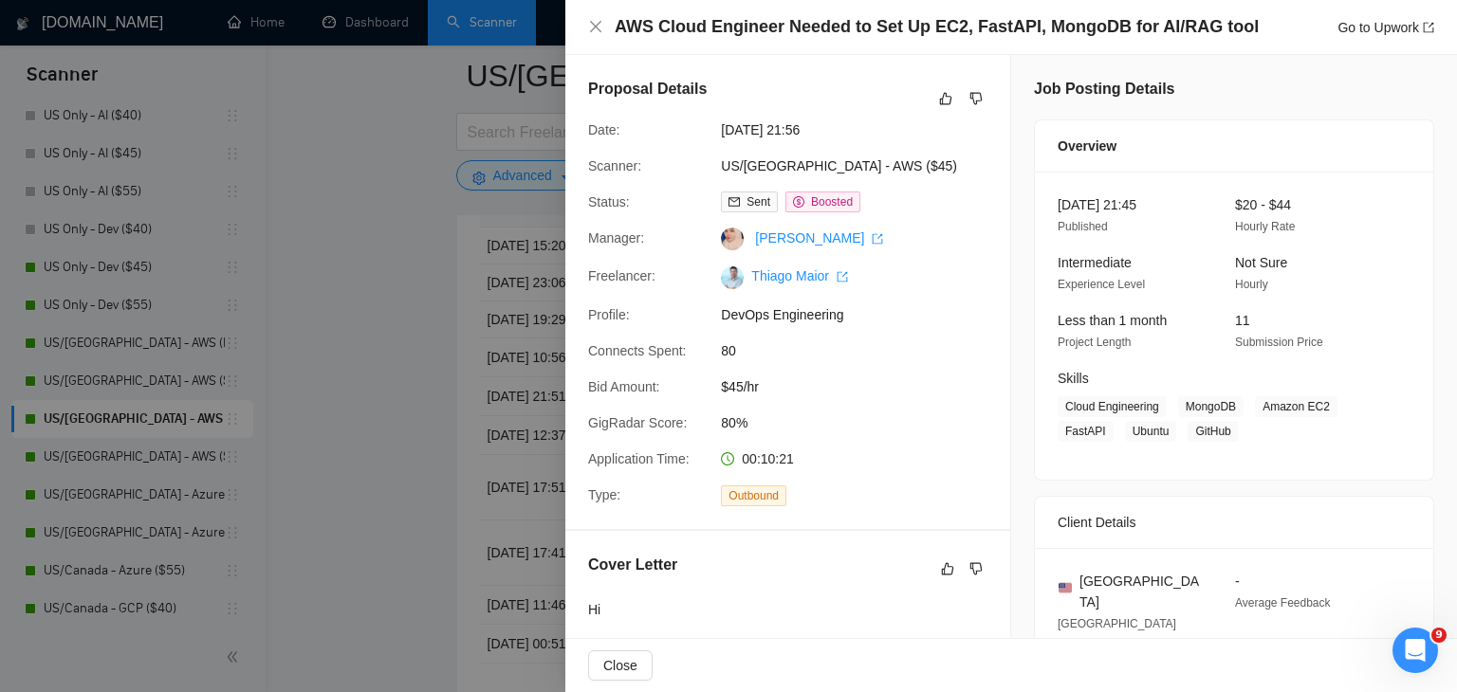
click at [368, 323] on div at bounding box center [728, 346] width 1457 height 692
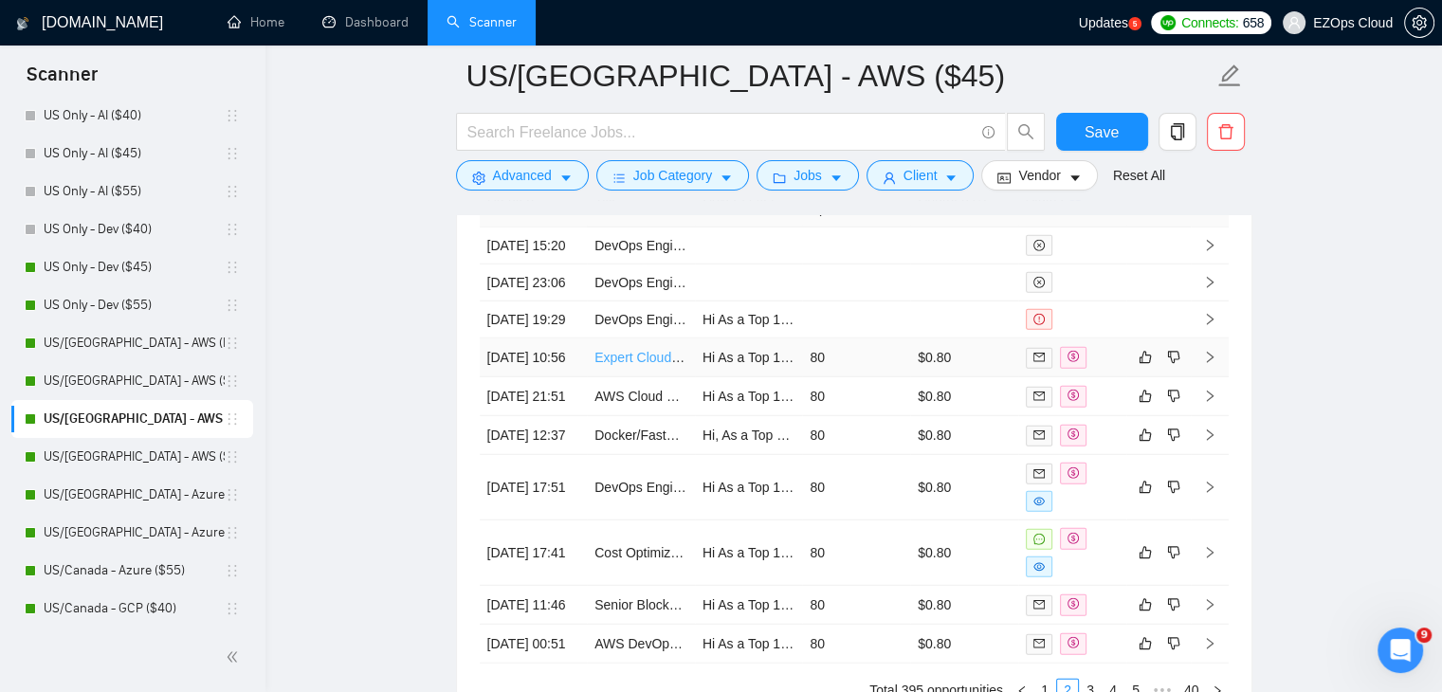
click at [663, 365] on link "Expert Cloud Infrastructure Engineer" at bounding box center [702, 357] width 215 height 15
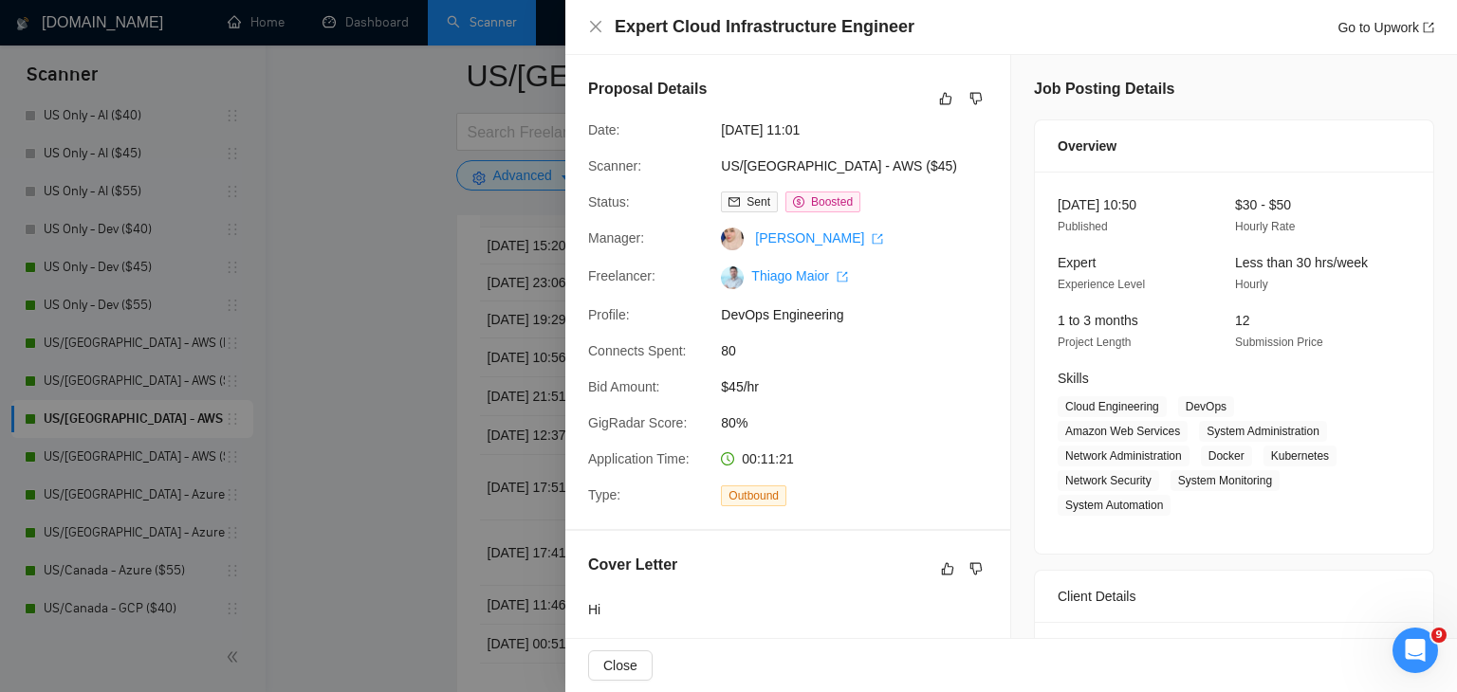
click at [364, 341] on div at bounding box center [728, 346] width 1457 height 692
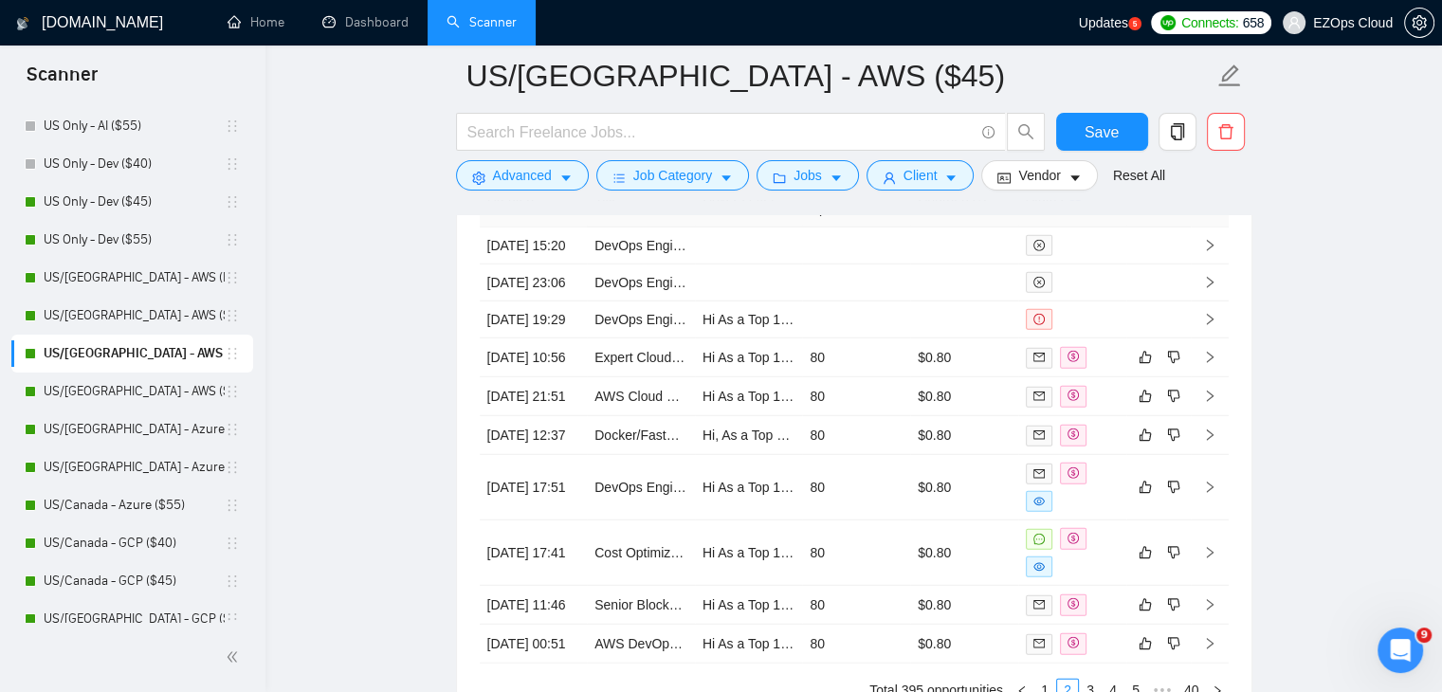
scroll to position [759, 0]
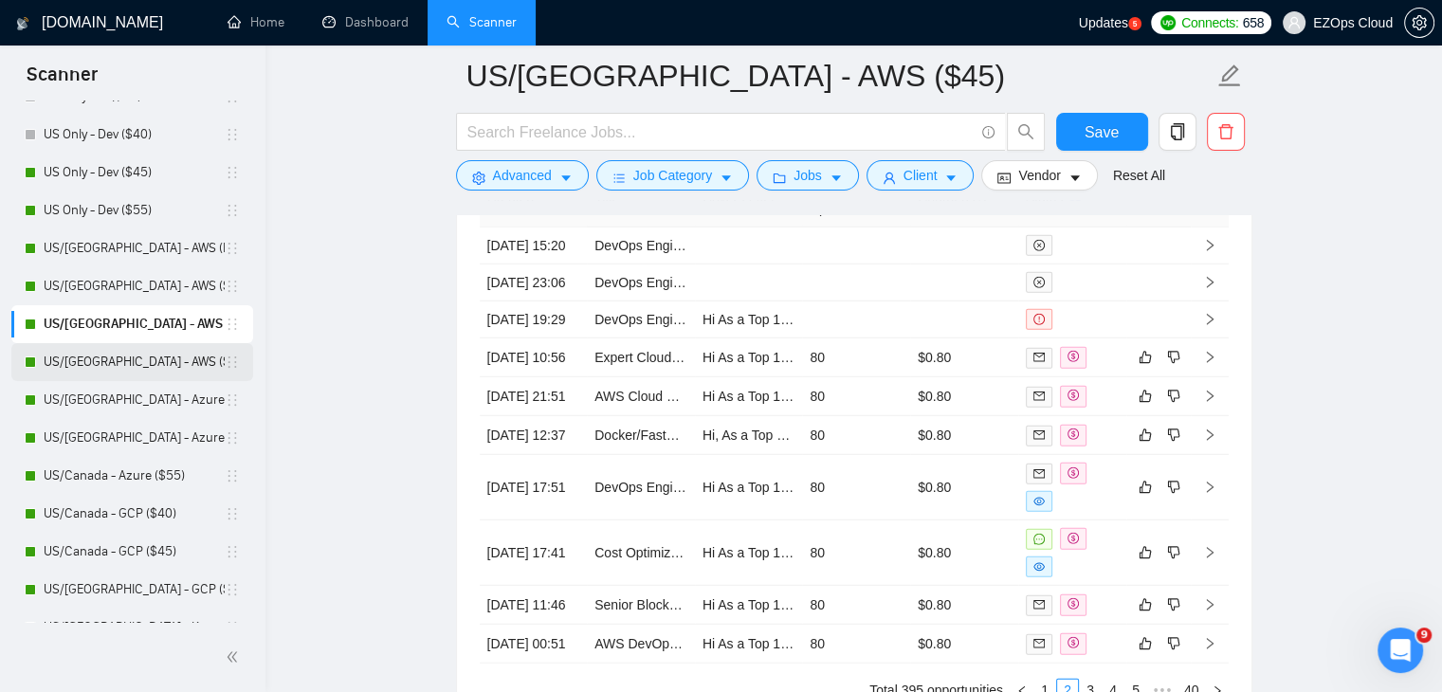
click at [141, 373] on link "US/[GEOGRAPHIC_DATA] - AWS ($55)" at bounding box center [134, 362] width 181 height 38
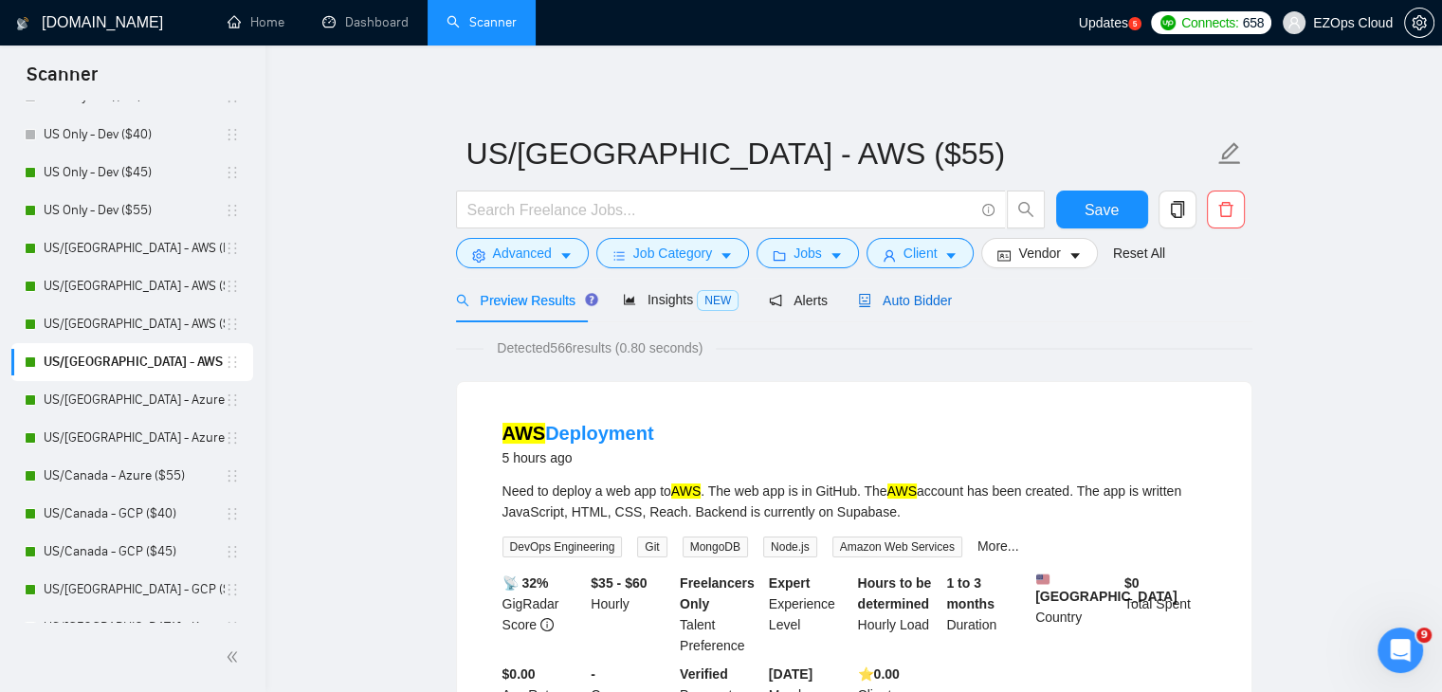
click at [908, 302] on span "Auto Bidder" at bounding box center [905, 300] width 94 height 15
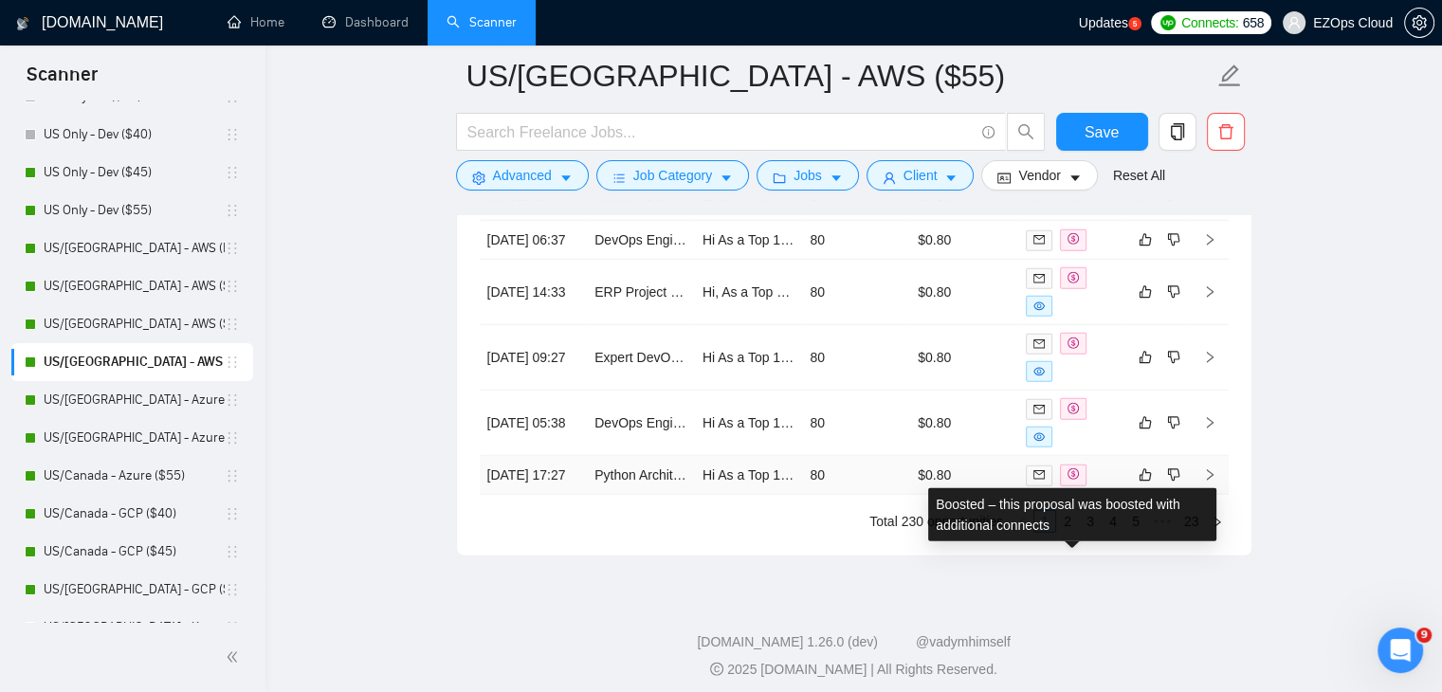
scroll to position [5293, 0]
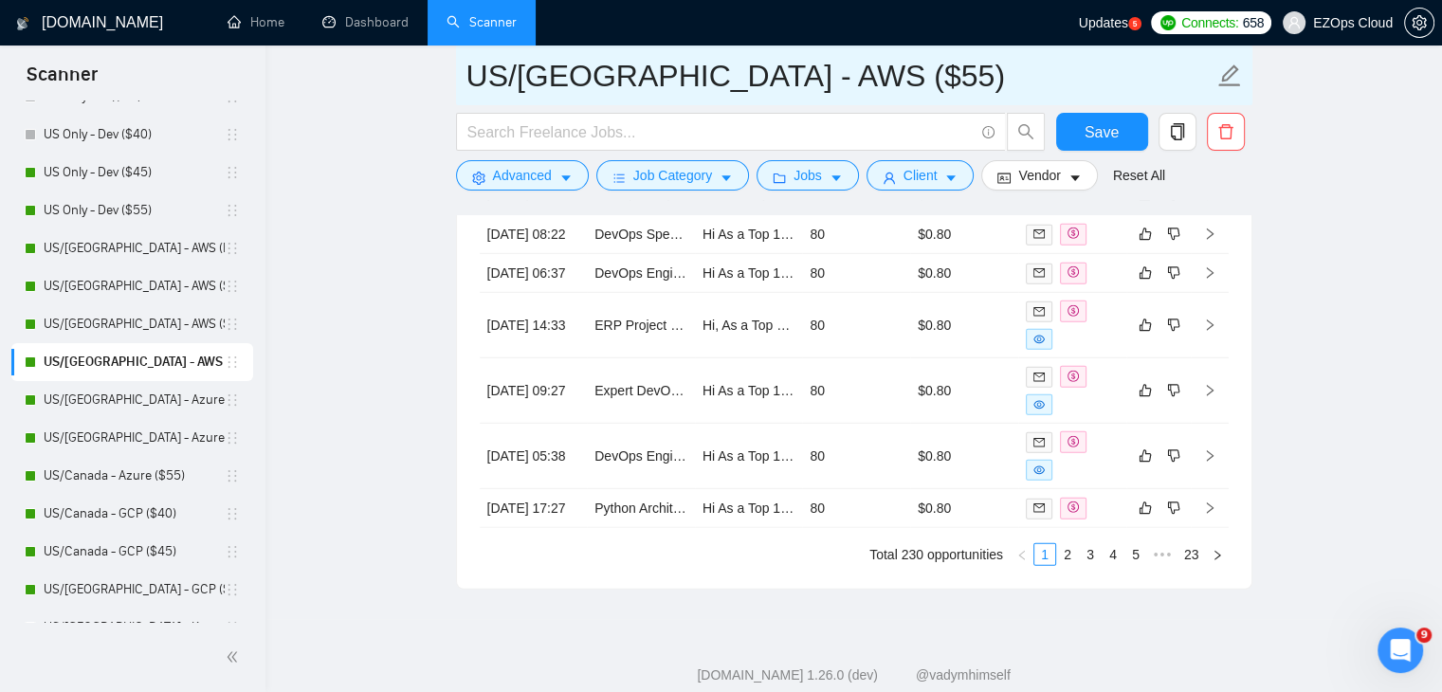
drag, startPoint x: 831, startPoint y: 71, endPoint x: 448, endPoint y: 80, distance: 383.2
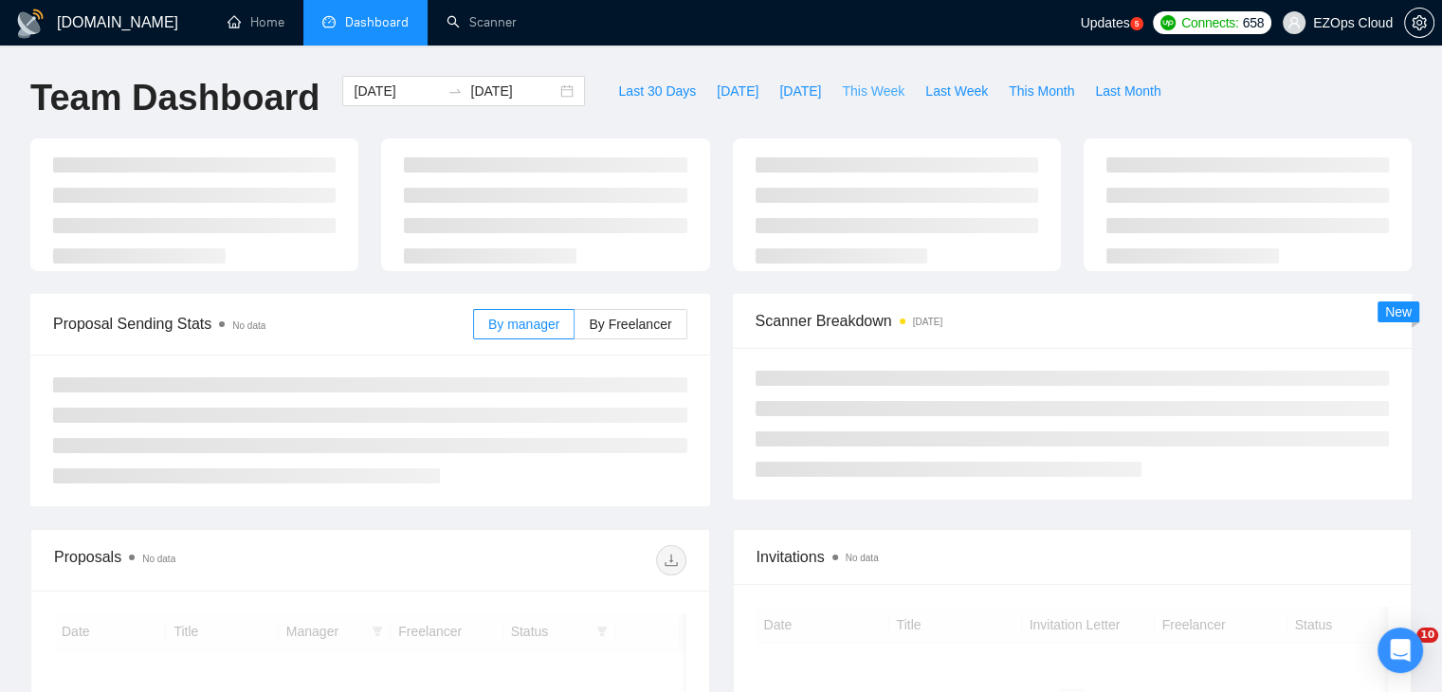
drag, startPoint x: 0, startPoint y: 0, endPoint x: 854, endPoint y: 83, distance: 858.5
click at [854, 83] on span "This Week" at bounding box center [873, 91] width 63 height 21
type input "2025-08-11"
type input "2025-08-17"
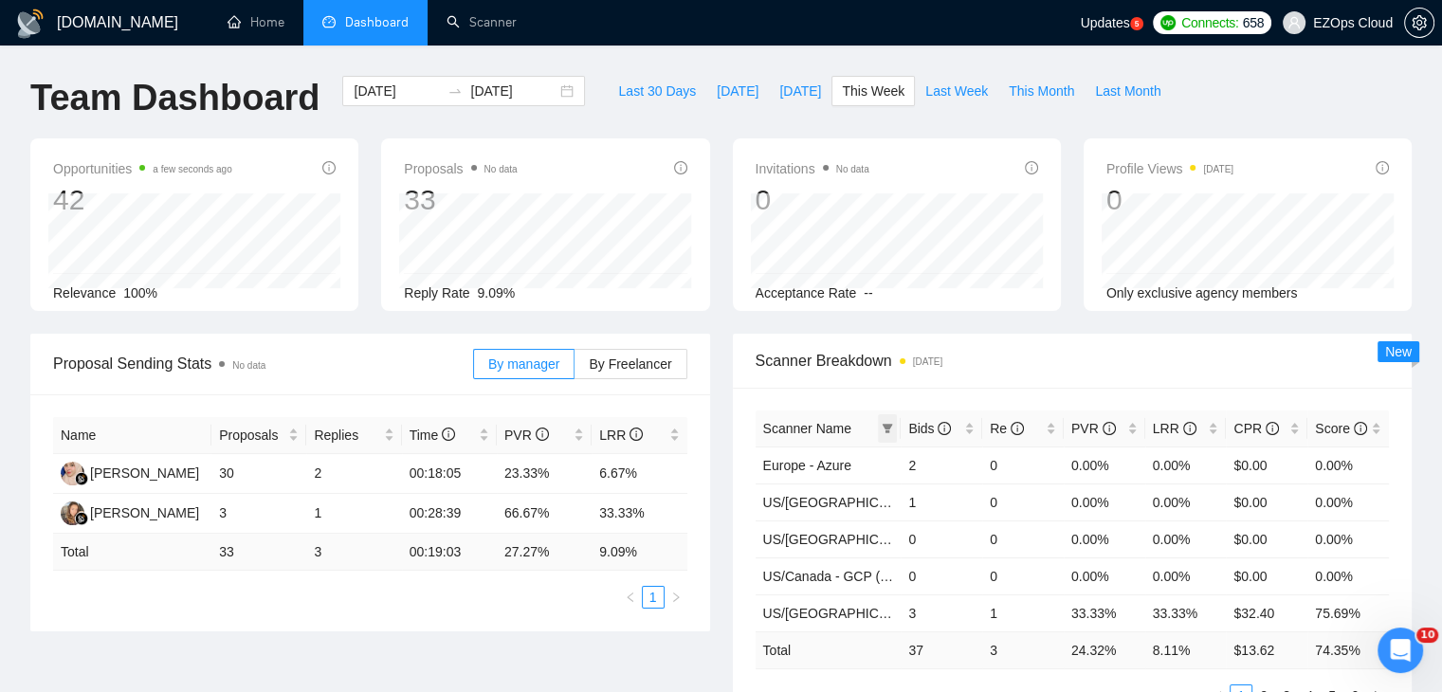
click at [889, 421] on span at bounding box center [887, 428] width 19 height 28
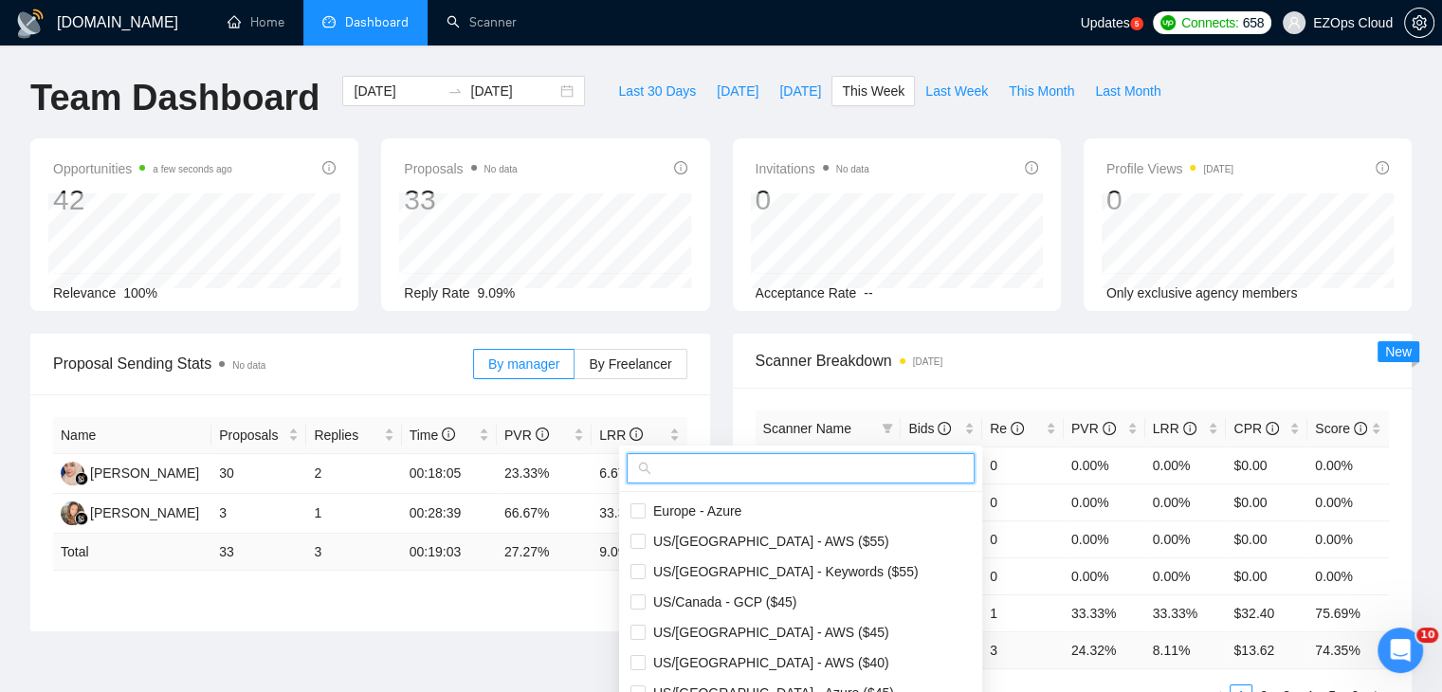
click at [784, 464] on input "text" at bounding box center [809, 468] width 308 height 21
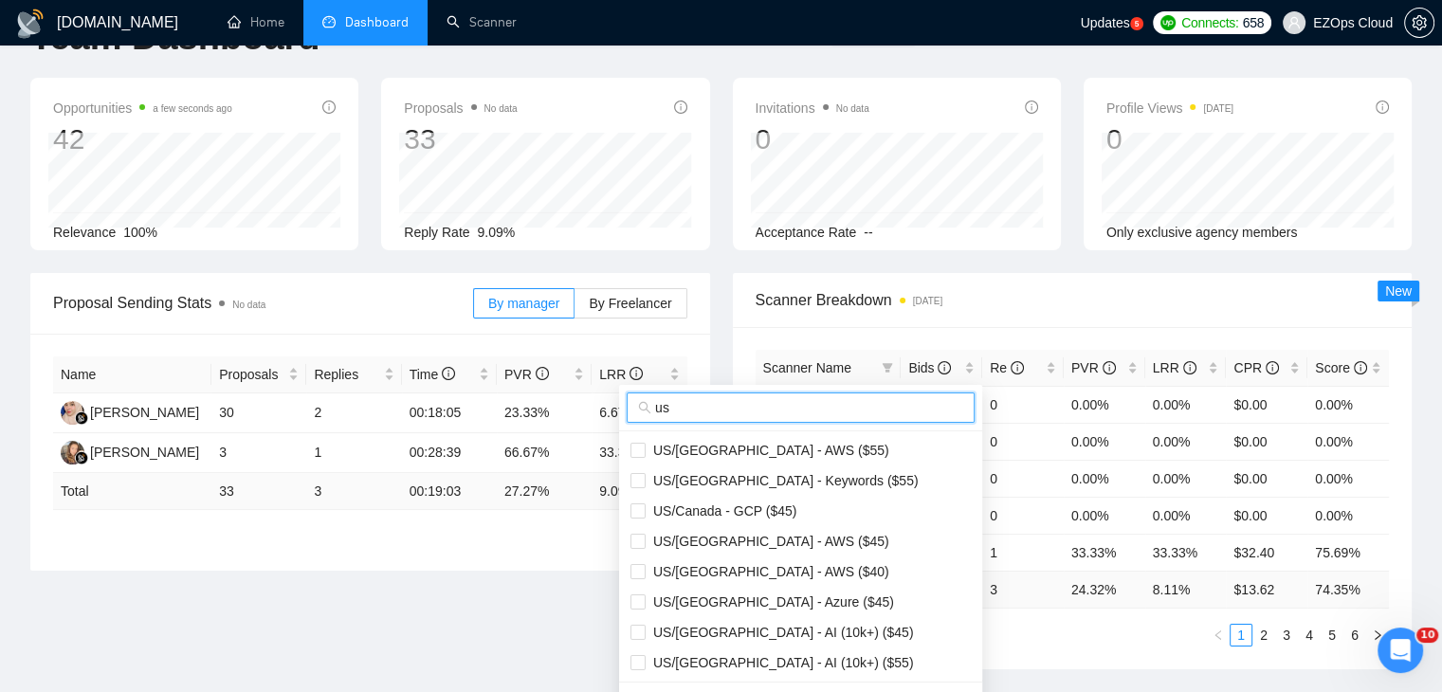
scroll to position [95, 0]
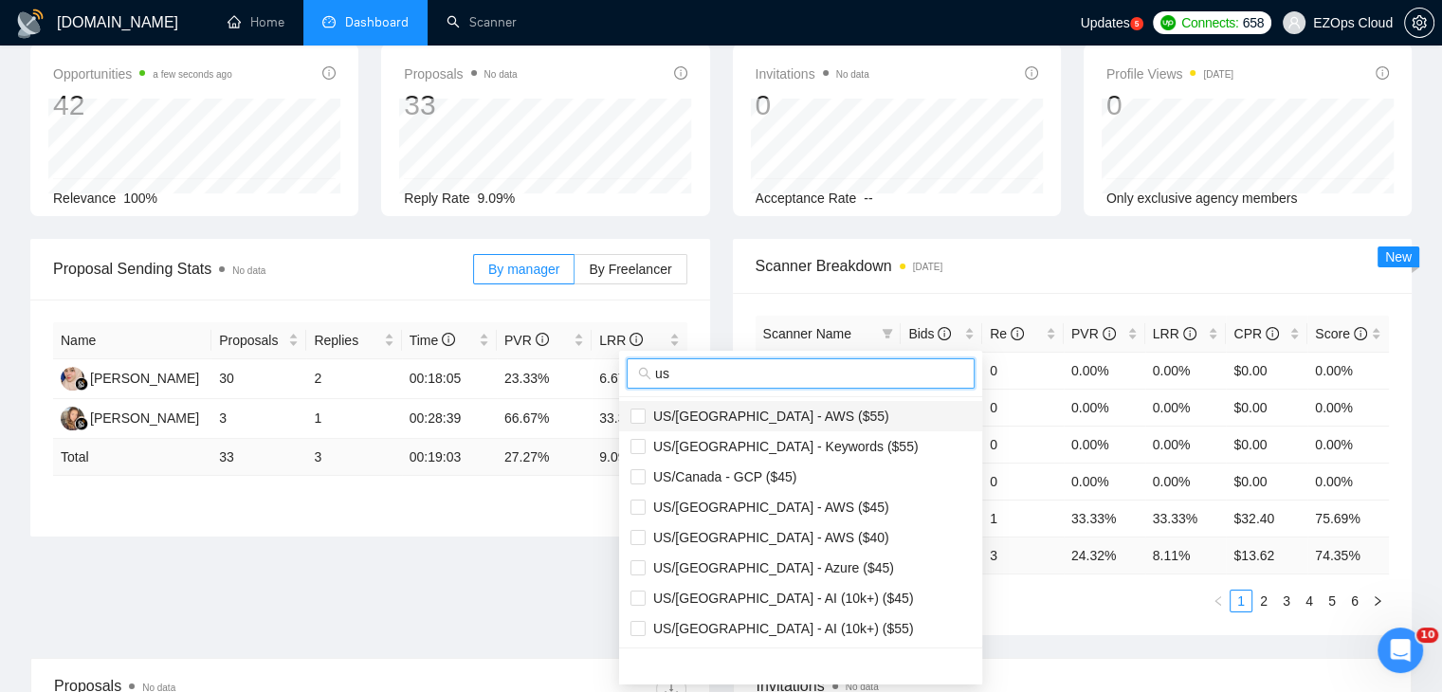
type input "us"
click at [784, 423] on span "US/[GEOGRAPHIC_DATA] - AWS ($55)" at bounding box center [768, 416] width 244 height 15
checkbox input "true"
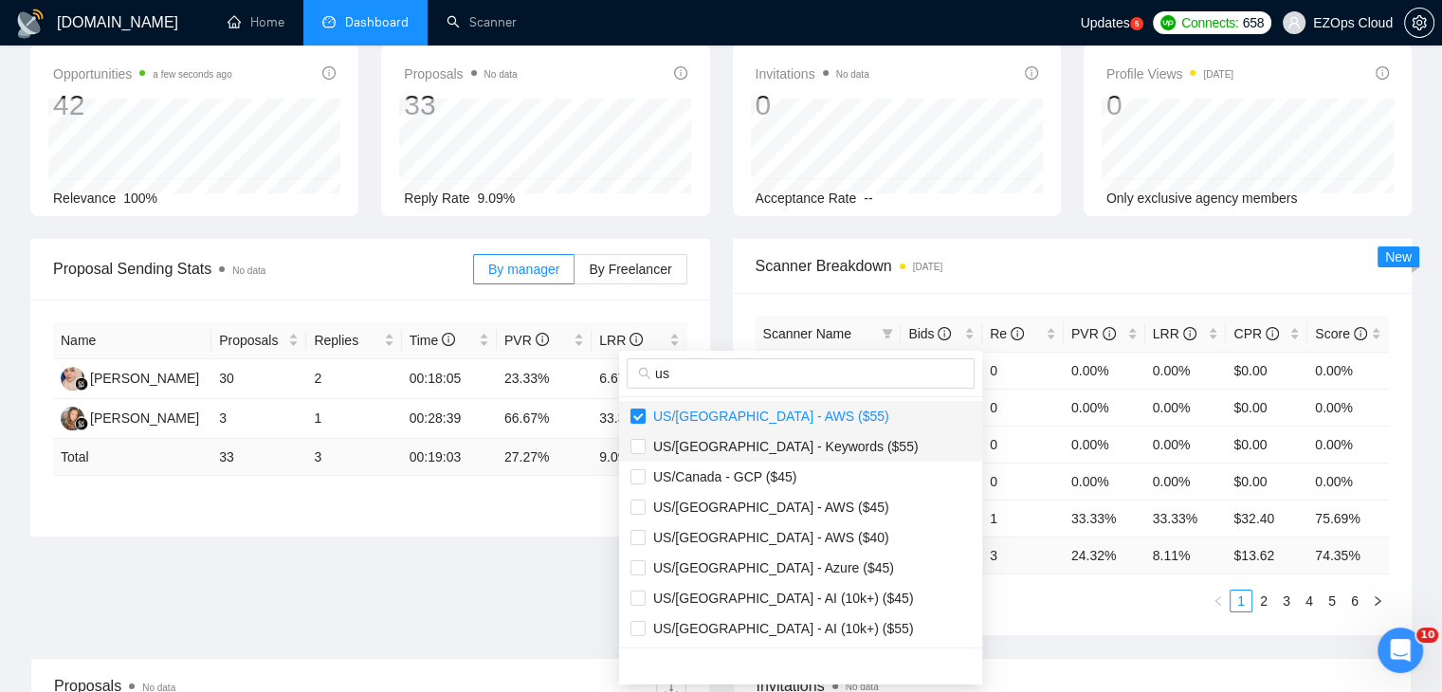
click at [789, 442] on span "US/[GEOGRAPHIC_DATA] - Keywords ($55)" at bounding box center [782, 446] width 273 height 15
checkbox input "true"
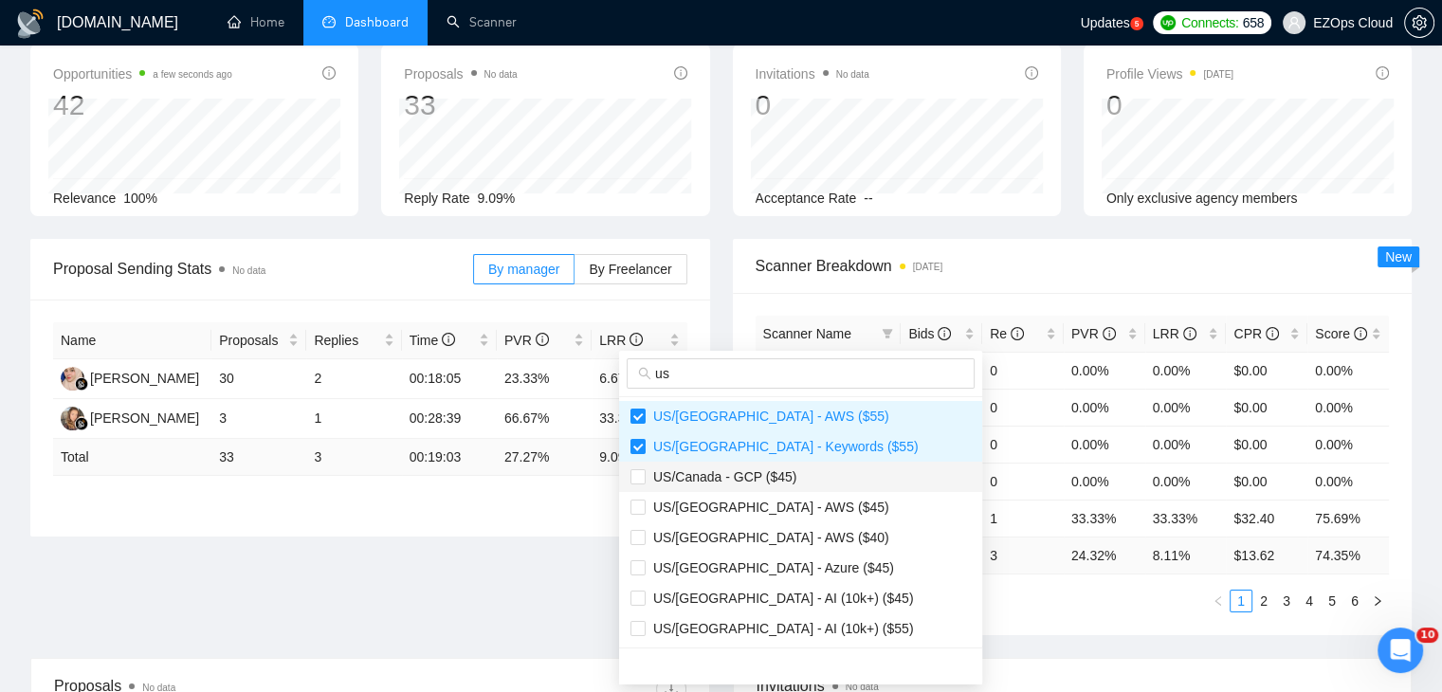
click at [793, 468] on span "US/Canada - GCP ($45)" at bounding box center [801, 477] width 340 height 21
checkbox input "true"
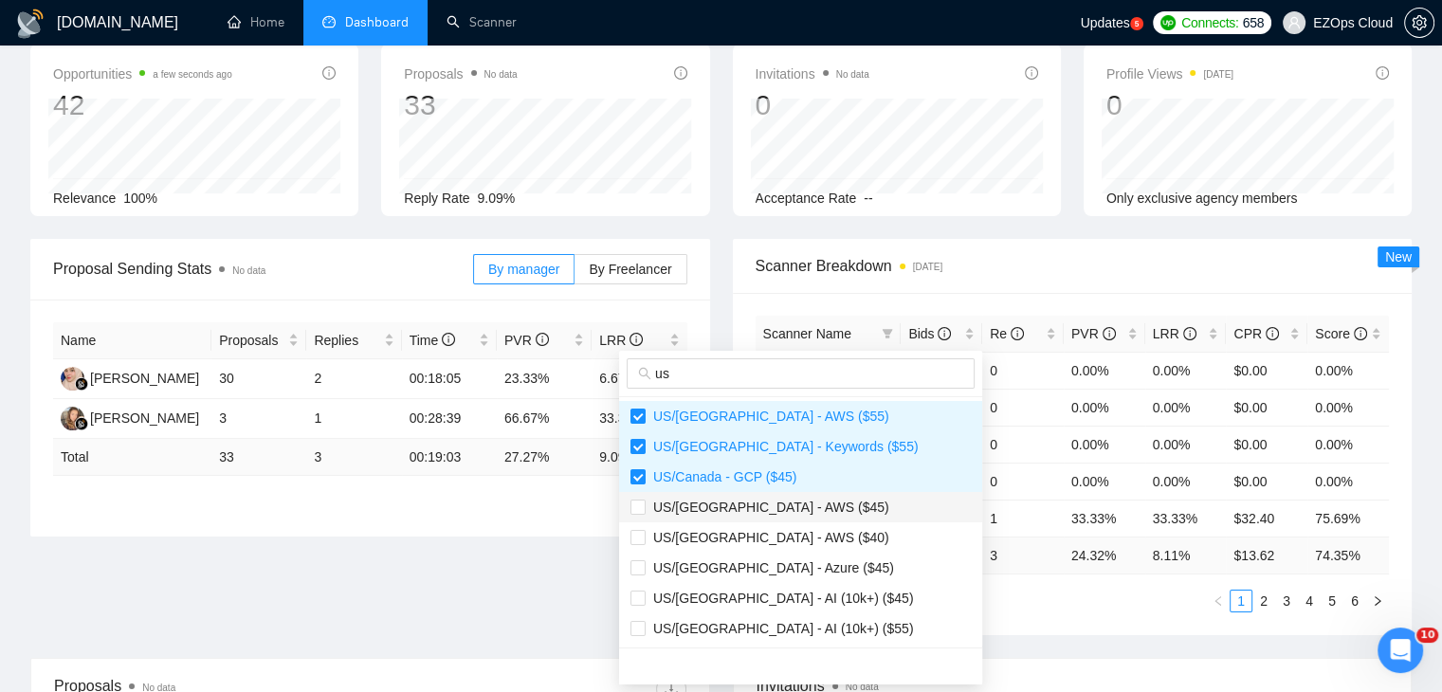
click at [793, 509] on span "US/[GEOGRAPHIC_DATA] - AWS ($45)" at bounding box center [801, 507] width 340 height 21
checkbox input "true"
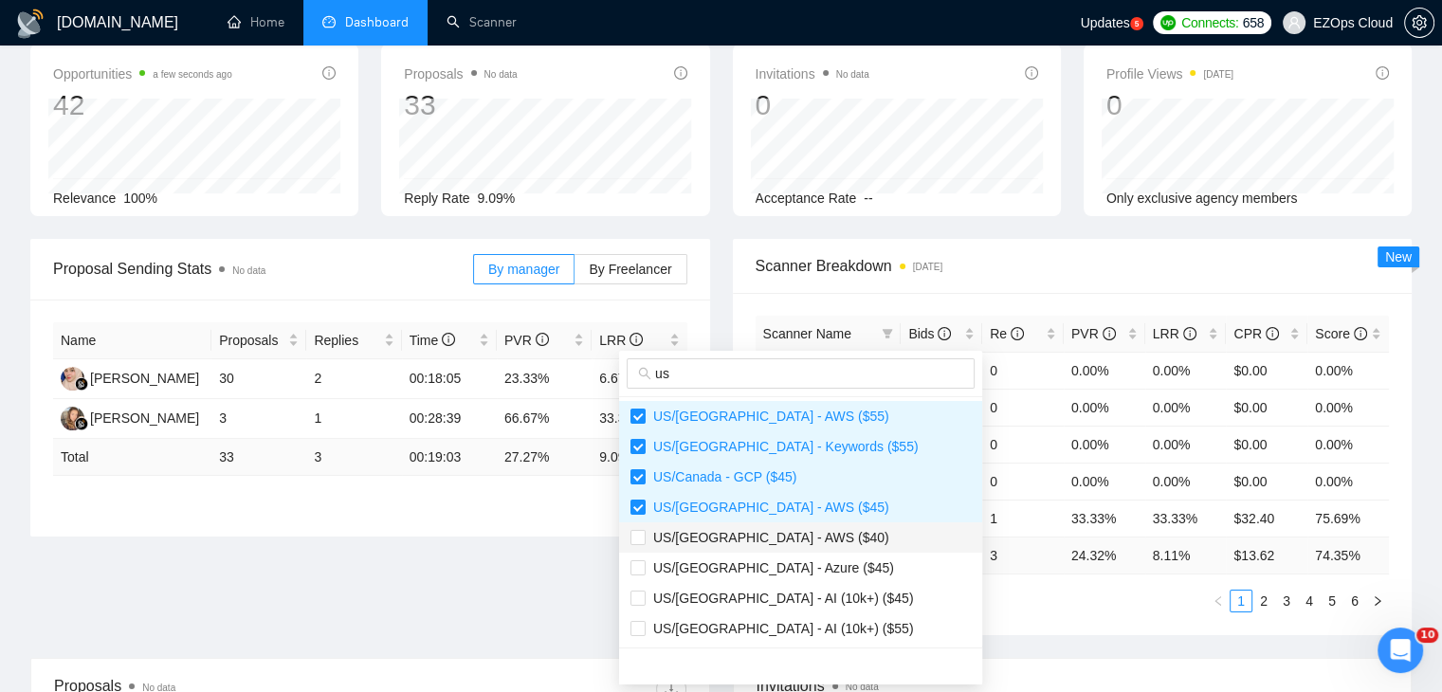
click at [791, 539] on span "US/[GEOGRAPHIC_DATA] - AWS ($40)" at bounding box center [801, 537] width 340 height 21
checkbox input "true"
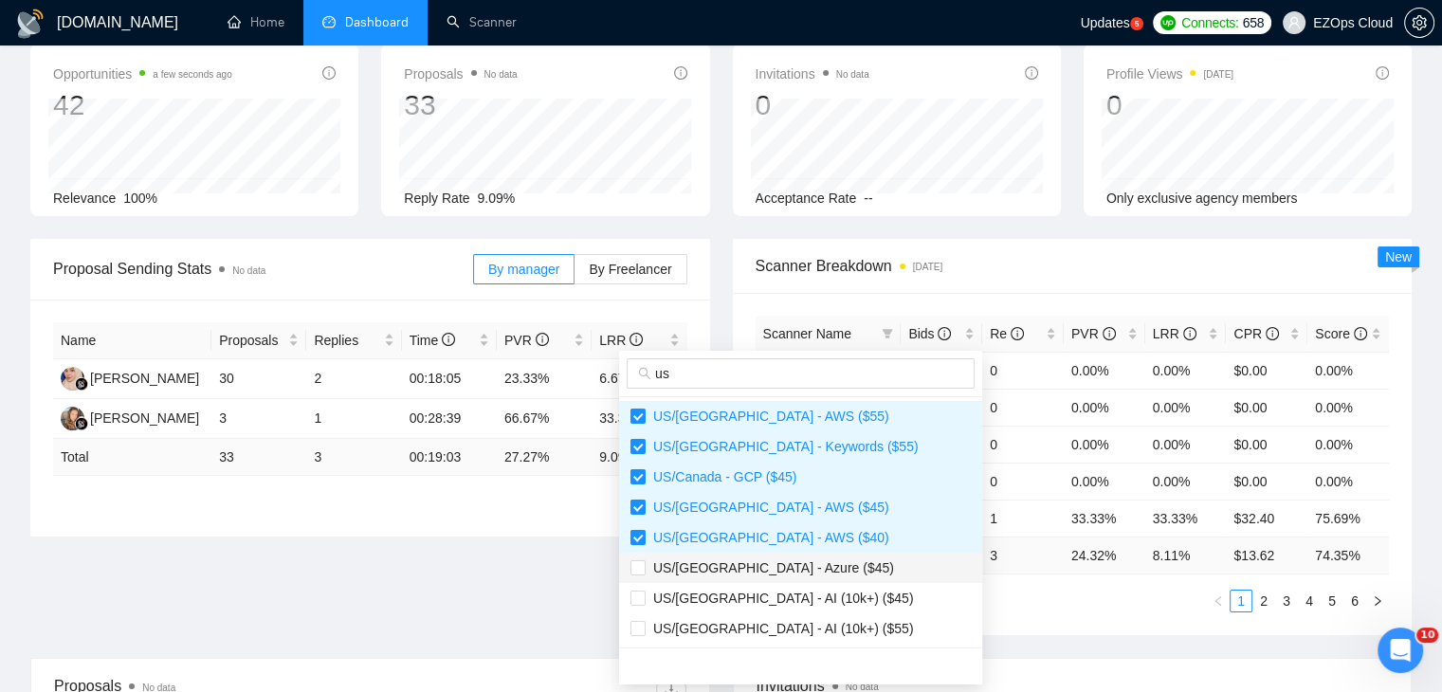
click at [780, 566] on span "US/[GEOGRAPHIC_DATA] - Azure ($45)" at bounding box center [770, 567] width 248 height 15
checkbox input "true"
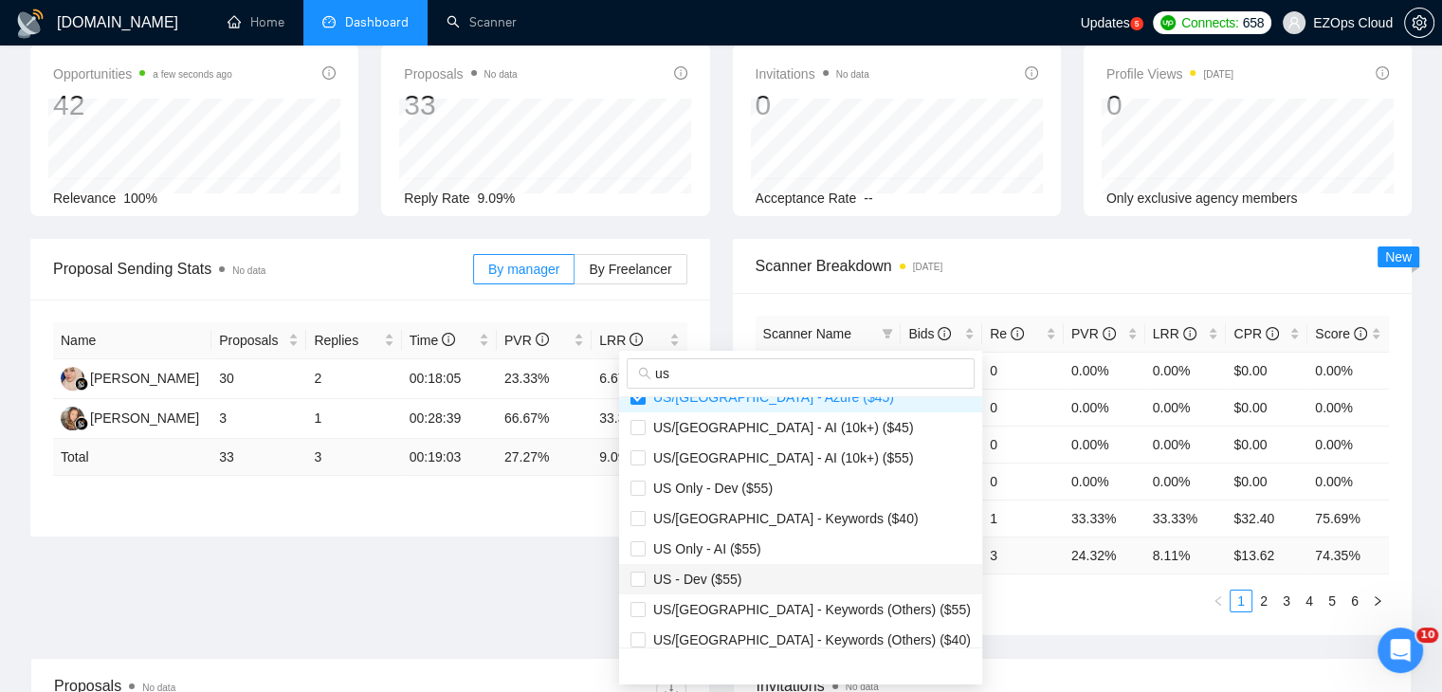
scroll to position [190, 0]
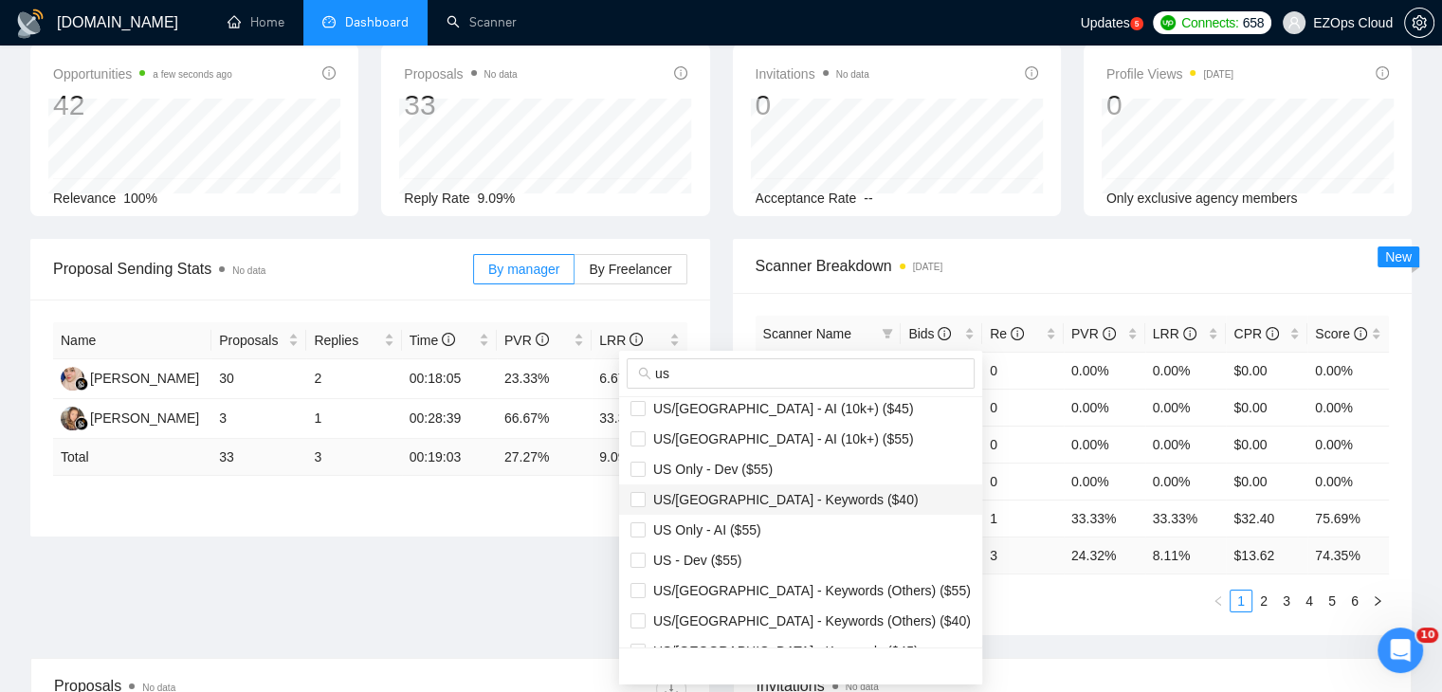
click at [767, 502] on span "US/[GEOGRAPHIC_DATA] - Keywords ($40)" at bounding box center [782, 499] width 273 height 15
checkbox input "true"
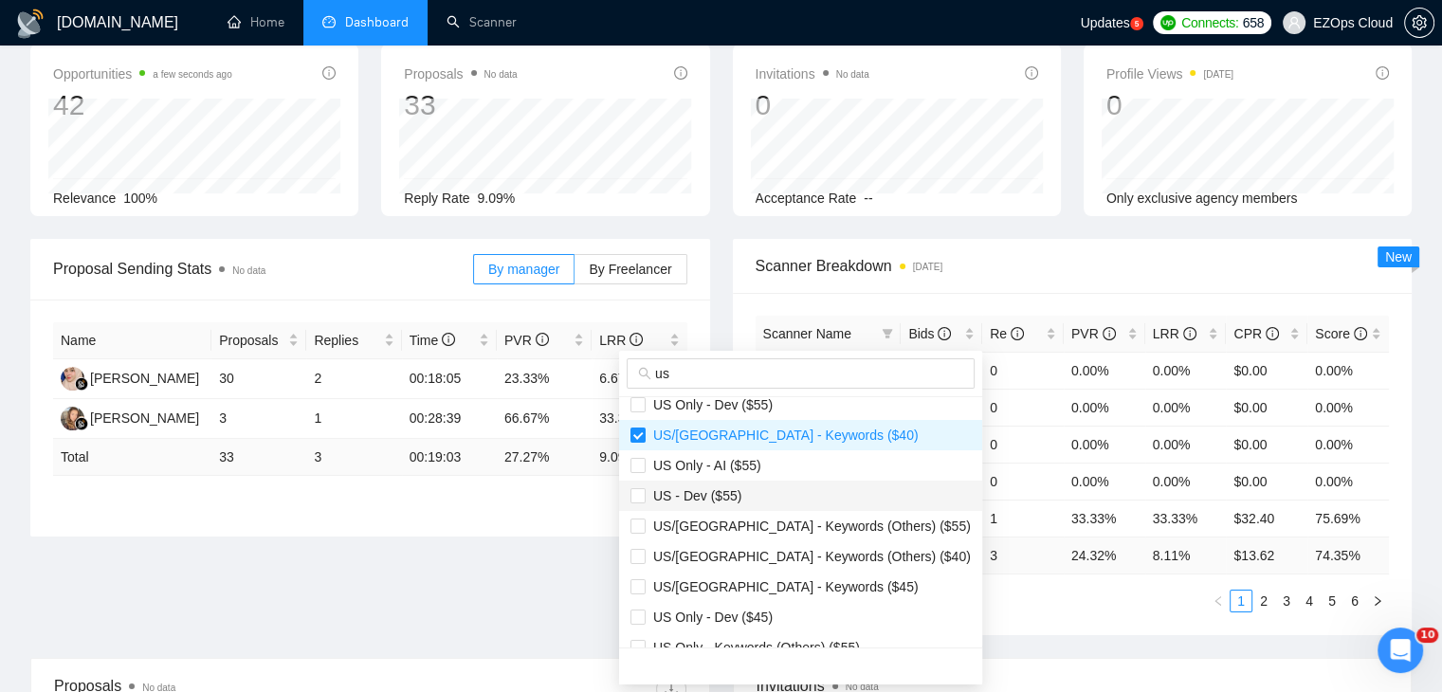
scroll to position [284, 0]
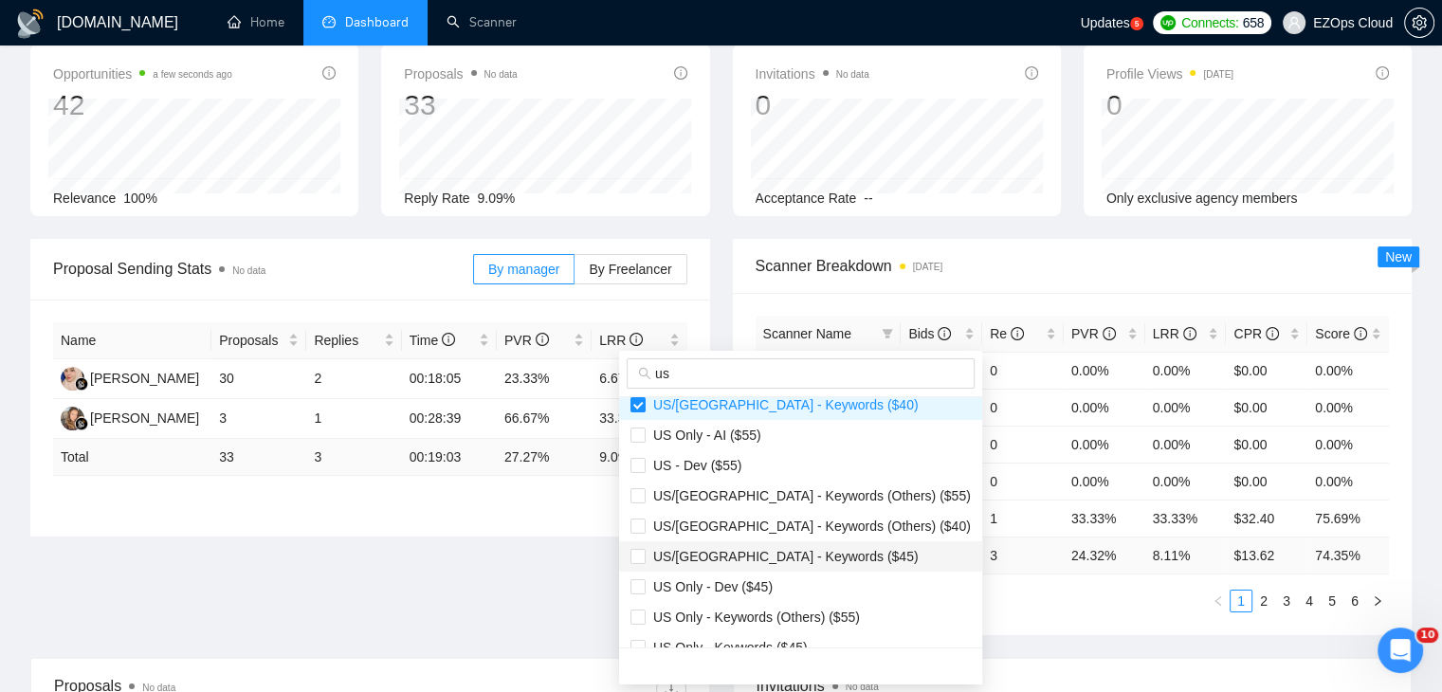
click at [765, 555] on span "US/[GEOGRAPHIC_DATA] - Keywords ($45)" at bounding box center [782, 556] width 273 height 15
checkbox input "true"
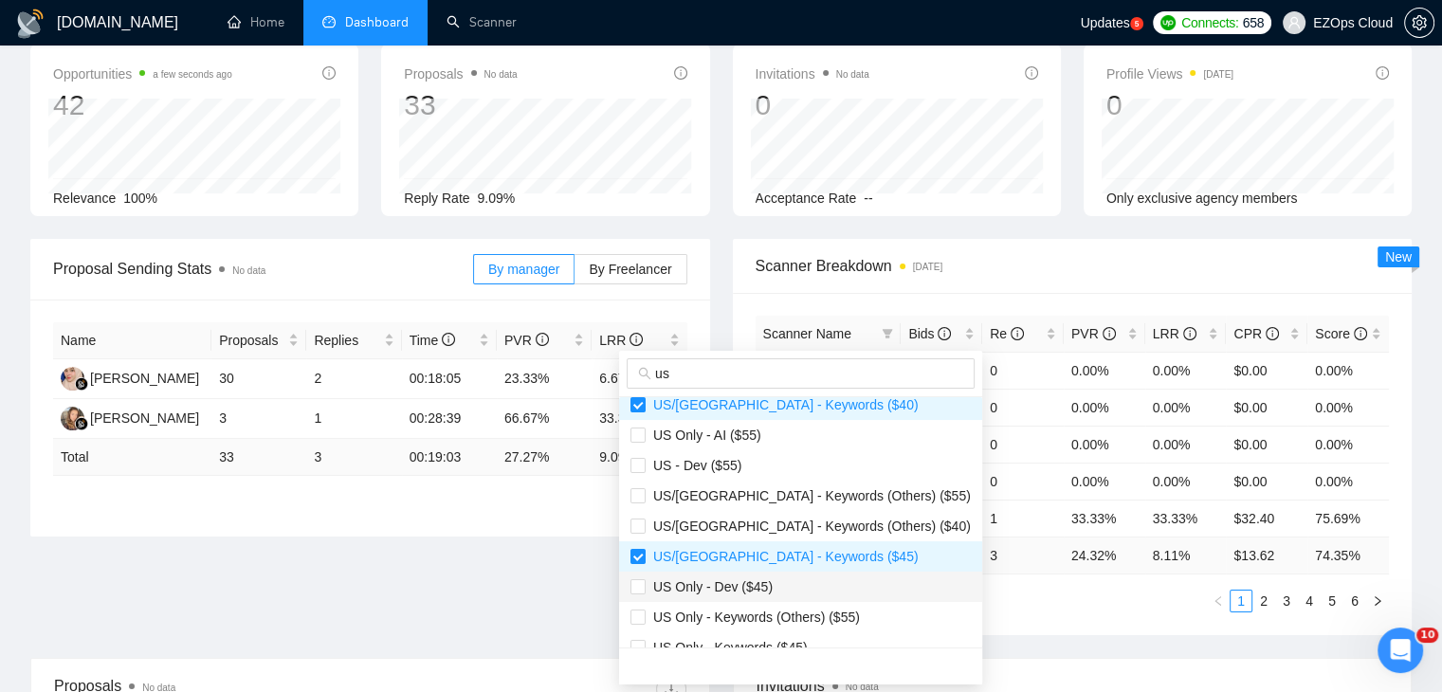
scroll to position [379, 0]
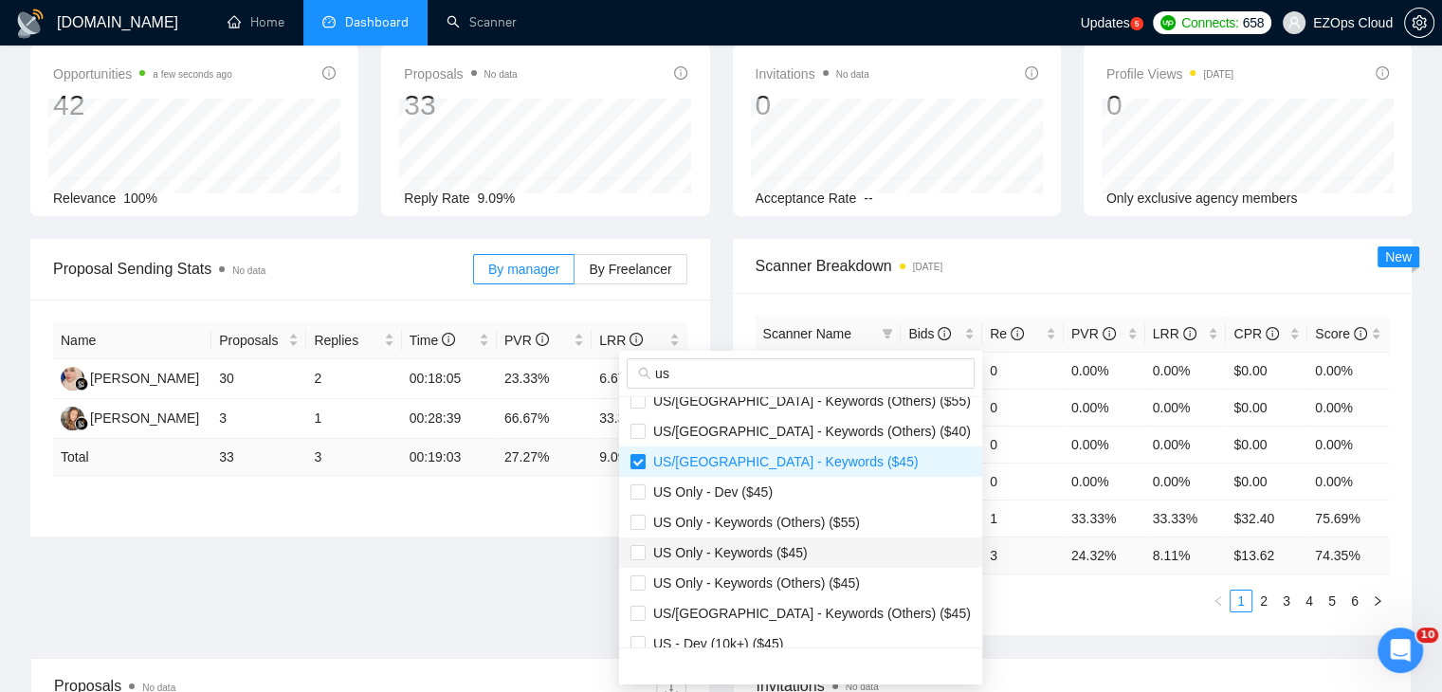
click at [779, 553] on span "US Only - Keywords ($45)" at bounding box center [727, 552] width 162 height 15
checkbox input "true"
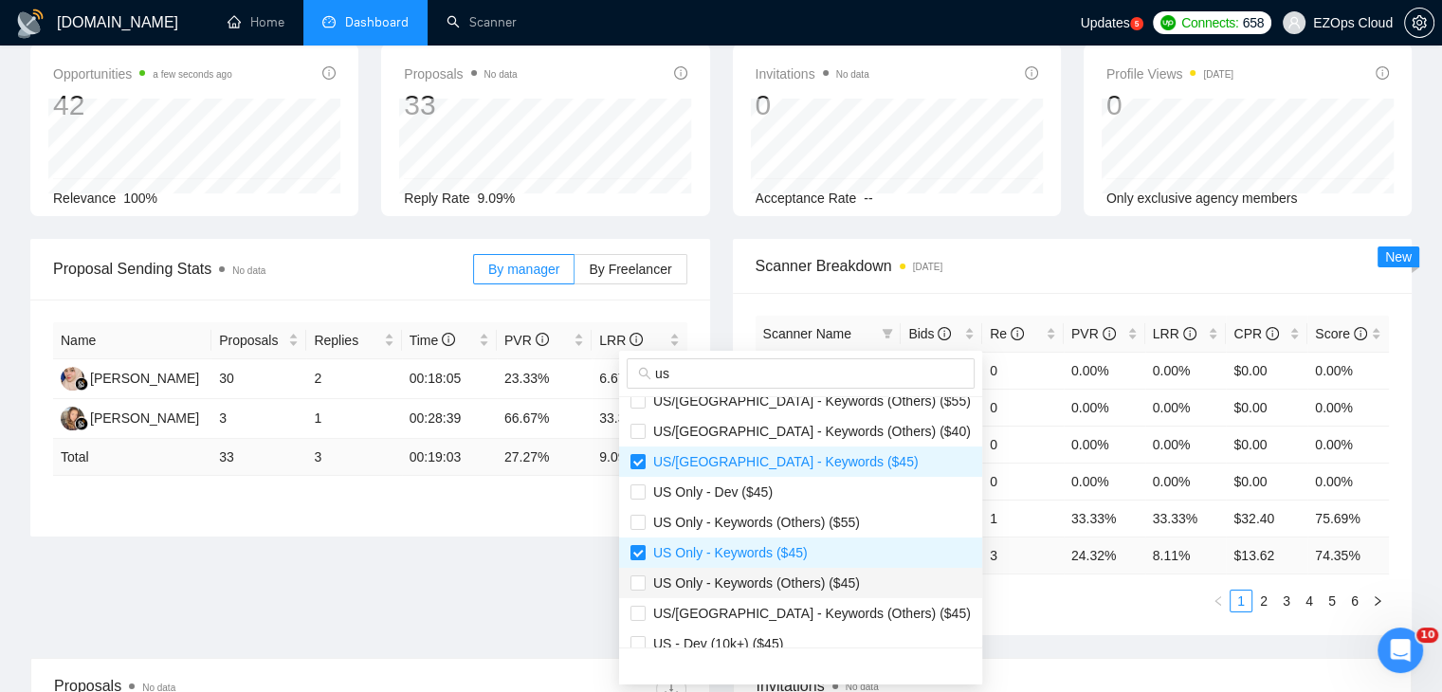
scroll to position [455, 0]
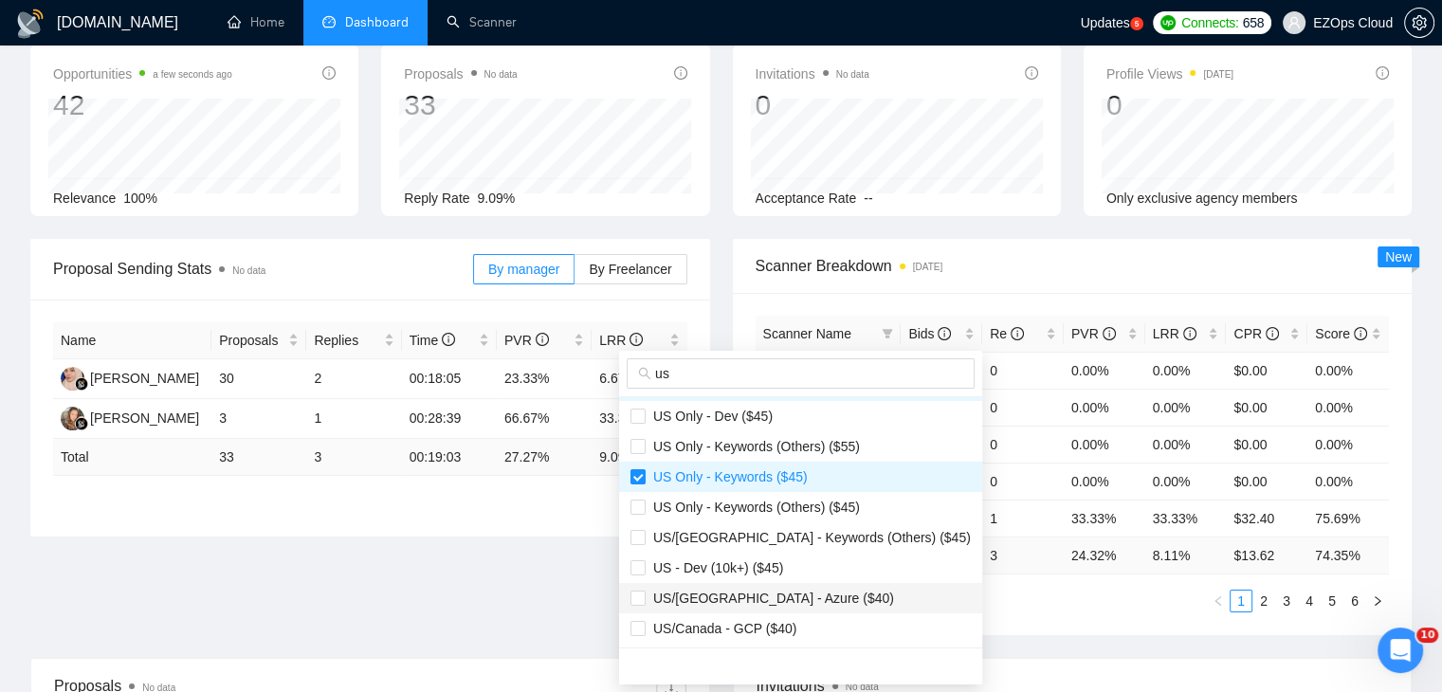
click at [799, 589] on span "US/[GEOGRAPHIC_DATA] - Azure ($40)" at bounding box center [801, 598] width 340 height 21
checkbox input "true"
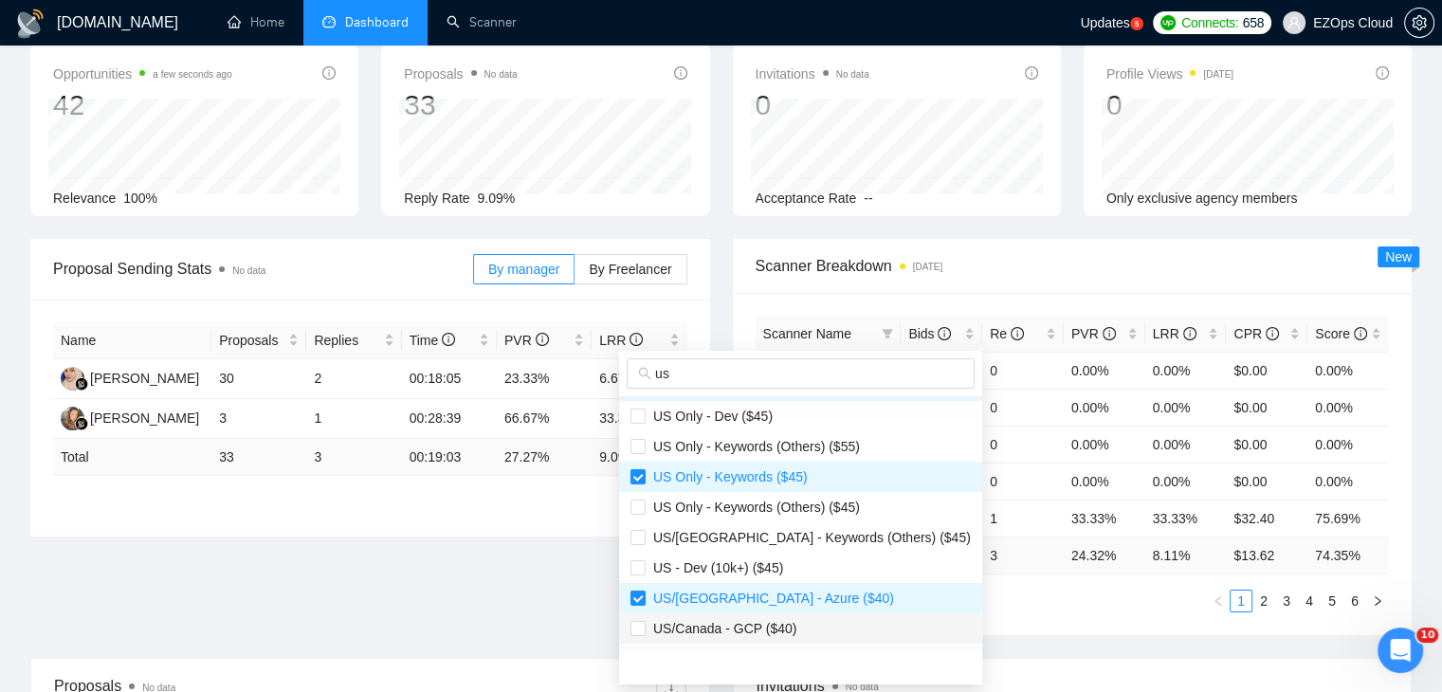
click at [799, 615] on li "US/Canada - GCP ($40)" at bounding box center [800, 629] width 363 height 30
checkbox input "true"
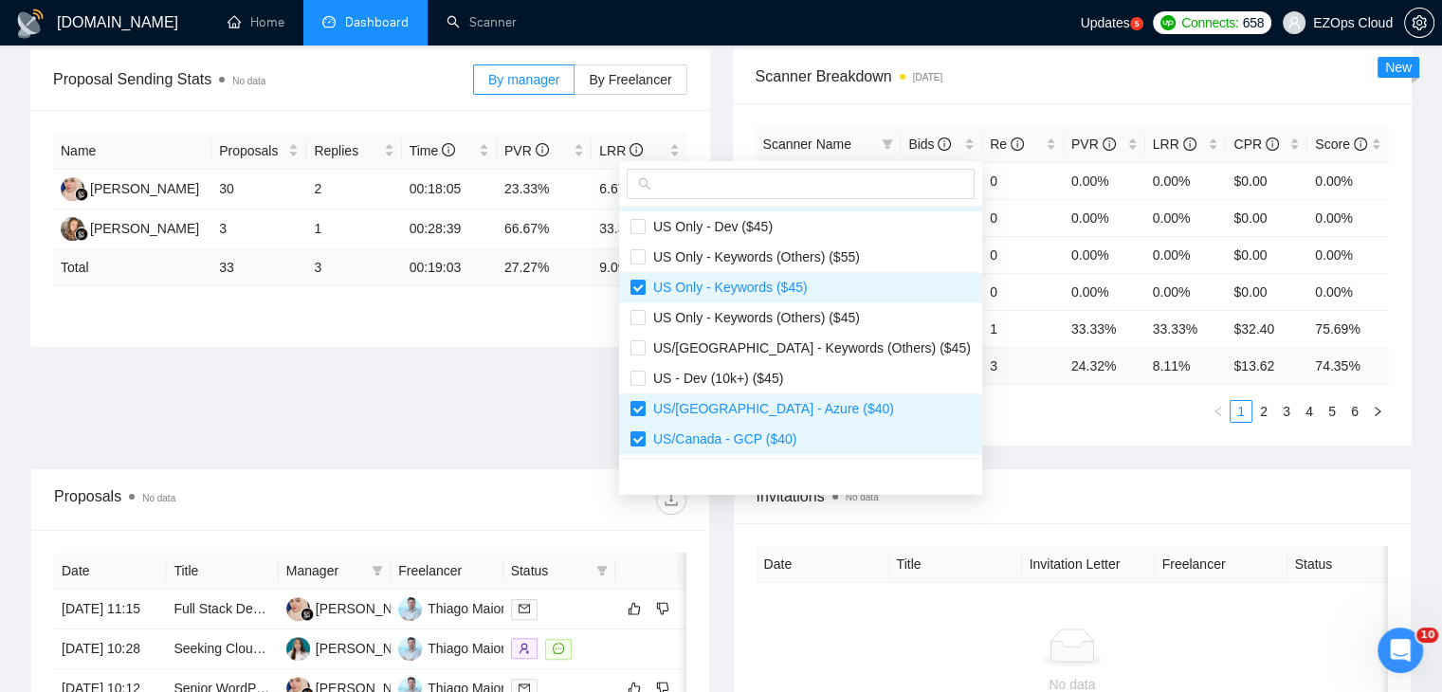
click at [986, 437] on div "Scanner Name Bids Re PVR LRR CPR Score Europe - Azure 2 0 0.00% 0.00% $0.00 0.0…" at bounding box center [1073, 274] width 680 height 342
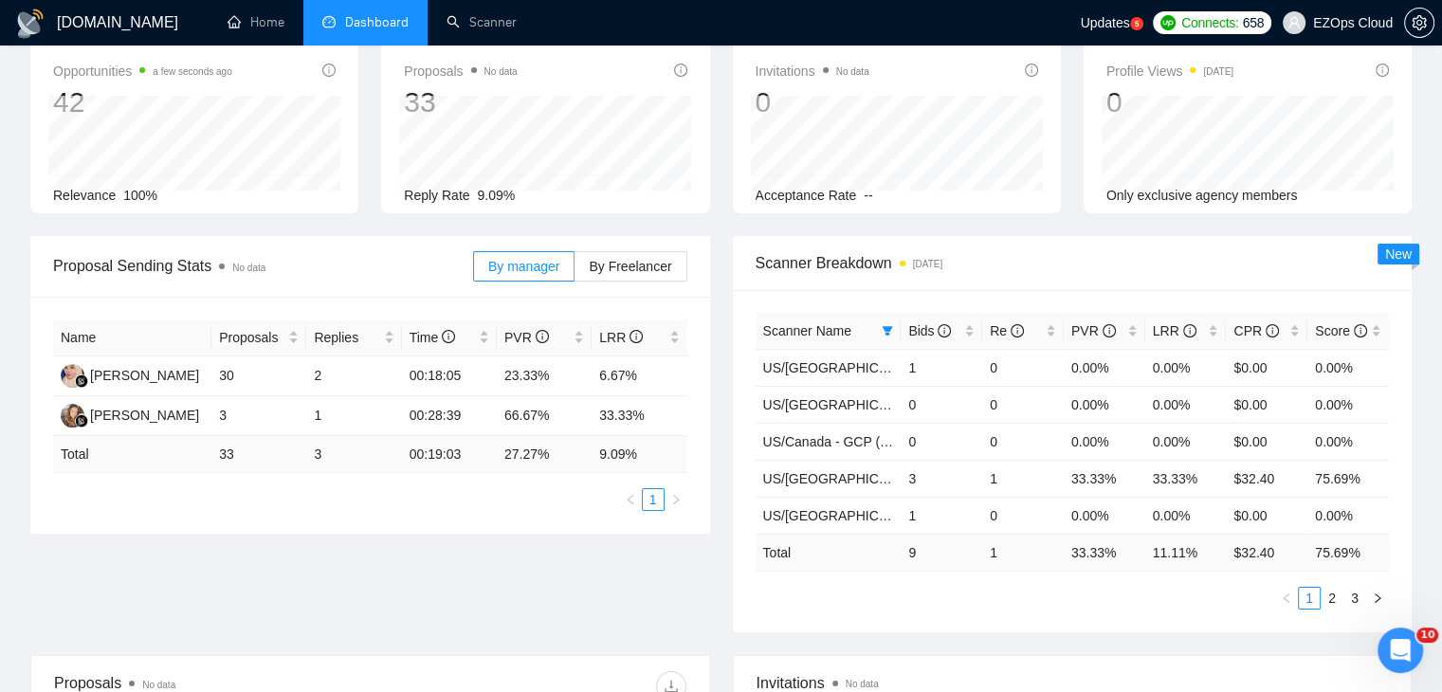
scroll to position [95, 0]
